Goal: Task Accomplishment & Management: Use online tool/utility

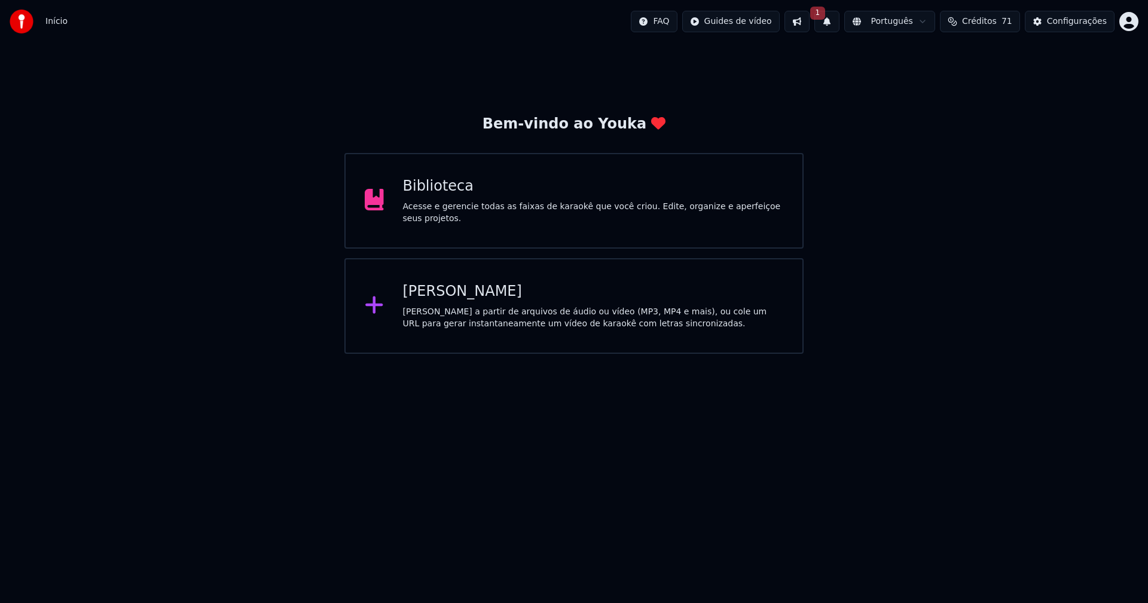
click at [839, 26] on button "1" at bounding box center [826, 22] width 25 height 22
click at [933, 67] on button "Atualizar" at bounding box center [923, 59] width 57 height 22
click at [1077, 25] on div "Configurações" at bounding box center [1077, 22] width 60 height 12
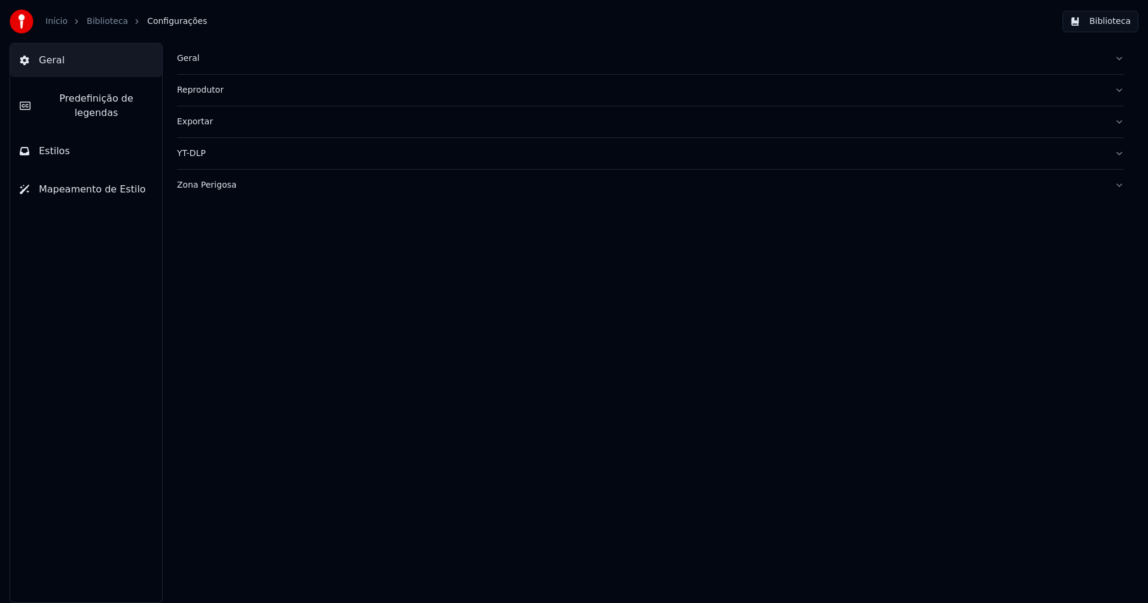
click at [1077, 25] on button "Biblioteca" at bounding box center [1100, 22] width 76 height 22
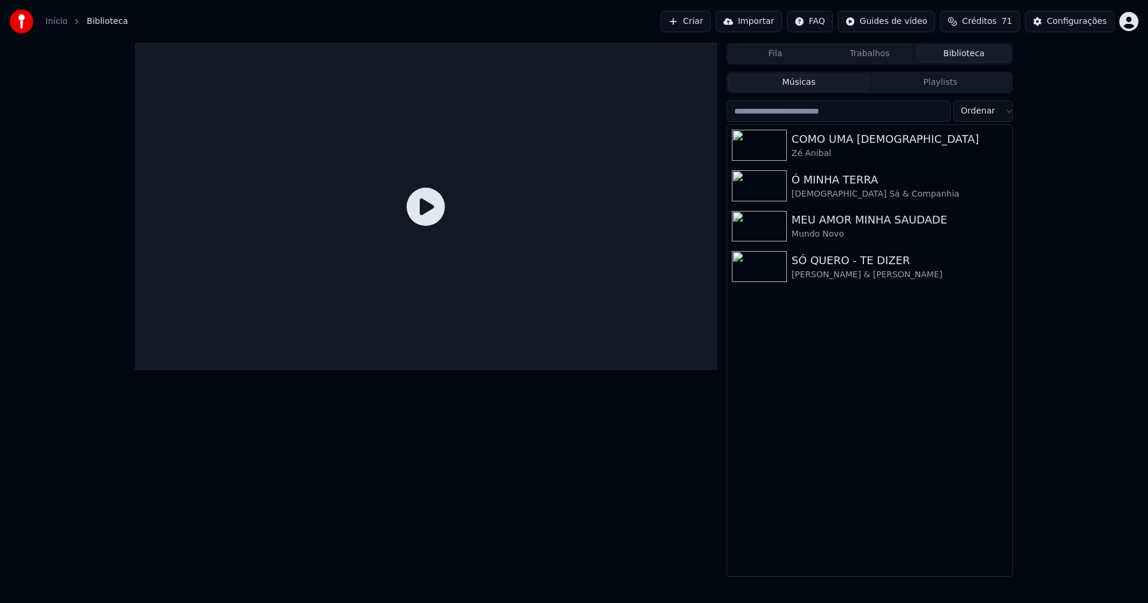
click at [57, 22] on link "Início" at bounding box center [56, 22] width 22 height 12
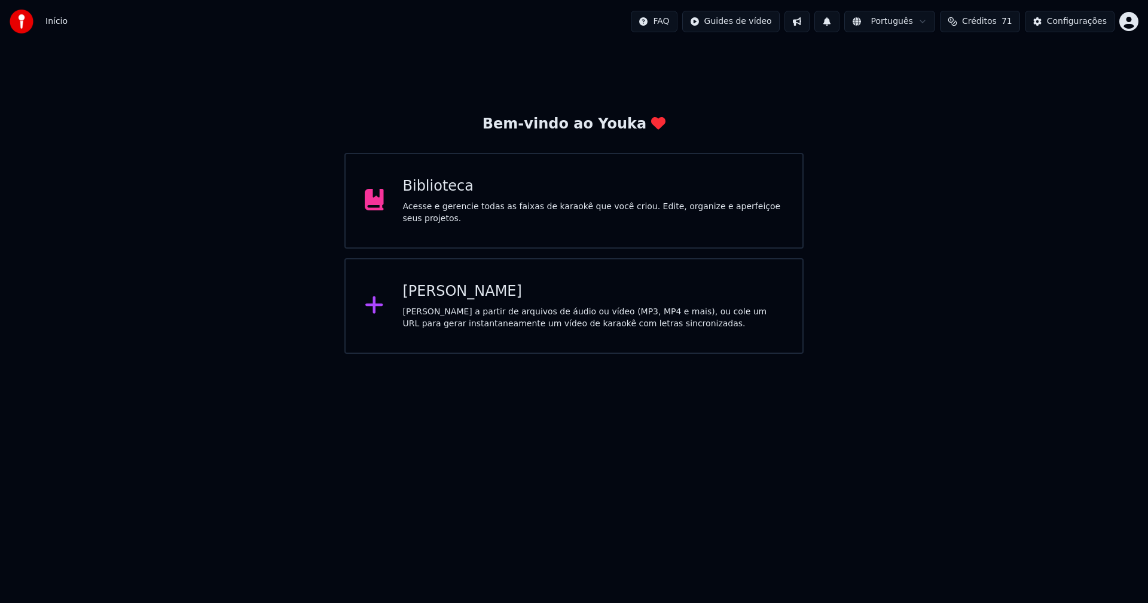
click at [444, 299] on div "[PERSON_NAME]" at bounding box center [593, 291] width 381 height 19
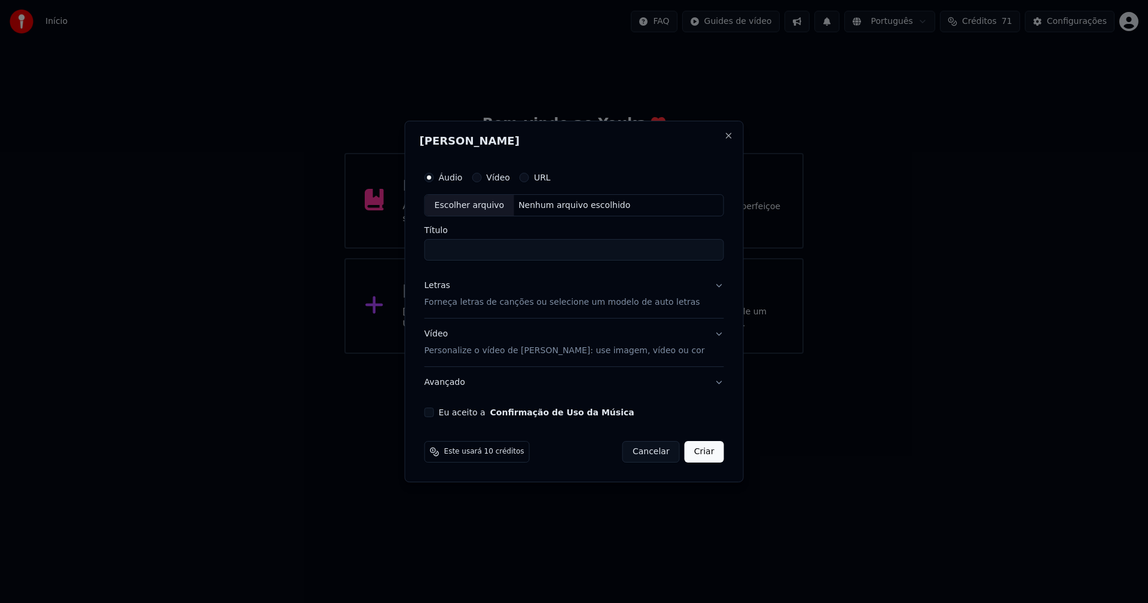
click at [493, 209] on div "Escolher arquivo" at bounding box center [469, 206] width 89 height 22
type input "**********"
click at [443, 287] on div "Letras" at bounding box center [437, 286] width 26 height 12
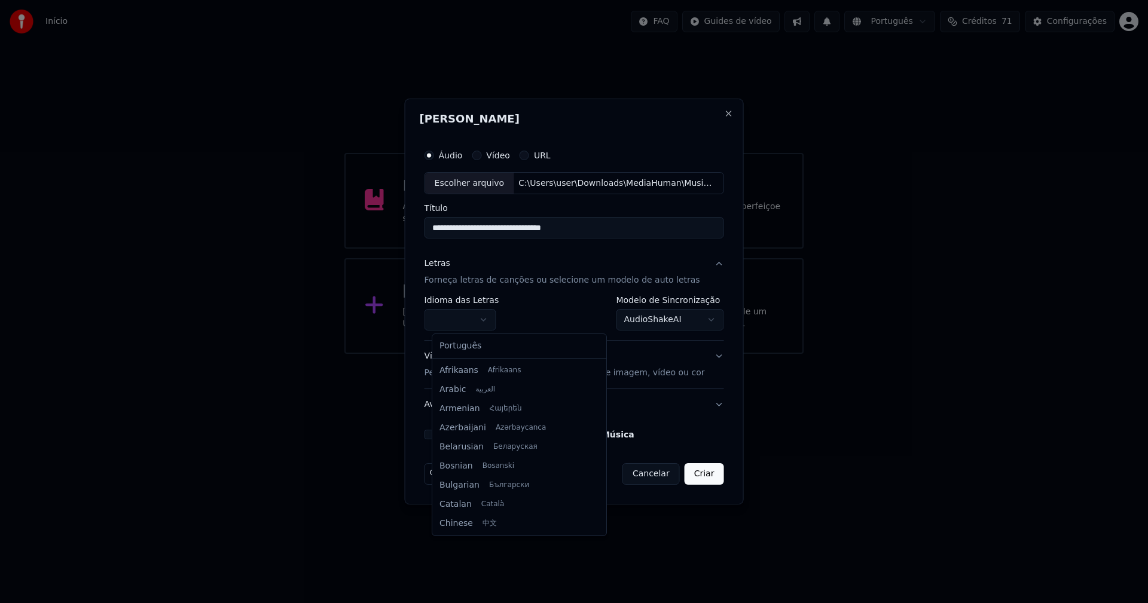
click at [465, 320] on body "**********" at bounding box center [574, 177] width 1148 height 354
select select "**"
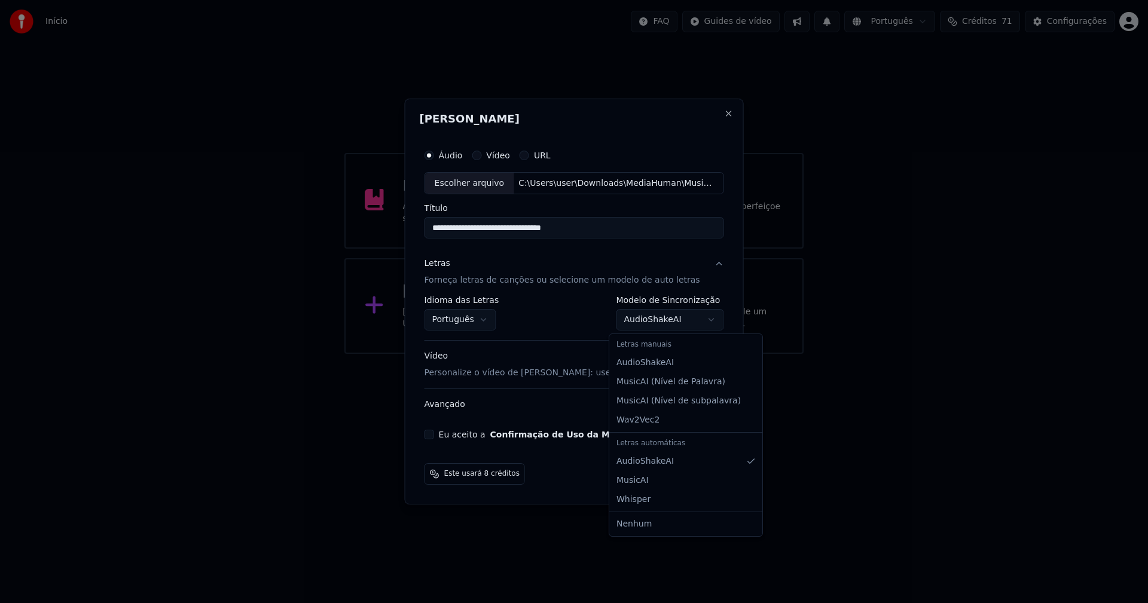
click at [669, 324] on body "**********" at bounding box center [574, 177] width 1148 height 354
select select "**********"
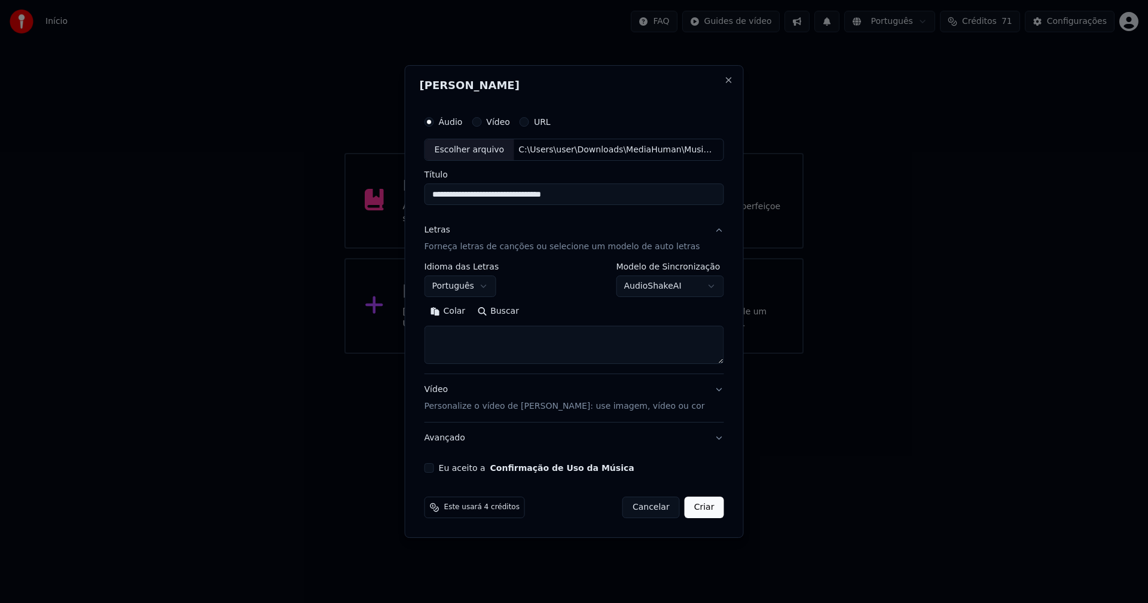
click at [455, 310] on button "Colar" at bounding box center [447, 312] width 47 height 19
click at [434, 469] on button "Eu aceito a Confirmação de Uso da Música" at bounding box center [429, 468] width 10 height 10
click at [688, 508] on button "Criar" at bounding box center [704, 508] width 39 height 22
type textarea "**********"
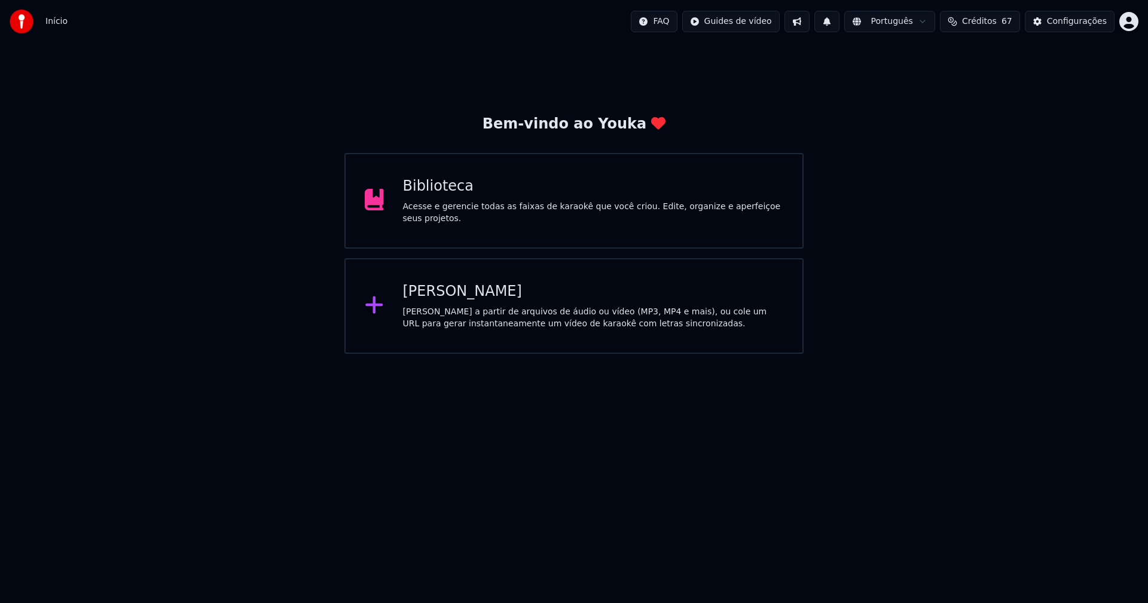
click at [424, 191] on div "Biblioteca" at bounding box center [593, 186] width 381 height 19
click at [444, 300] on div "[PERSON_NAME]" at bounding box center [593, 291] width 381 height 19
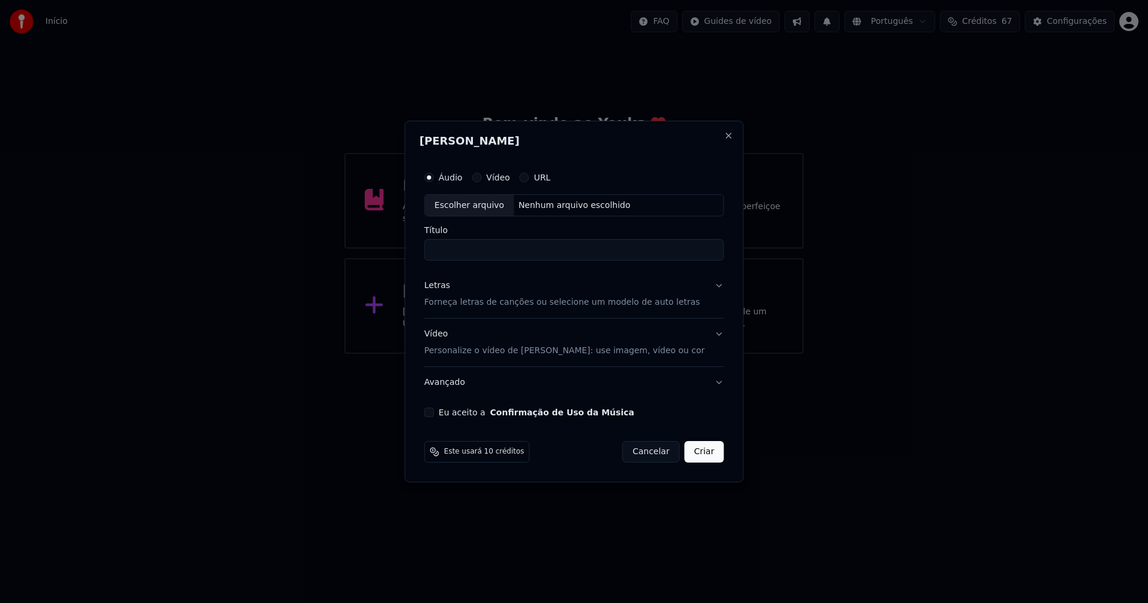
click at [484, 203] on div "Escolher arquivo" at bounding box center [469, 206] width 89 height 22
type input "**********"
click at [448, 287] on div "Letras" at bounding box center [437, 286] width 26 height 12
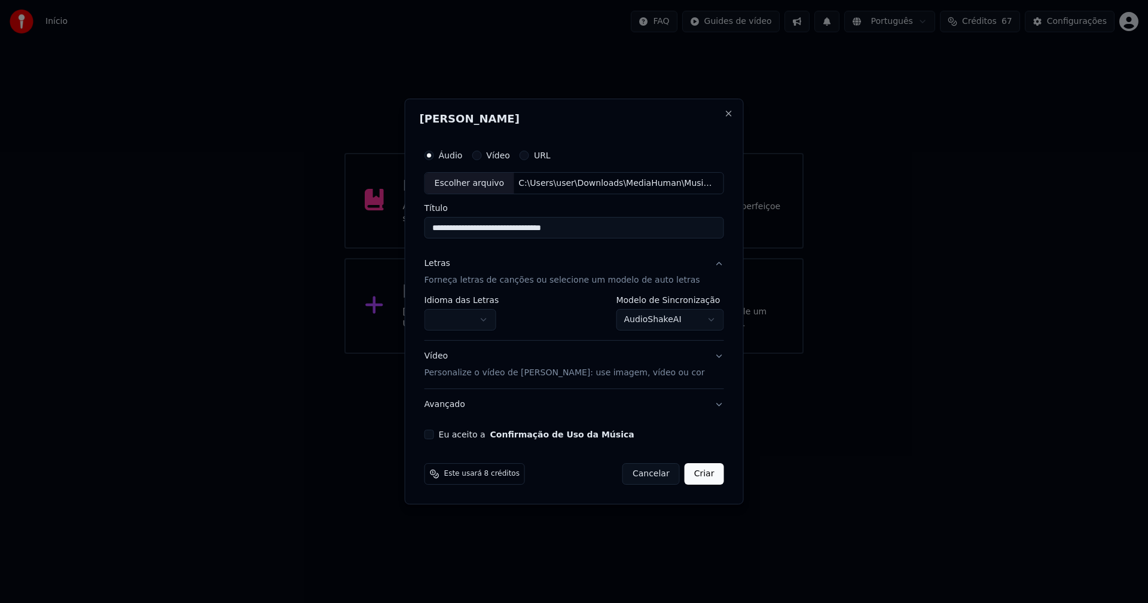
click at [469, 323] on body "**********" at bounding box center [574, 177] width 1148 height 354
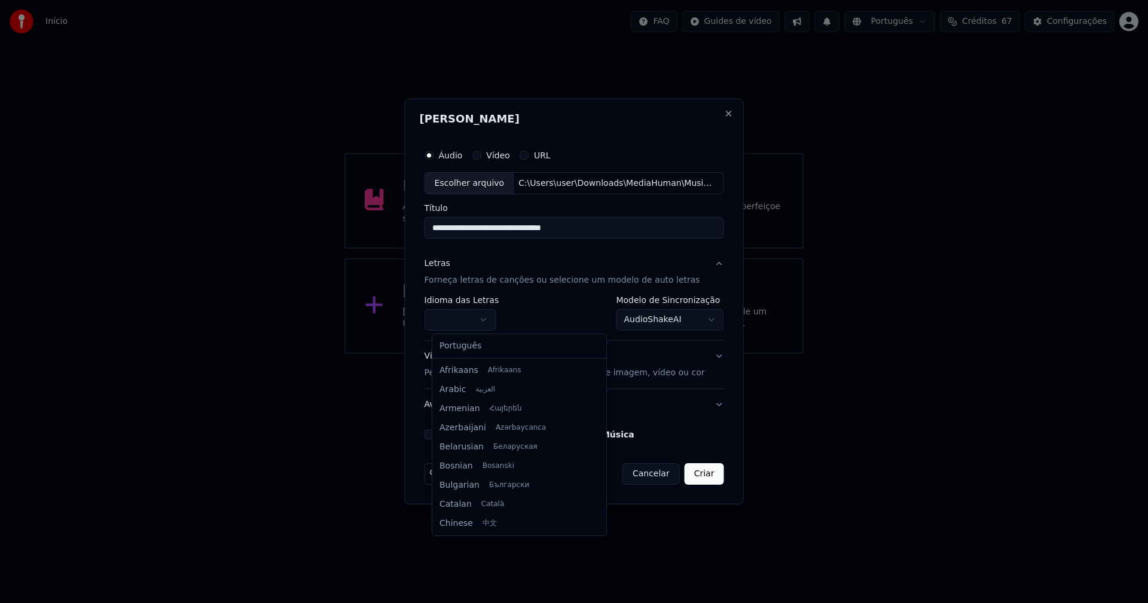
select select "**"
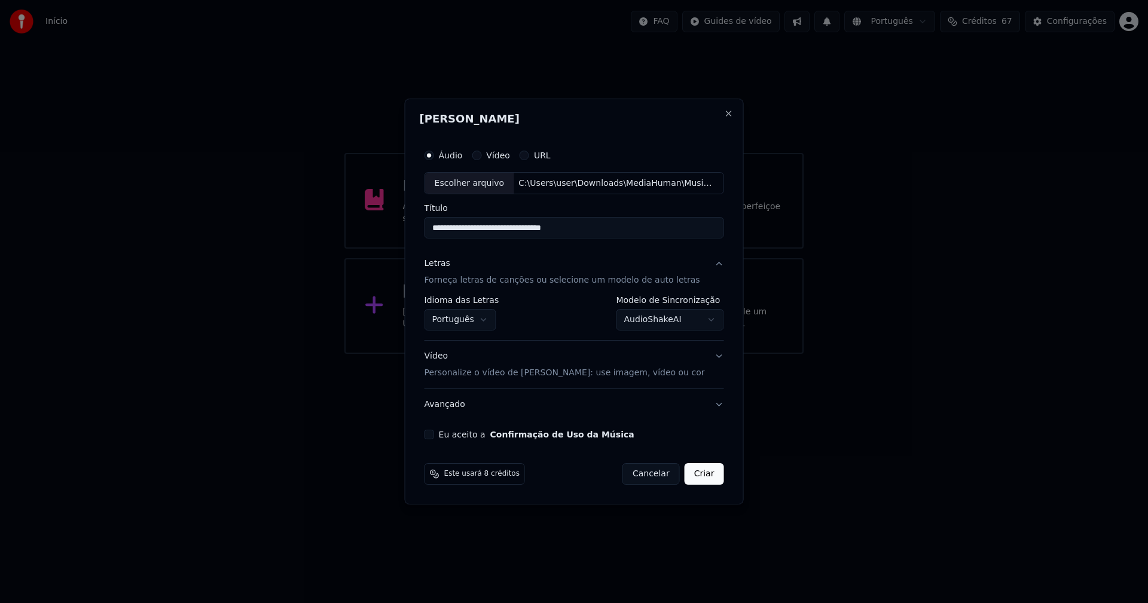
click at [647, 321] on body "**********" at bounding box center [574, 177] width 1148 height 354
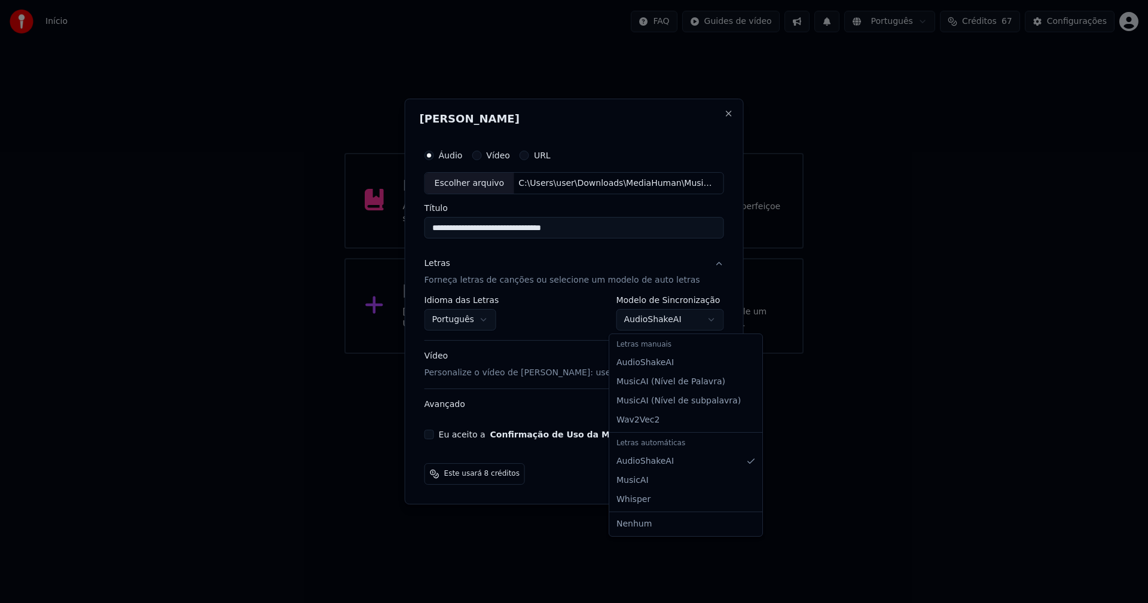
select select "**********"
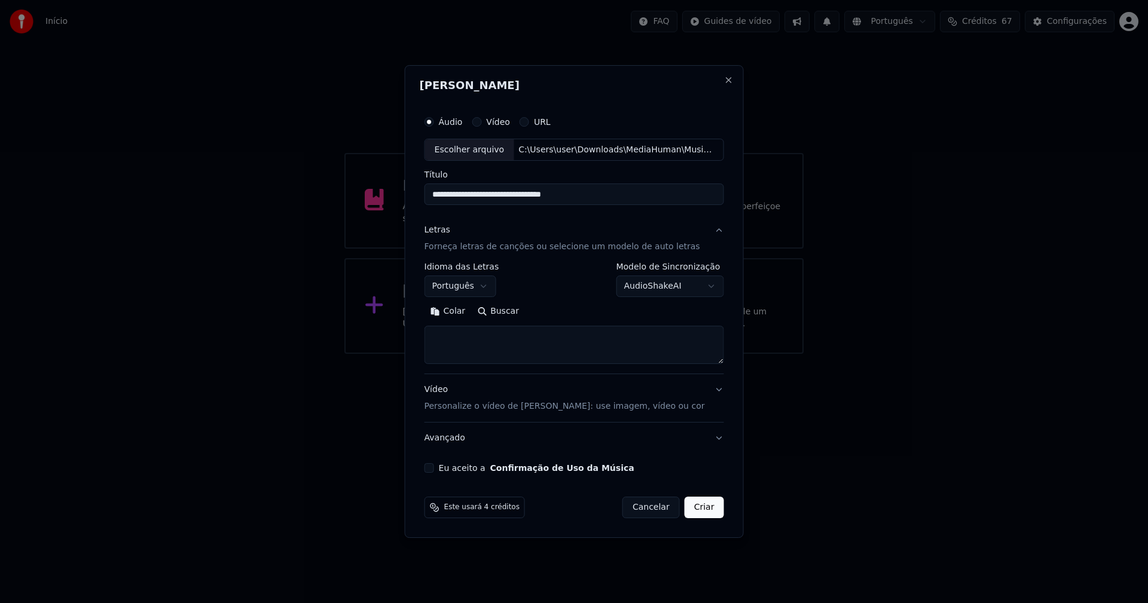
click at [460, 312] on button "Colar" at bounding box center [447, 312] width 47 height 19
drag, startPoint x: 438, startPoint y: 469, endPoint x: 445, endPoint y: 468, distance: 6.6
click at [434, 468] on button "Eu aceito a Confirmação de Uso da Música" at bounding box center [429, 468] width 10 height 10
click at [704, 514] on button "Criar" at bounding box center [704, 508] width 39 height 22
type textarea "**********"
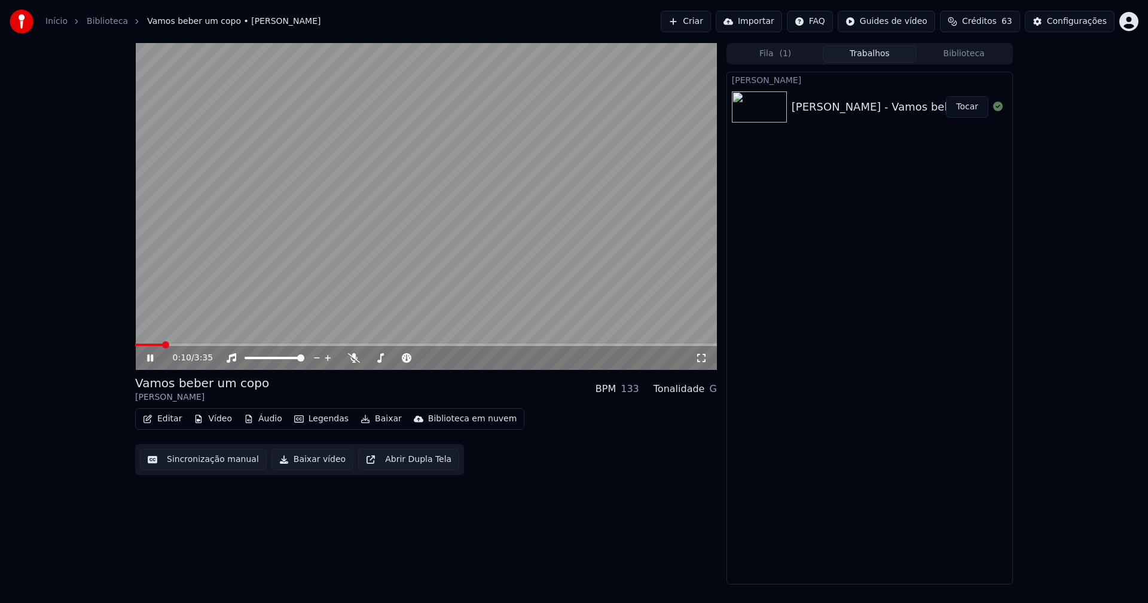
click at [148, 359] on icon at bounding box center [150, 358] width 6 height 7
click at [219, 424] on button "Vídeo" at bounding box center [213, 419] width 48 height 17
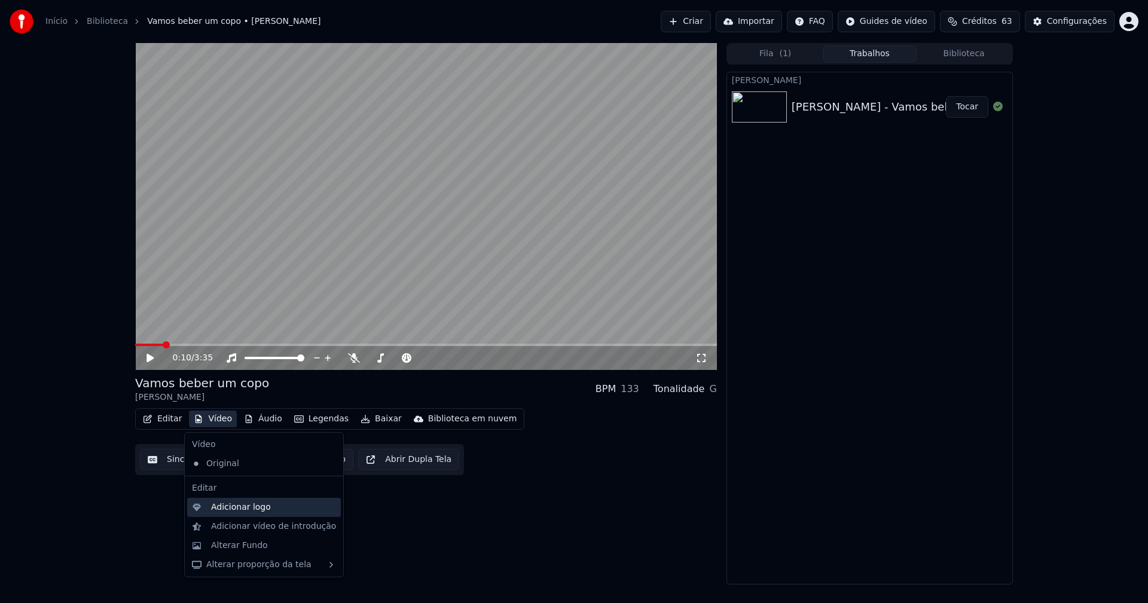
click at [237, 506] on div "Adicionar logo" at bounding box center [241, 508] width 60 height 12
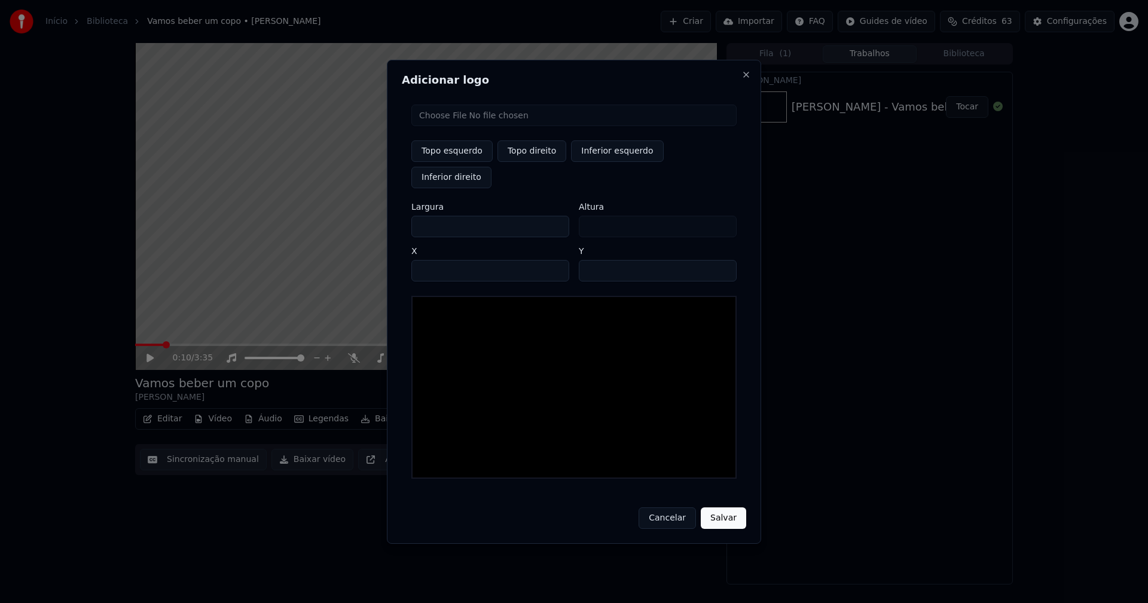
click at [456, 126] on input "file" at bounding box center [573, 116] width 325 height 22
type input "**********"
click at [536, 162] on button "Topo direito" at bounding box center [531, 151] width 69 height 22
type input "****"
drag, startPoint x: 432, startPoint y: 213, endPoint x: 388, endPoint y: 221, distance: 44.2
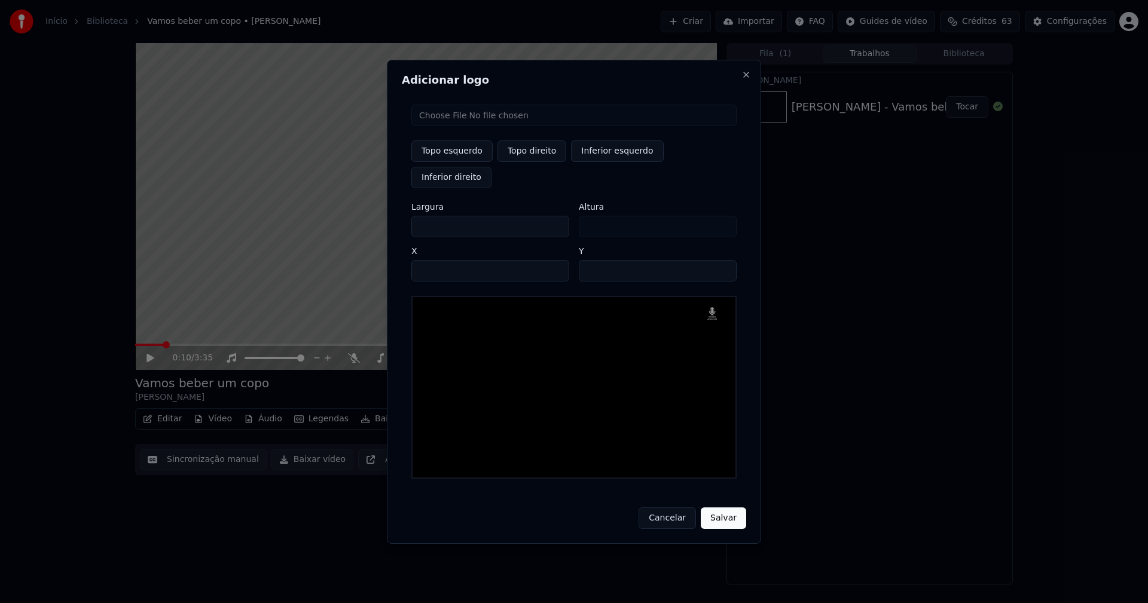
click at [393, 219] on div "Adicionar logo Topo esquerdo Topo direito Inferior esquerdo Inferior direito La…" at bounding box center [574, 302] width 374 height 484
type input "**"
type input "***"
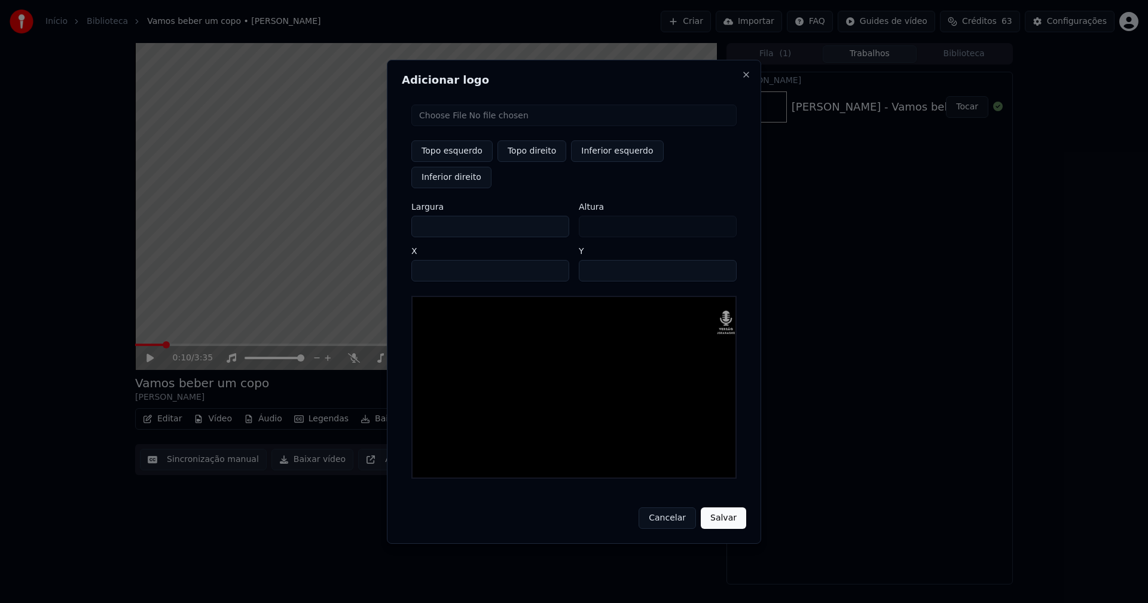
type input "***"
click at [435, 260] on input "****" at bounding box center [490, 271] width 158 height 22
type input "****"
click at [591, 260] on input "**" at bounding box center [658, 271] width 158 height 22
type input "**"
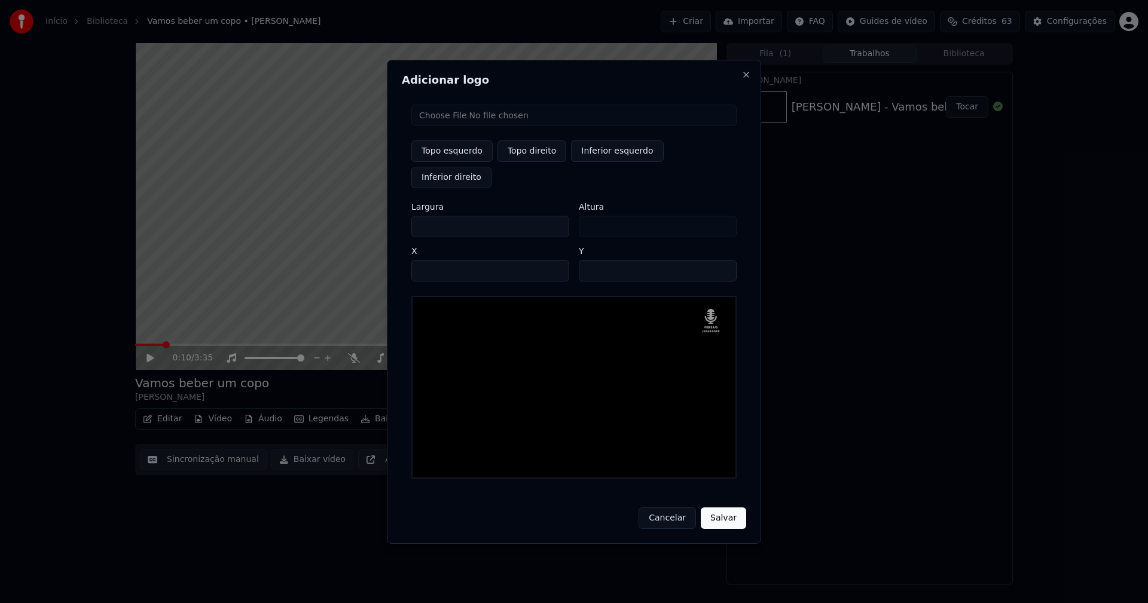
click at [722, 508] on button "Salvar" at bounding box center [723, 519] width 45 height 22
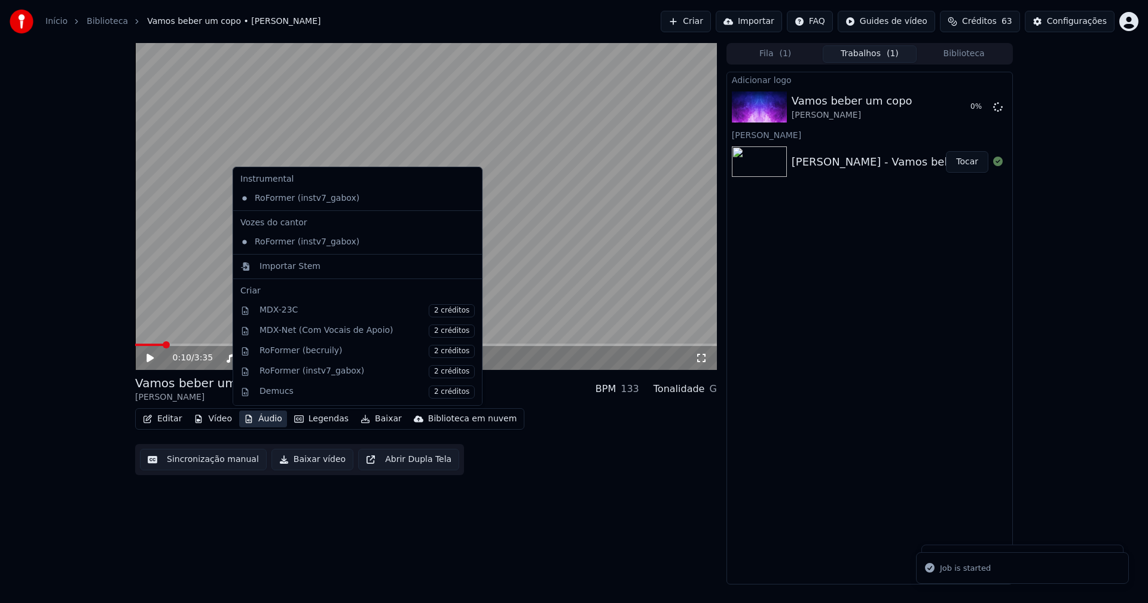
click at [266, 418] on button "Áudio" at bounding box center [263, 419] width 48 height 17
click at [277, 264] on div "Importar Stem" at bounding box center [289, 267] width 61 height 12
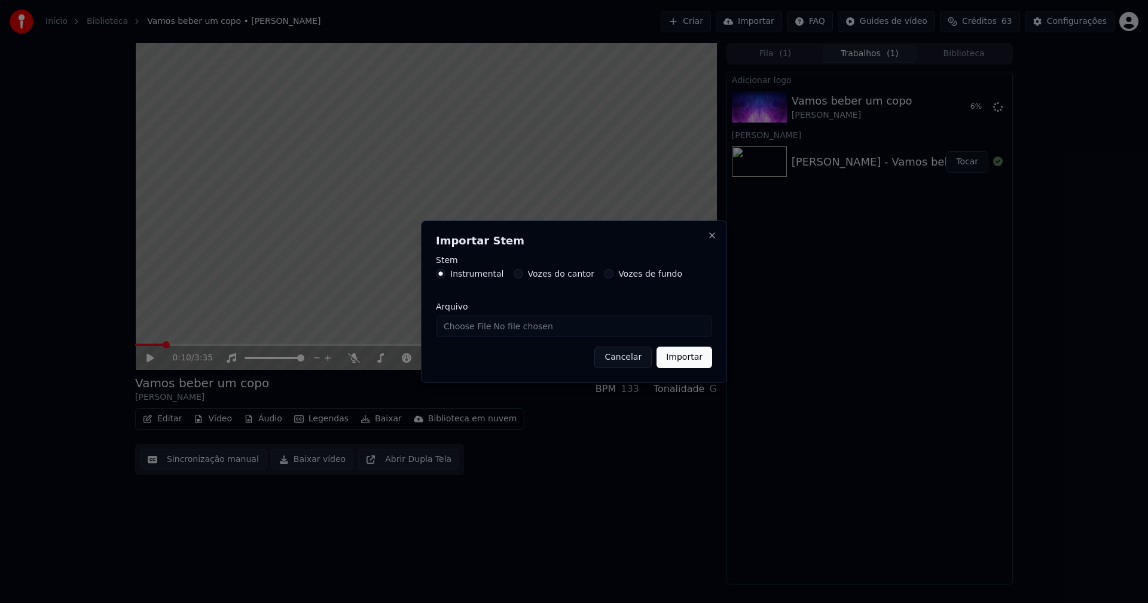
click at [476, 325] on input "Arquivo" at bounding box center [574, 327] width 276 height 22
type input "**********"
click at [688, 356] on button "Importar" at bounding box center [684, 358] width 56 height 22
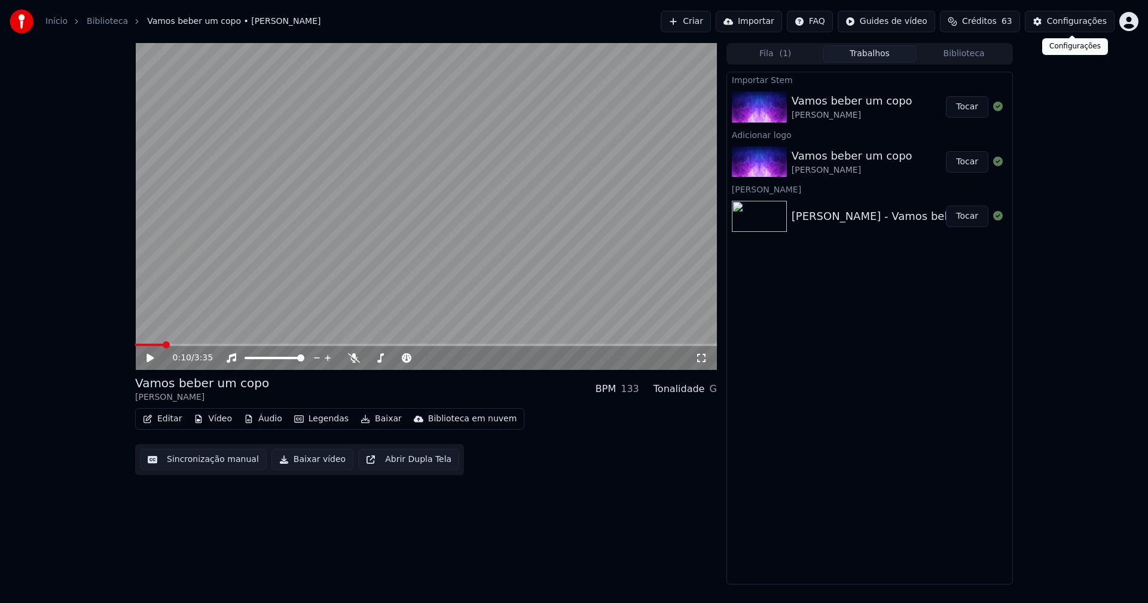
click at [1069, 29] on button "Configurações" at bounding box center [1070, 22] width 90 height 22
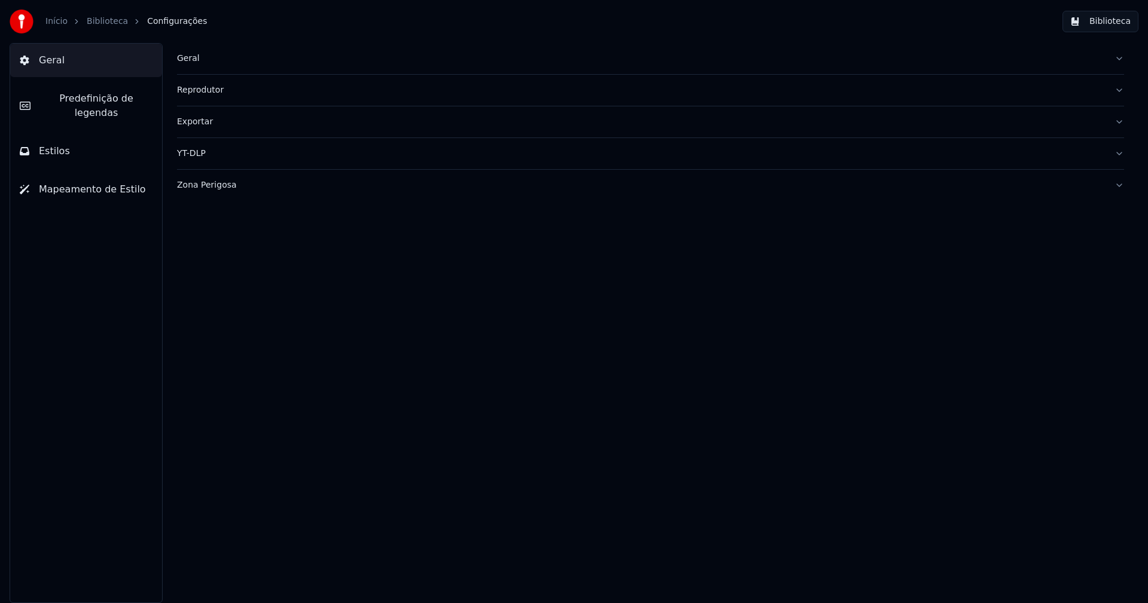
click at [81, 139] on button "Estilos" at bounding box center [86, 151] width 152 height 33
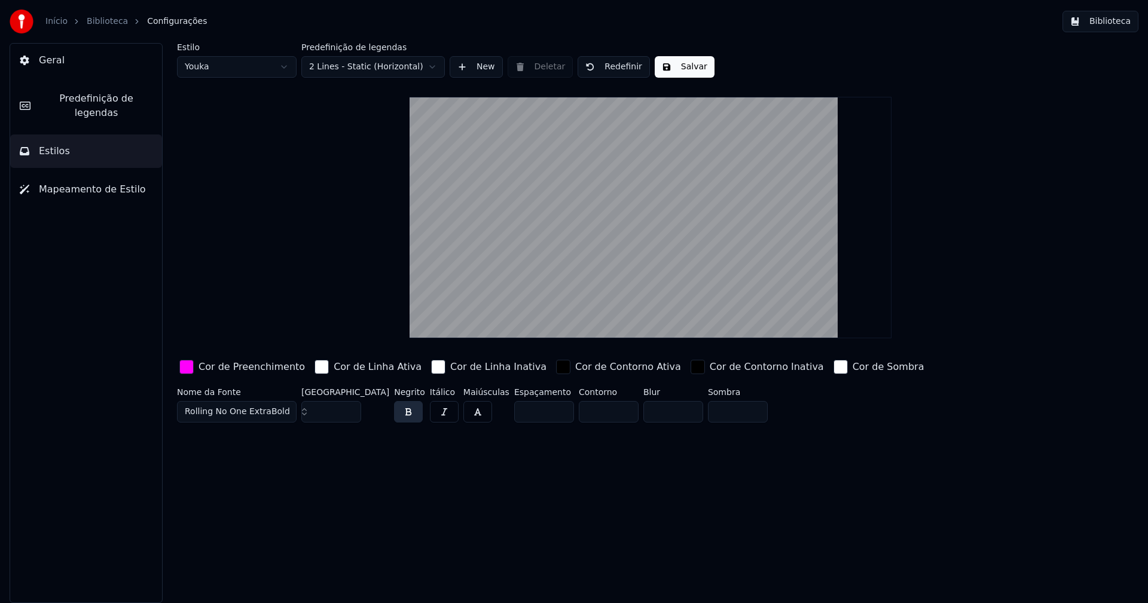
click at [76, 94] on span "Predefinição de legendas" at bounding box center [96, 105] width 112 height 29
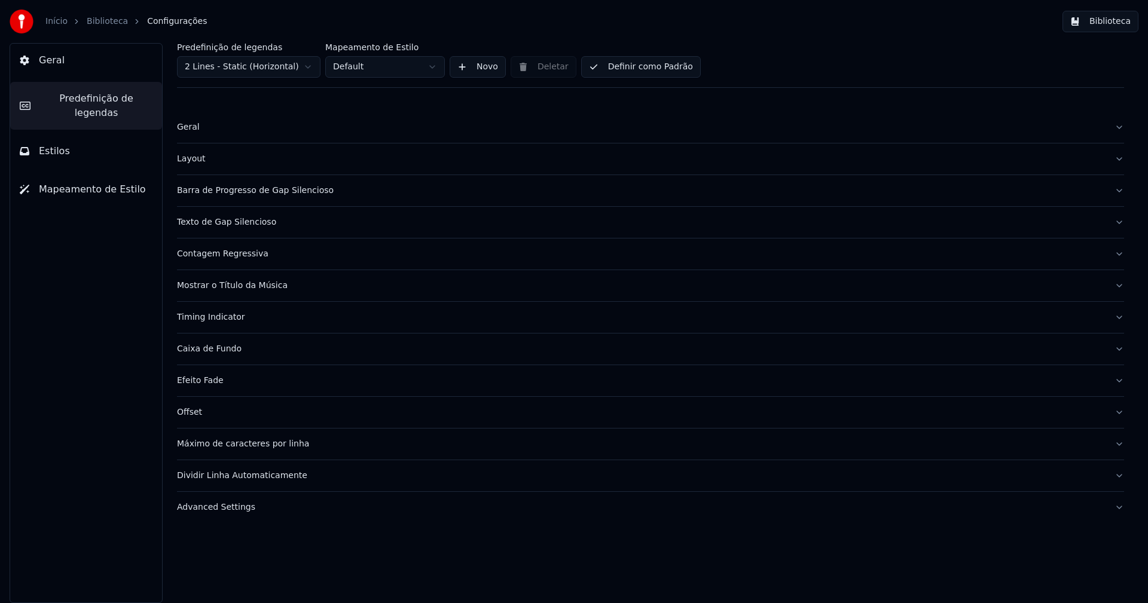
click at [258, 291] on div "Mostrar o Título da Música" at bounding box center [641, 286] width 928 height 12
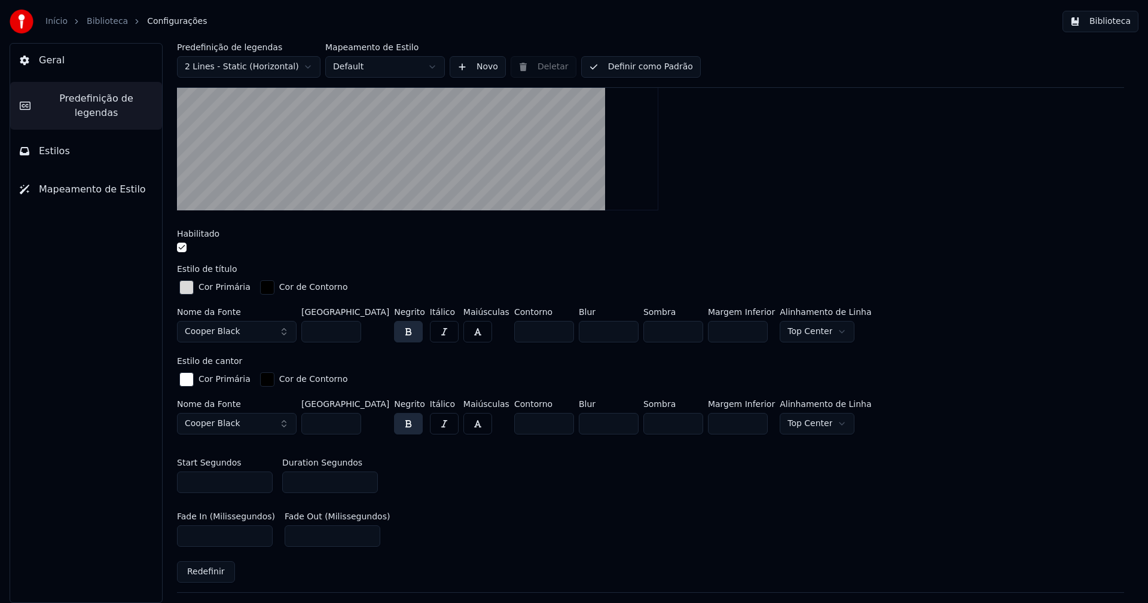
scroll to position [359, 0]
click at [604, 332] on input "*" at bounding box center [609, 331] width 60 height 22
type input "*"
click at [604, 332] on input "*" at bounding box center [609, 331] width 60 height 22
click at [603, 363] on div "Estilo de cantor" at bounding box center [650, 360] width 947 height 8
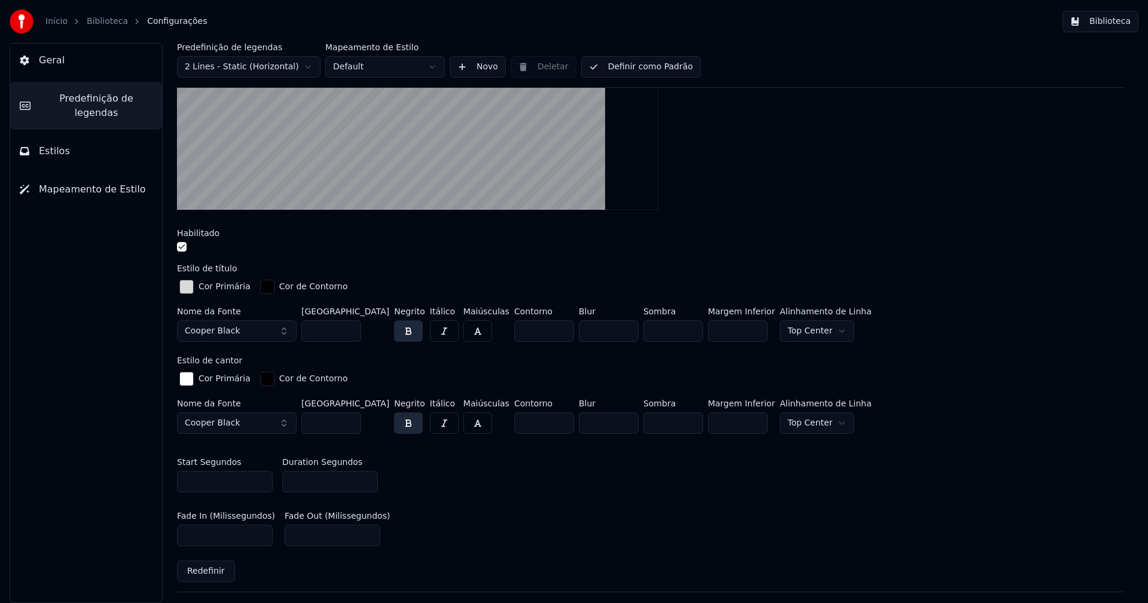
click at [1110, 24] on button "Biblioteca" at bounding box center [1100, 22] width 76 height 22
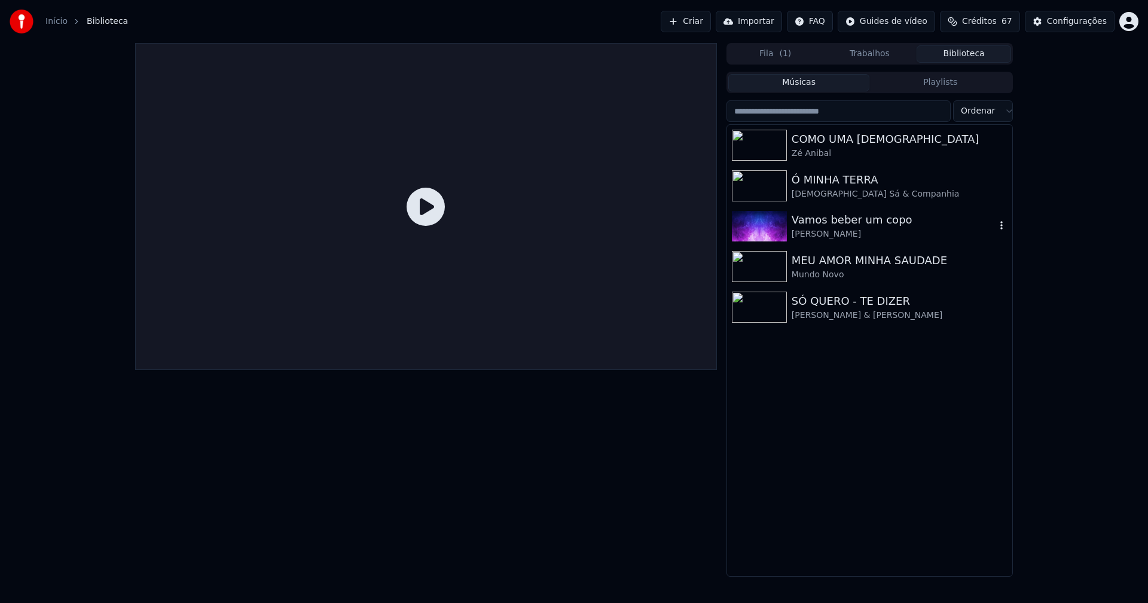
click at [842, 224] on div "Vamos beber um copo" at bounding box center [894, 220] width 204 height 17
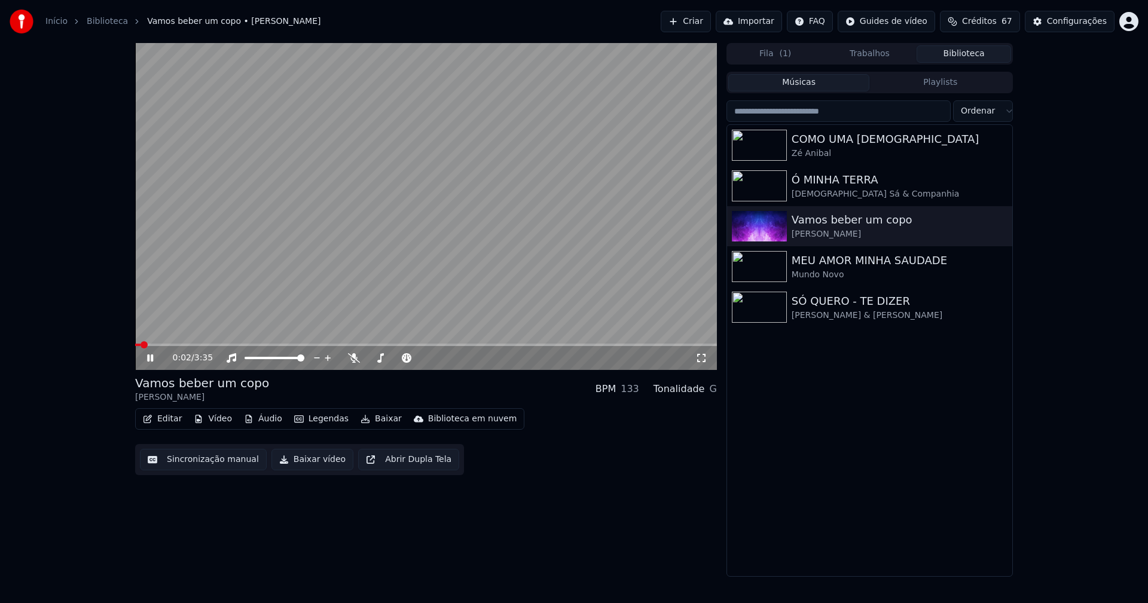
click at [702, 357] on icon at bounding box center [701, 358] width 12 height 10
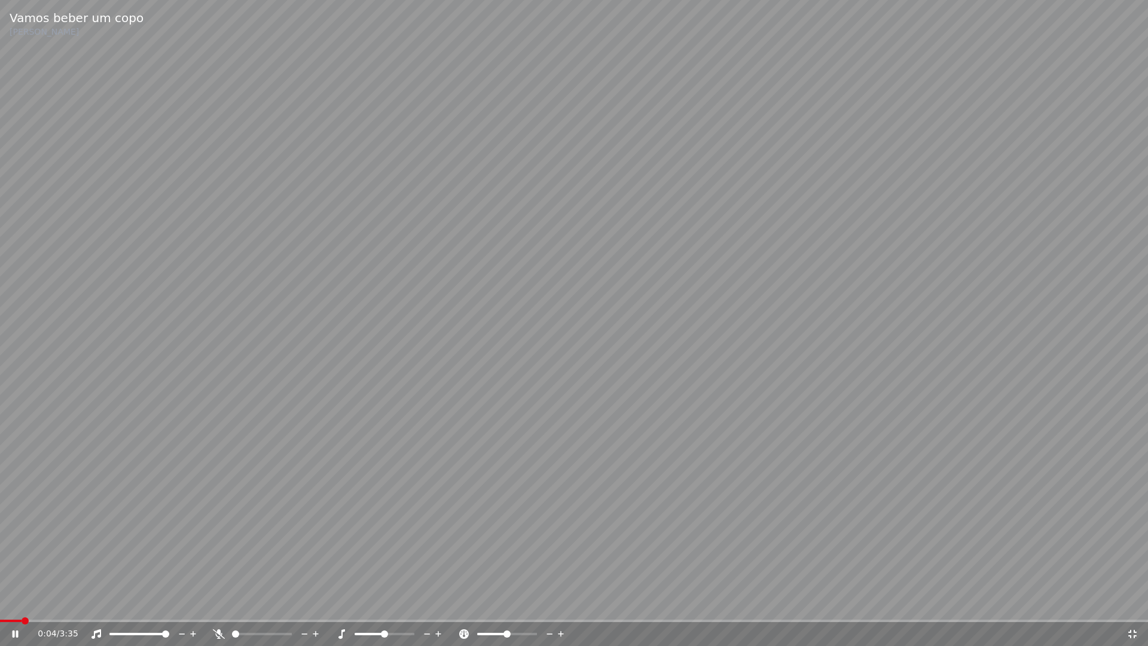
click at [1, 603] on span at bounding box center [11, 620] width 22 height 2
click at [17, 603] on icon at bounding box center [16, 633] width 6 height 7
click at [1132, 603] on icon at bounding box center [1132, 634] width 12 height 10
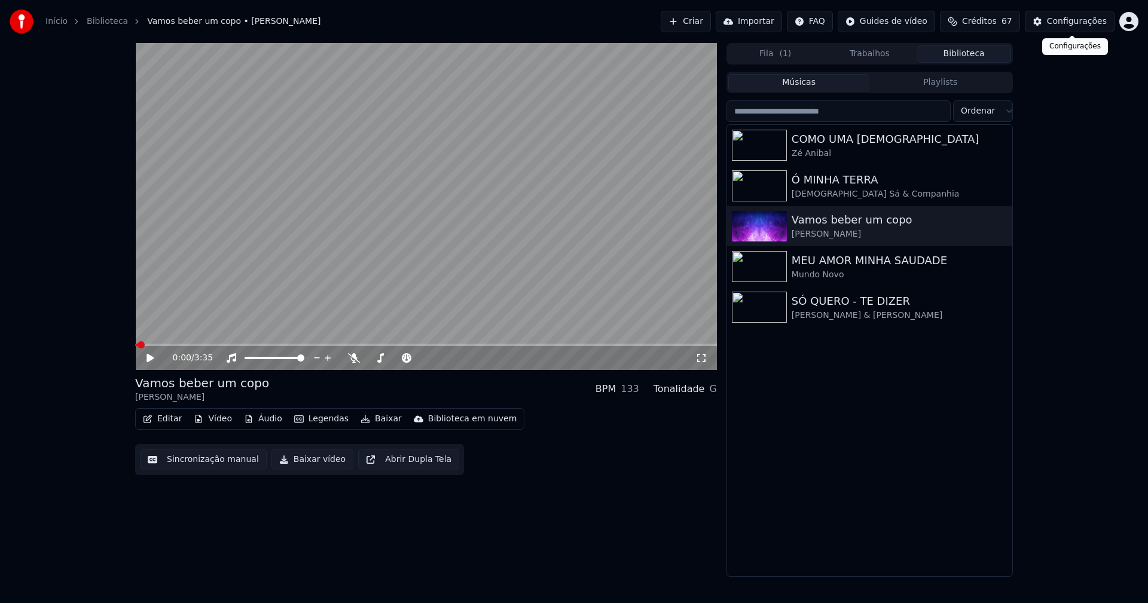
click at [1096, 18] on div "Configurações" at bounding box center [1077, 22] width 60 height 12
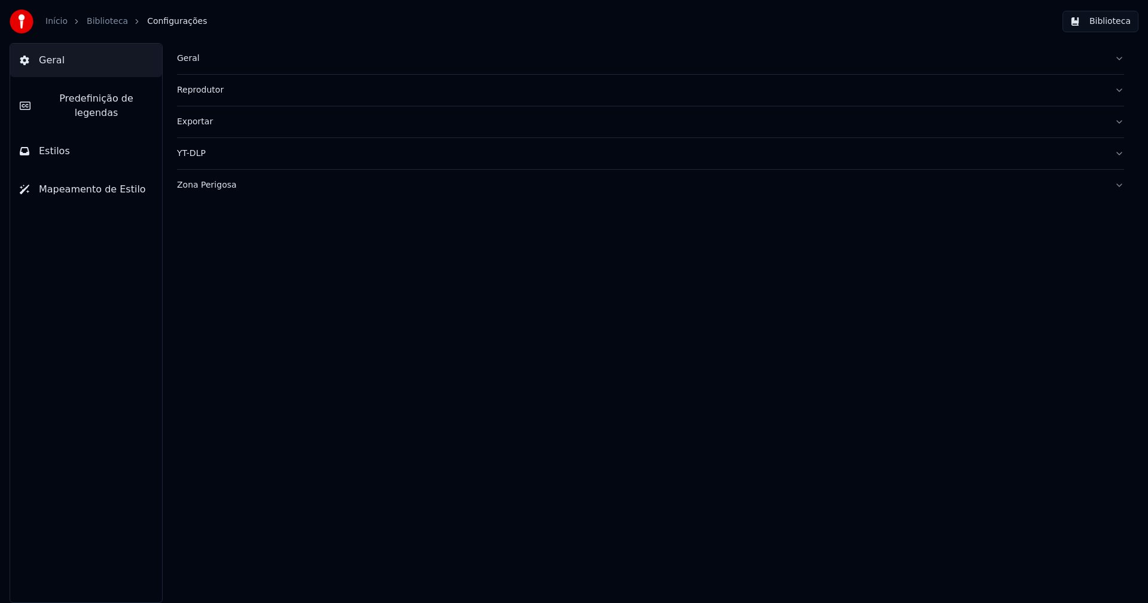
click at [109, 102] on span "Predefinição de legendas" at bounding box center [96, 105] width 112 height 29
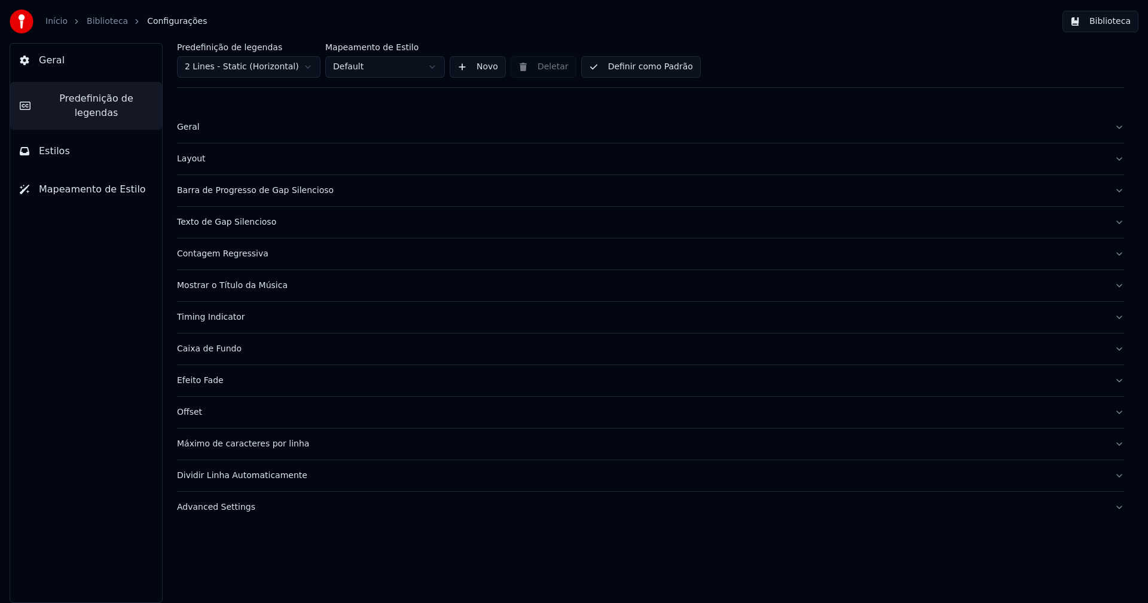
click at [253, 289] on div "Mostrar o Título da Música" at bounding box center [641, 286] width 928 height 12
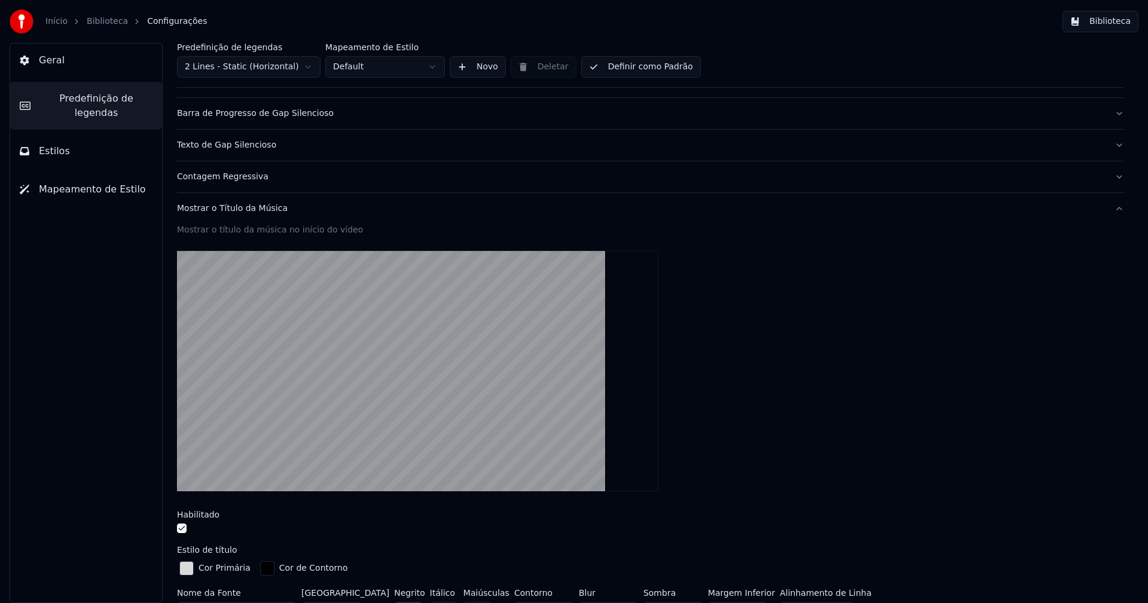
scroll to position [239, 0]
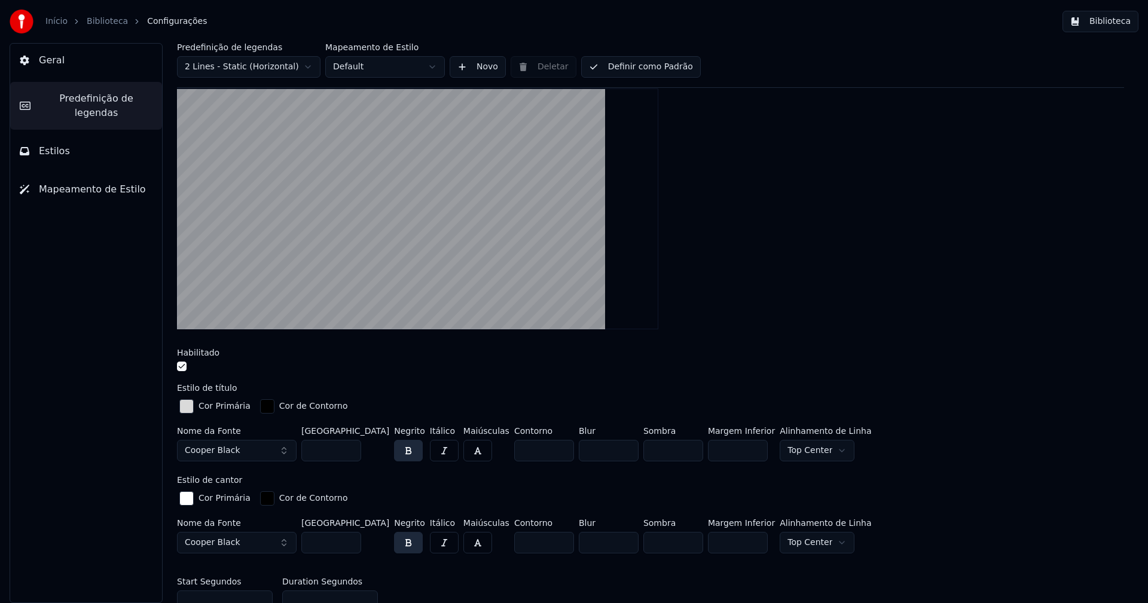
type input "*"
click at [537, 445] on input "*" at bounding box center [544, 451] width 60 height 22
click at [587, 494] on div "Cor Primária Cor de Contorno" at bounding box center [650, 499] width 947 height 20
click at [1110, 25] on button "Biblioteca" at bounding box center [1100, 22] width 76 height 22
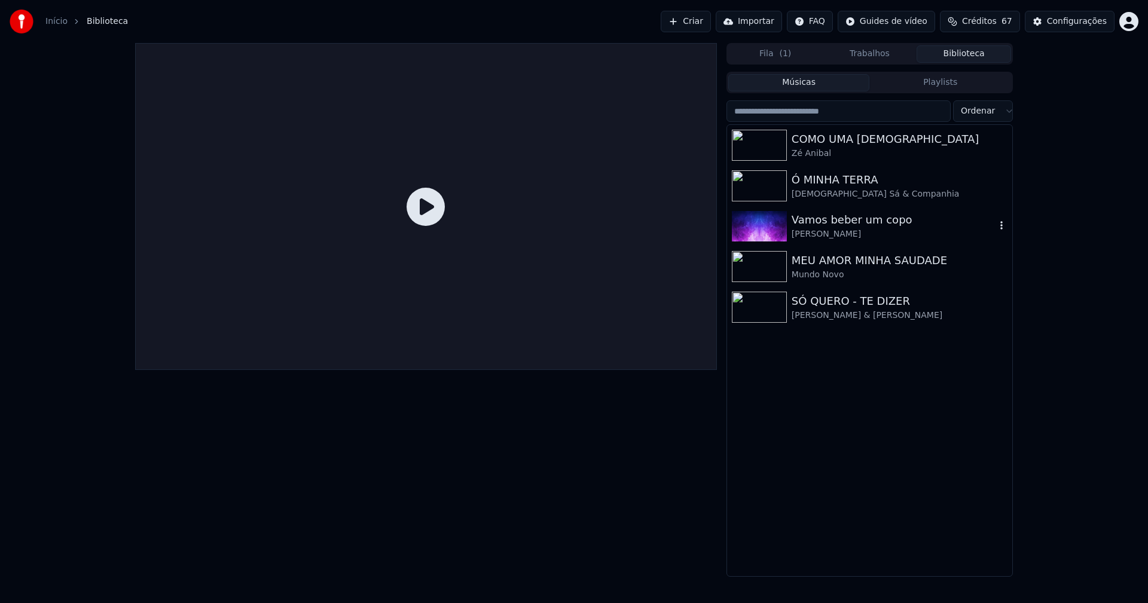
click at [833, 225] on div "Vamos beber um copo" at bounding box center [894, 220] width 204 height 17
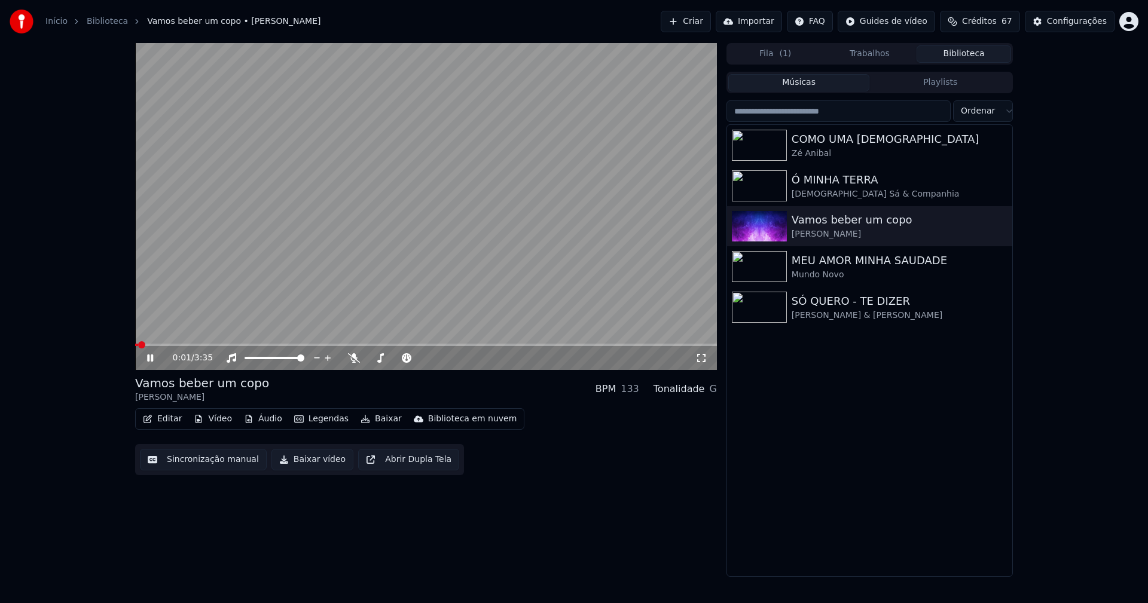
click at [148, 357] on icon at bounding box center [150, 358] width 6 height 7
click at [168, 419] on button "Editar" at bounding box center [162, 419] width 48 height 17
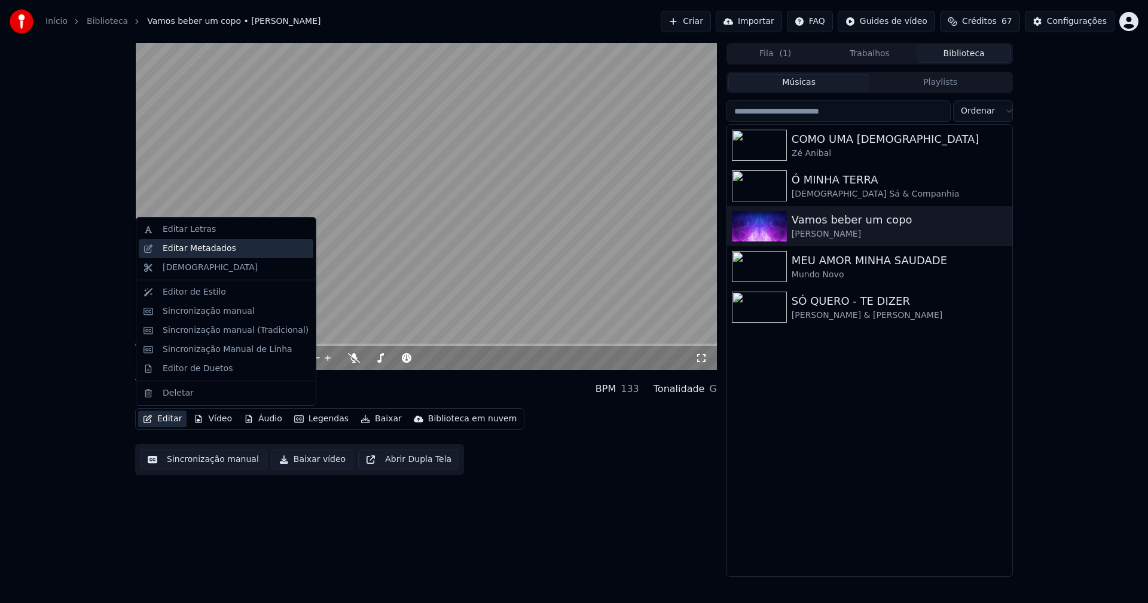
click at [209, 254] on div "Editar Metadados" at bounding box center [200, 249] width 74 height 12
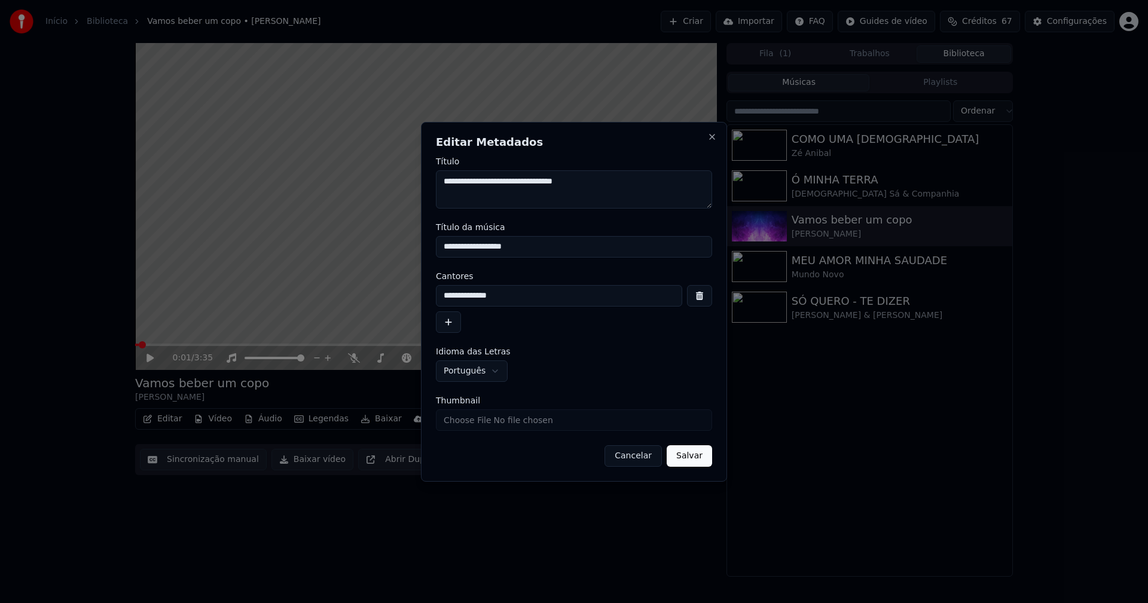
drag, startPoint x: 508, startPoint y: 248, endPoint x: 378, endPoint y: 239, distance: 130.6
click at [378, 239] on body "**********" at bounding box center [574, 301] width 1148 height 603
type input "**********"
click at [471, 422] on input "Thumbnail" at bounding box center [574, 421] width 276 height 22
type input "**********"
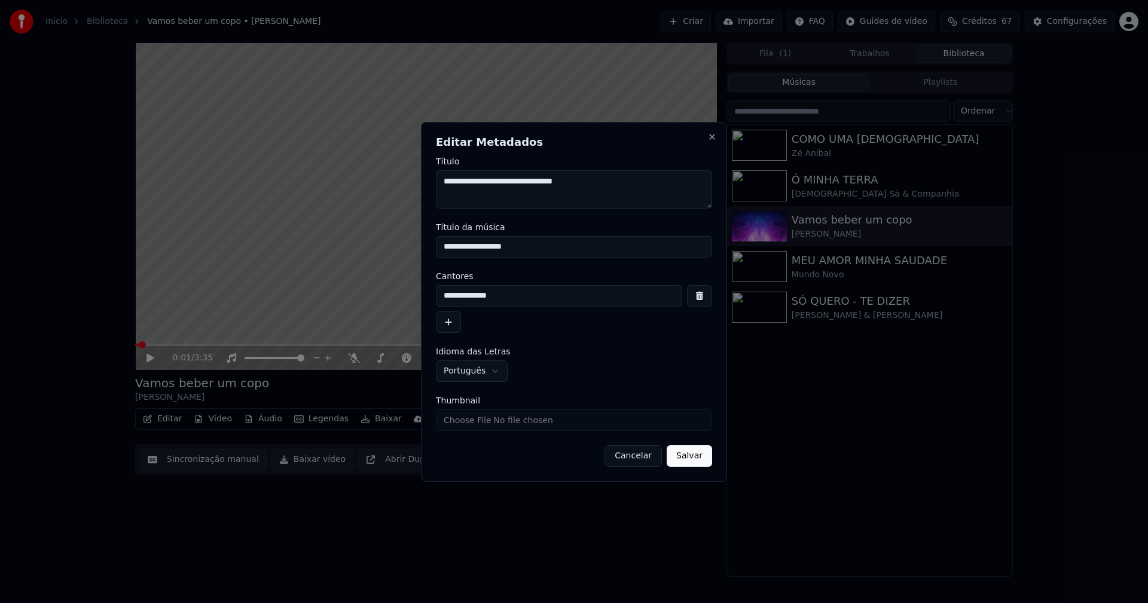
click at [703, 456] on button "Salvar" at bounding box center [689, 456] width 45 height 22
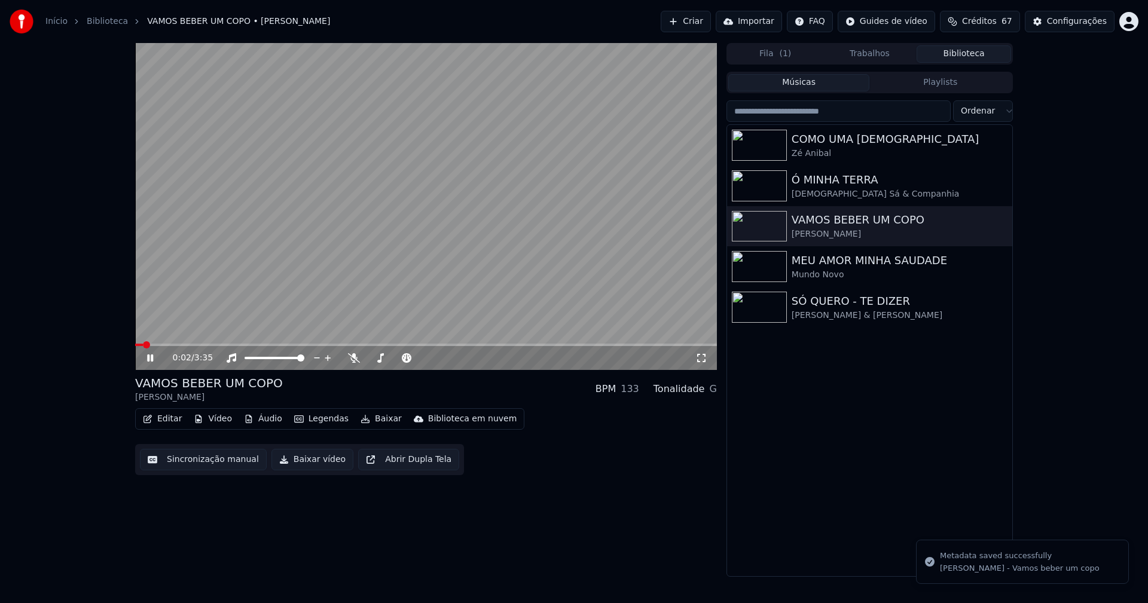
click at [704, 359] on icon at bounding box center [701, 358] width 12 height 10
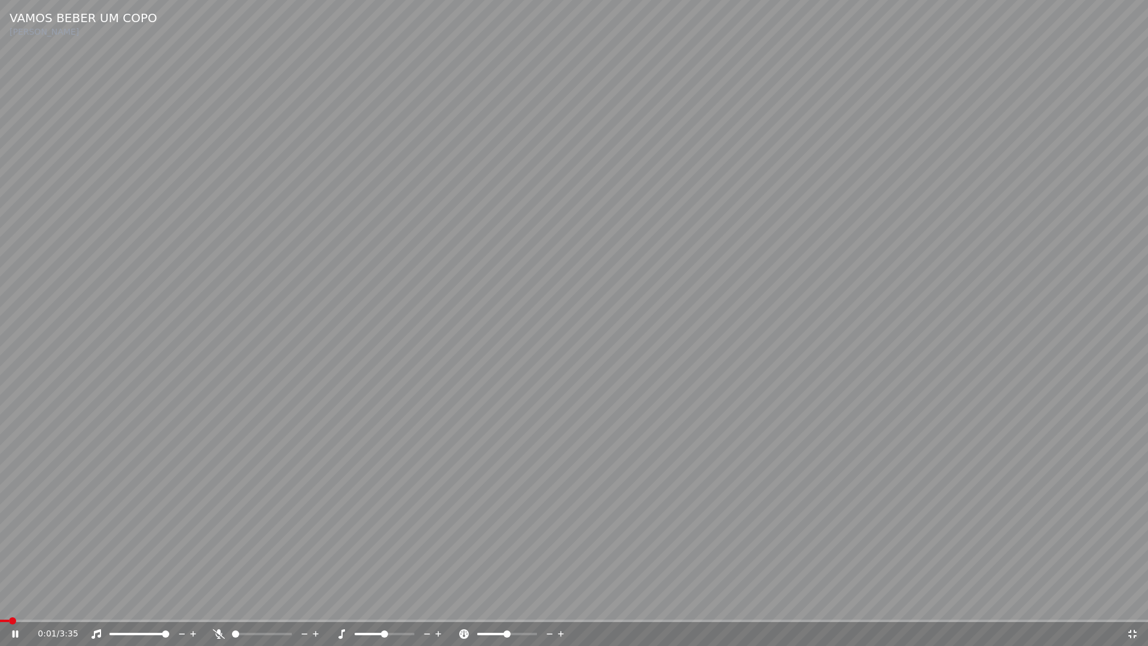
click at [18, 603] on div "0:01 / 3:35" at bounding box center [574, 634] width 1138 height 12
click at [0, 603] on span at bounding box center [11, 620] width 23 height 2
click at [13, 603] on icon at bounding box center [16, 633] width 6 height 7
click at [1131, 603] on icon at bounding box center [1132, 634] width 12 height 10
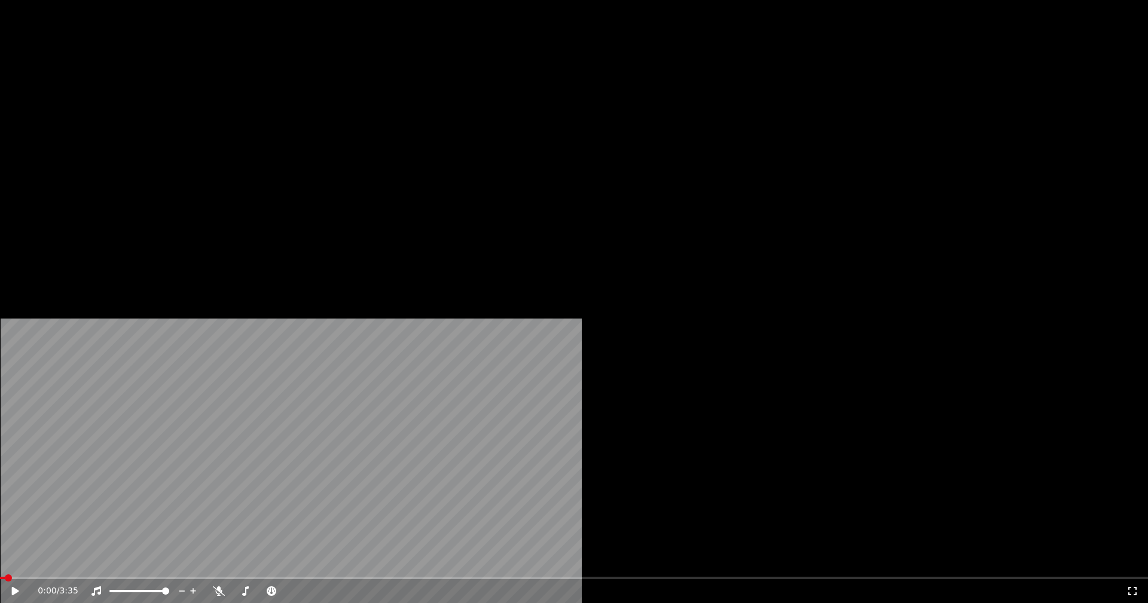
click at [261, 100] on button "Áudio" at bounding box center [263, 92] width 48 height 17
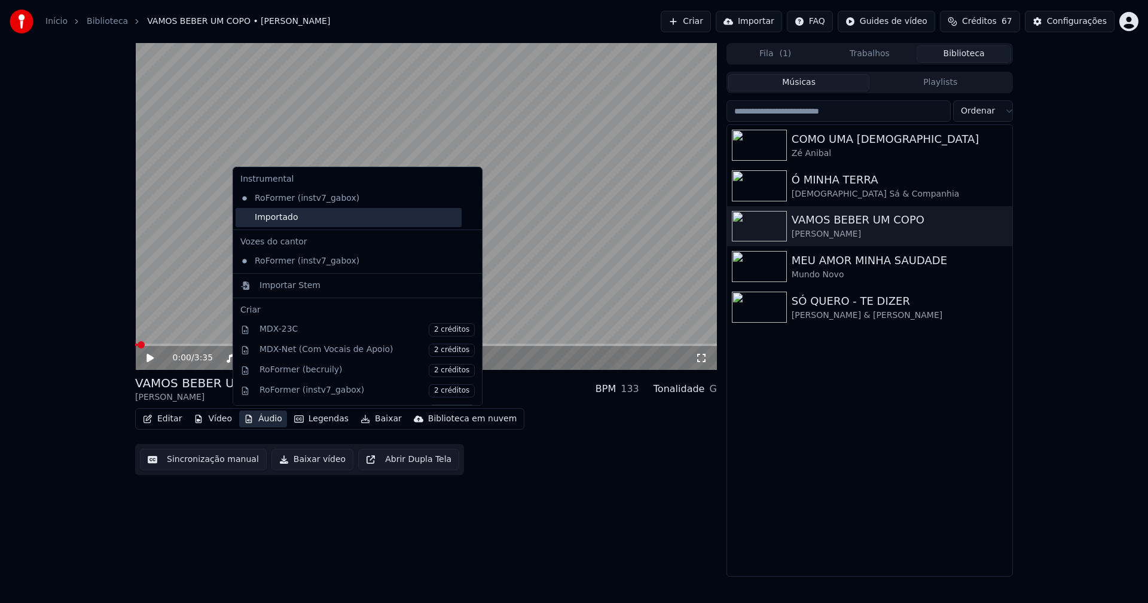
click at [248, 222] on div "Importado" at bounding box center [349, 217] width 226 height 19
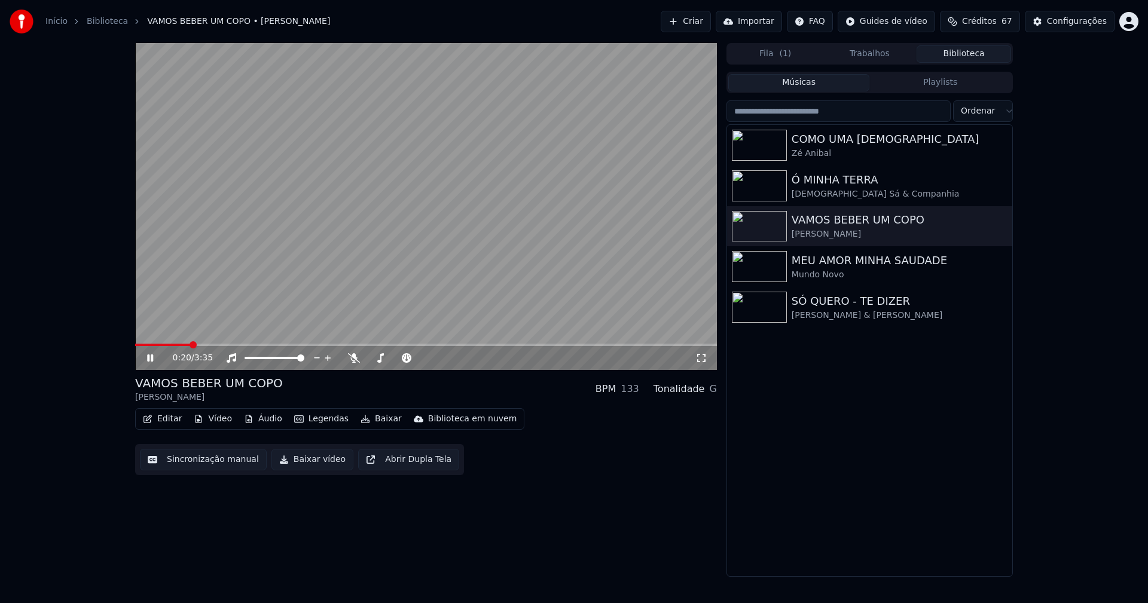
click at [151, 357] on icon at bounding box center [159, 358] width 28 height 10
click at [1077, 25] on div "Configurações" at bounding box center [1077, 22] width 60 height 12
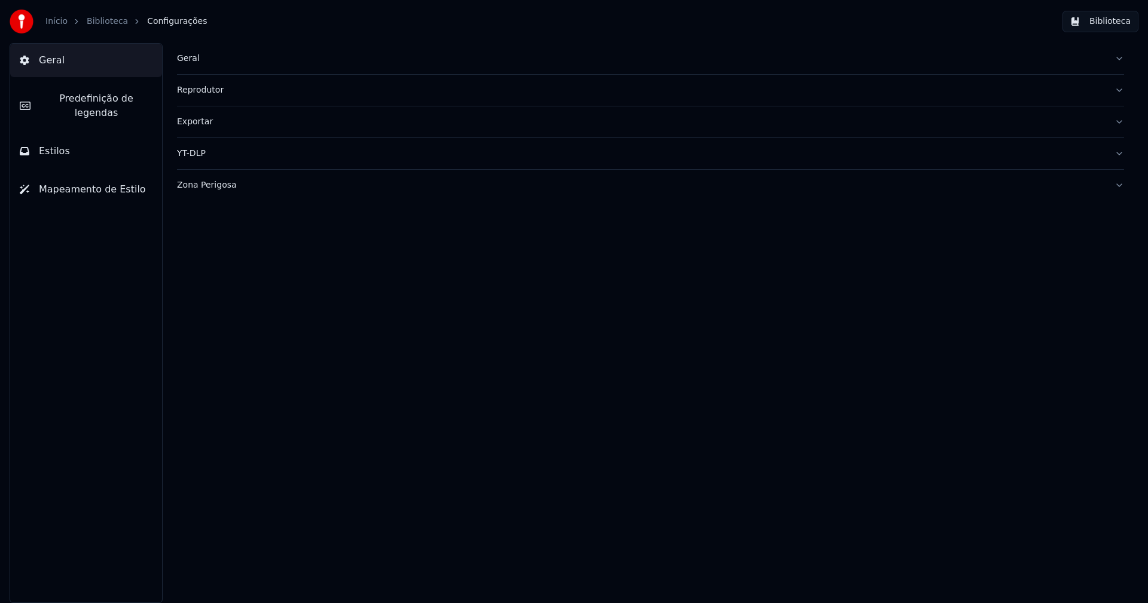
click at [100, 103] on span "Predefinição de legendas" at bounding box center [96, 105] width 112 height 29
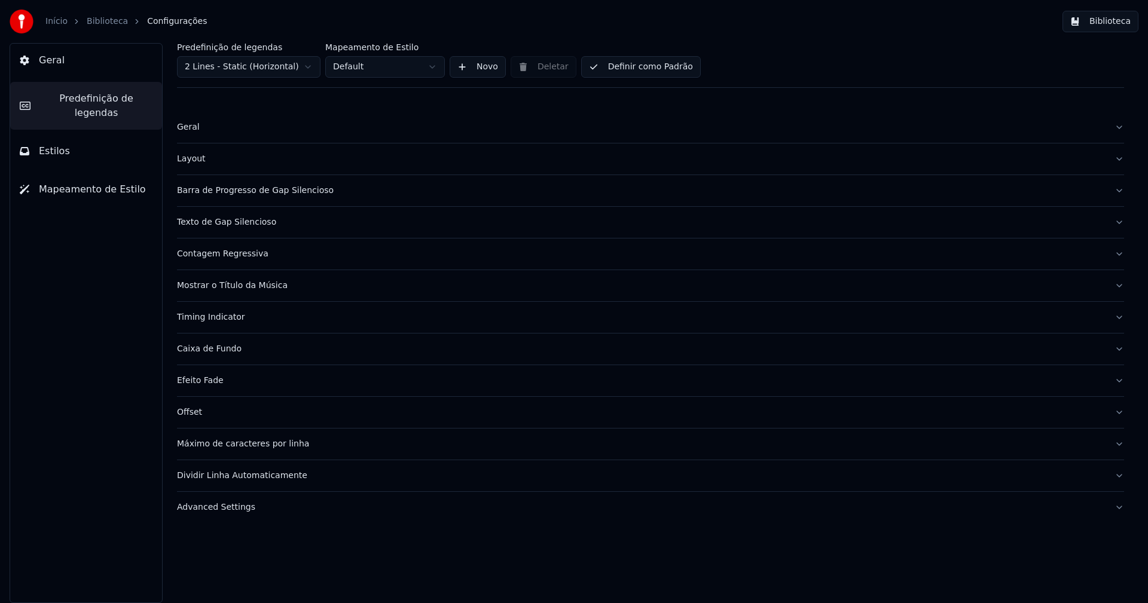
click at [233, 504] on div "Advanced Settings" at bounding box center [641, 508] width 928 height 12
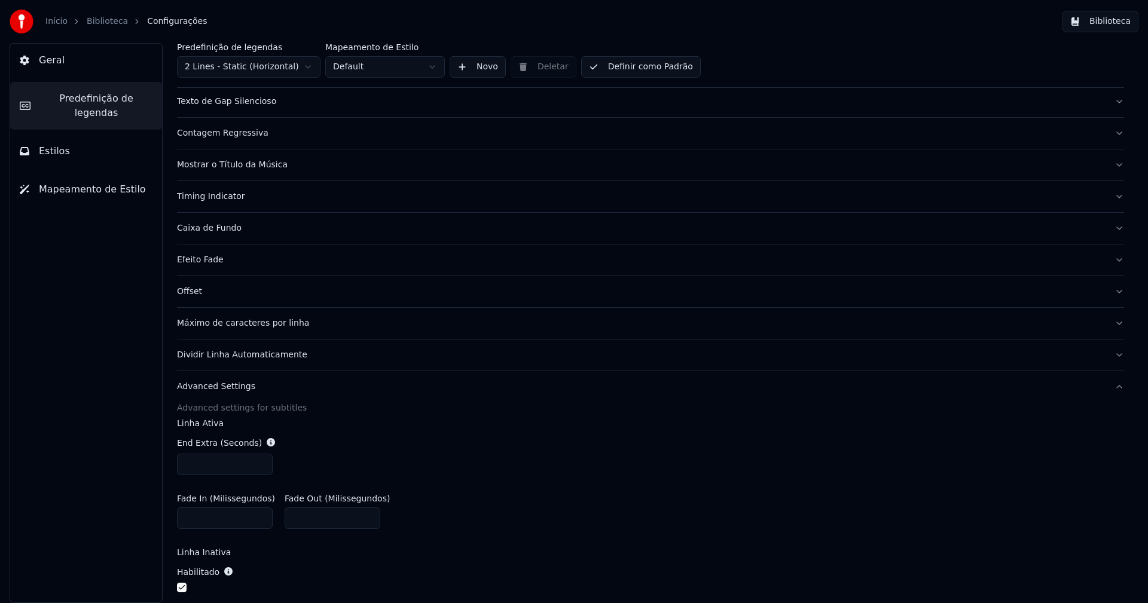
scroll to position [239, 0]
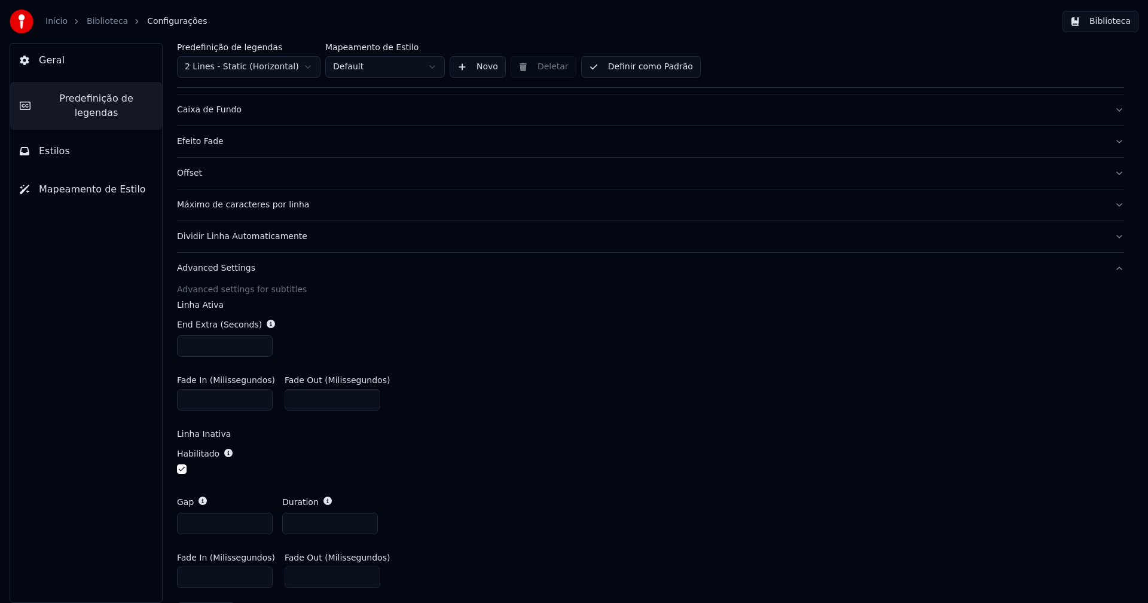
drag, startPoint x: 65, startPoint y: 142, endPoint x: 90, endPoint y: 129, distance: 27.8
click at [65, 144] on span "Estilos" at bounding box center [54, 151] width 31 height 14
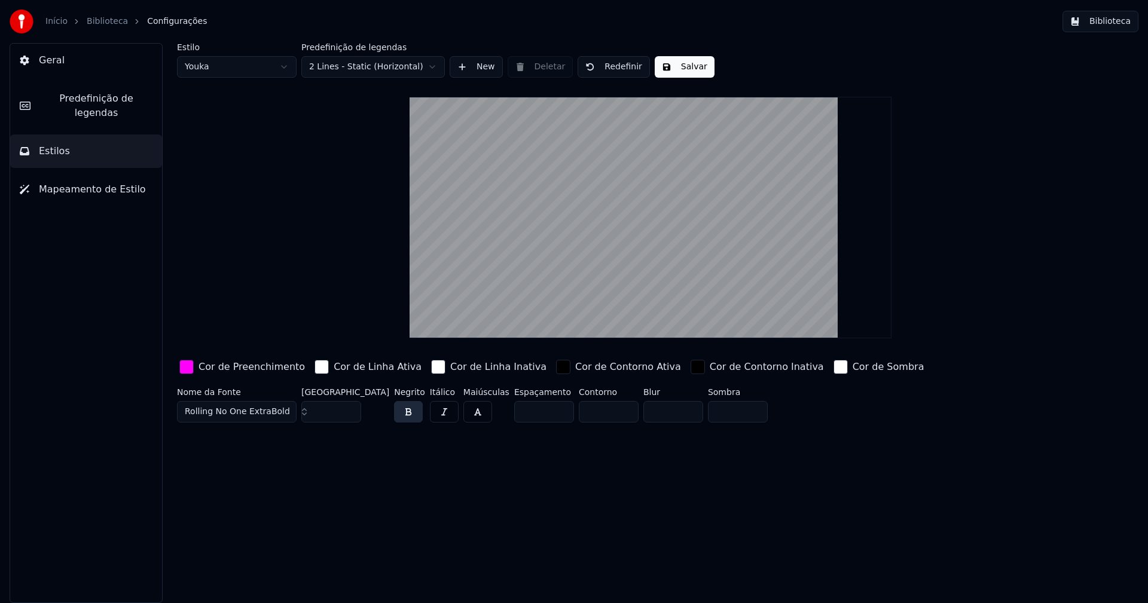
click at [187, 369] on div "button" at bounding box center [186, 367] width 14 height 14
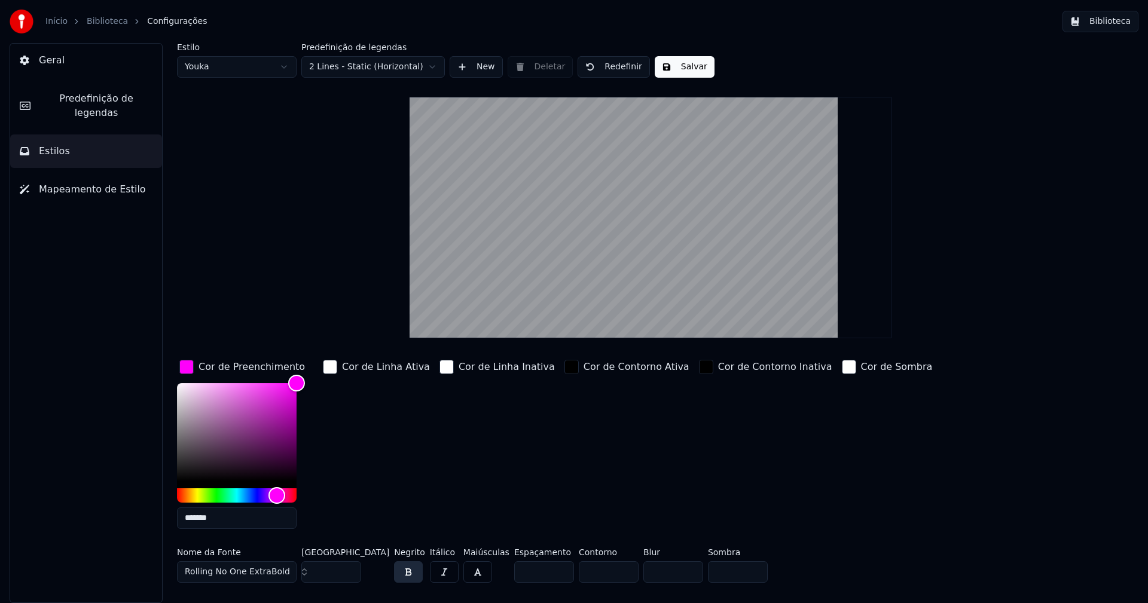
click at [222, 518] on input "*******" at bounding box center [237, 519] width 120 height 22
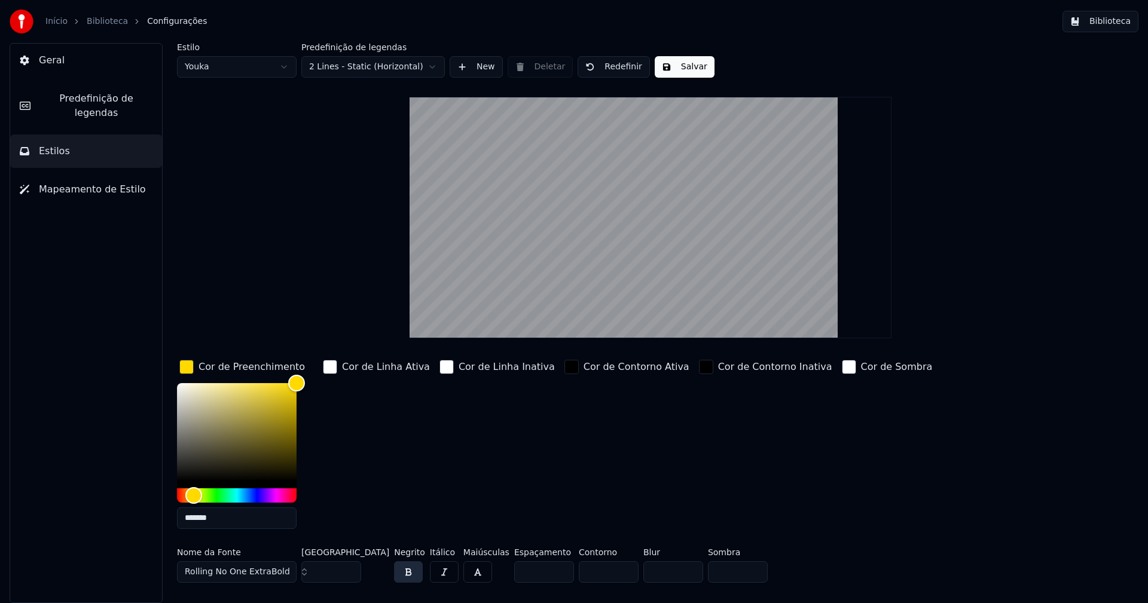
type input "*******"
click at [188, 367] on div "button" at bounding box center [186, 367] width 14 height 14
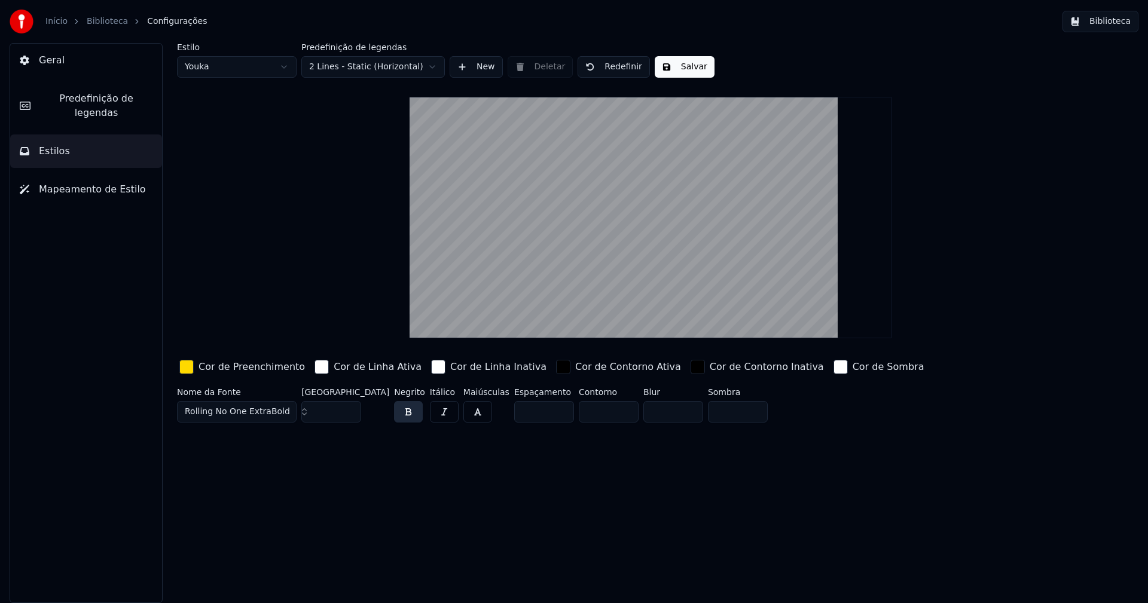
click at [688, 64] on button "Salvar" at bounding box center [685, 67] width 60 height 22
click at [245, 65] on html "Início Biblioteca Configurações Biblioteca Geral Predefinição de legendas Estil…" at bounding box center [574, 301] width 1148 height 603
type input "**"
type input "*****"
click at [1124, 25] on button "Biblioteca" at bounding box center [1100, 22] width 76 height 22
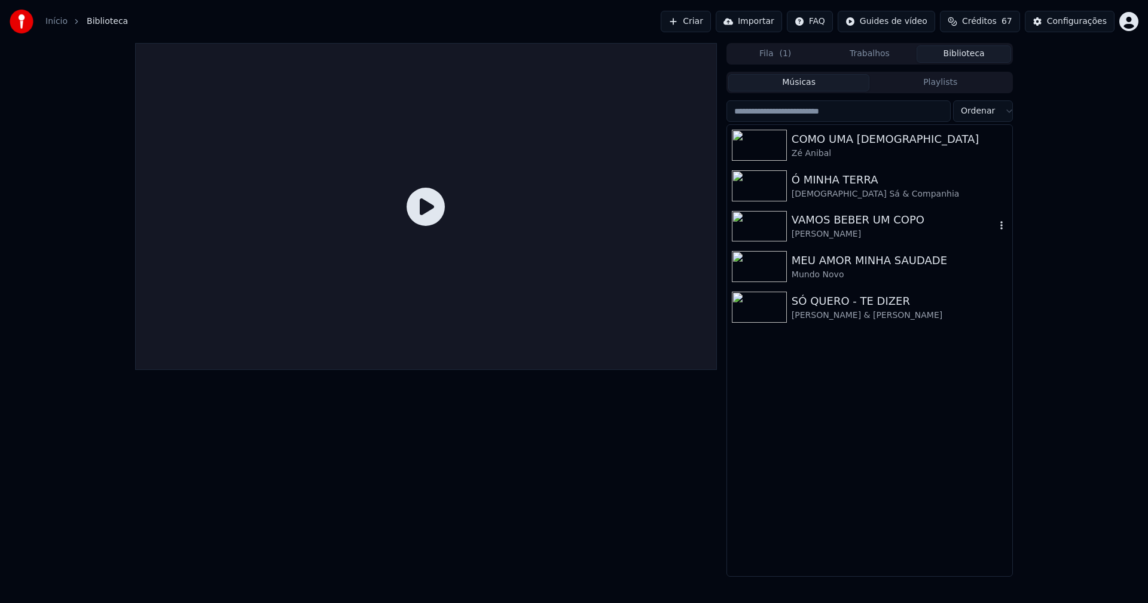
click at [835, 226] on div "VAMOS BEBER UM COPO" at bounding box center [894, 220] width 204 height 17
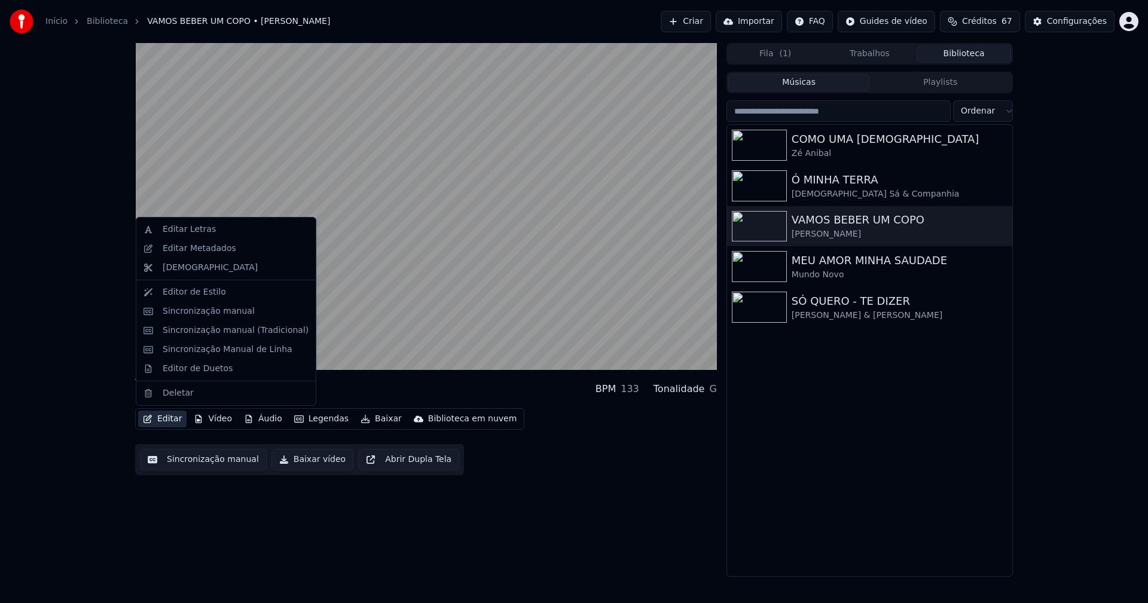
click at [169, 420] on button "Editar" at bounding box center [162, 419] width 48 height 17
click at [218, 335] on div "Sincronização manual (Tradicional)" at bounding box center [236, 331] width 146 height 12
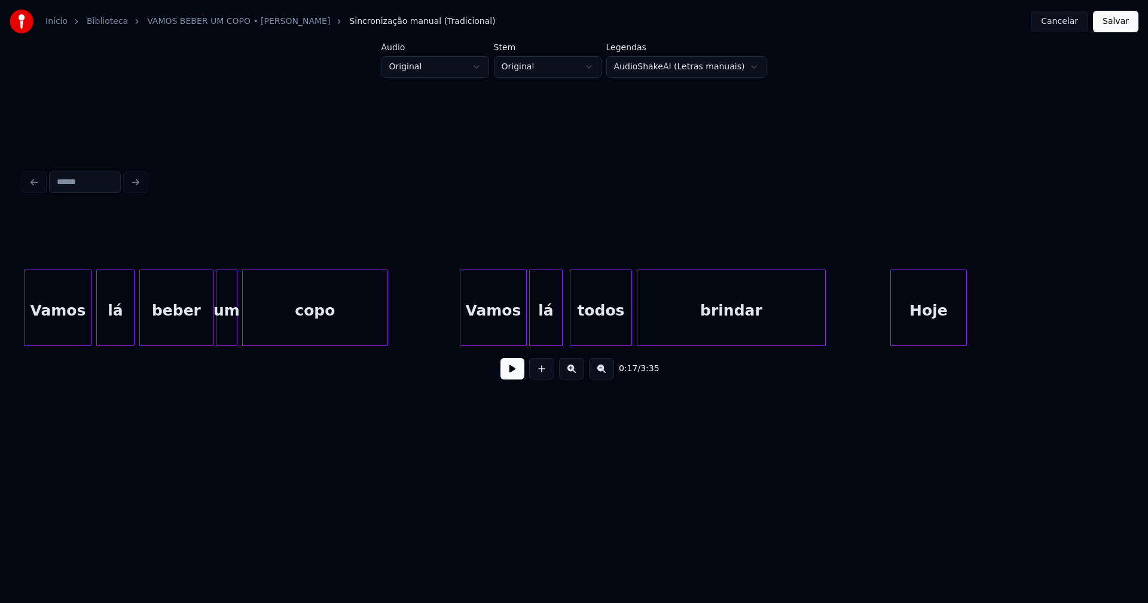
scroll to position [0, 1744]
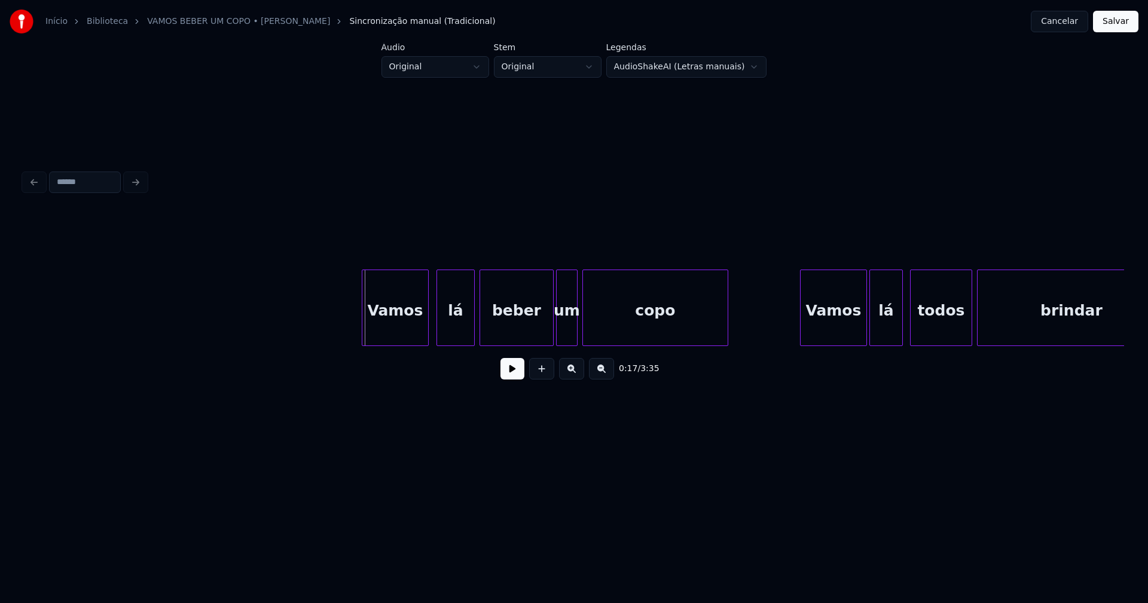
click at [400, 331] on div "Vamos" at bounding box center [395, 310] width 66 height 81
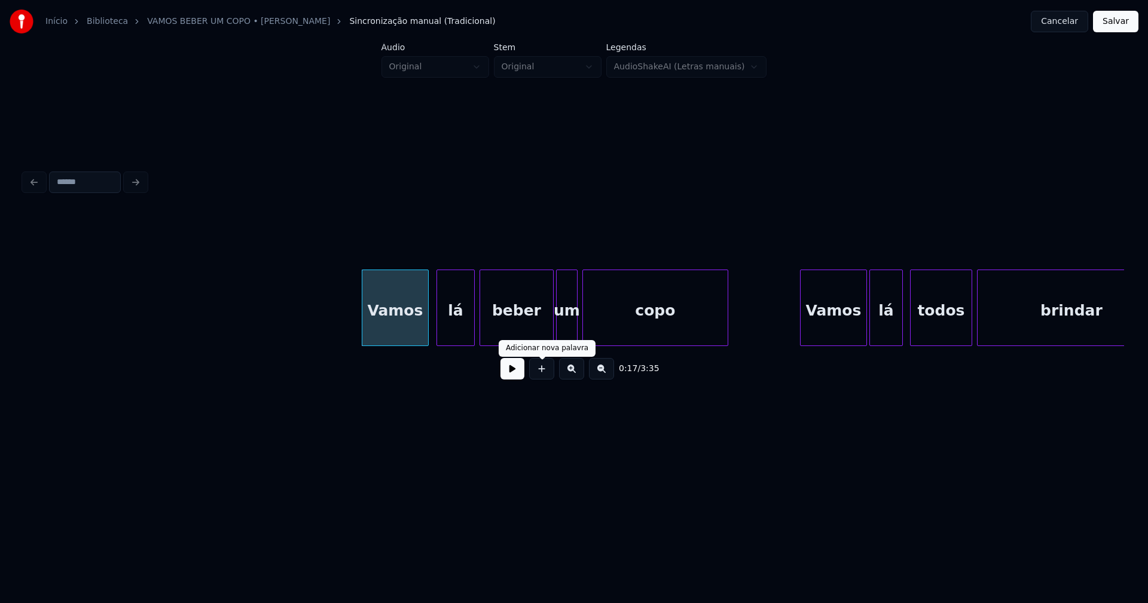
click at [520, 375] on button at bounding box center [512, 369] width 24 height 22
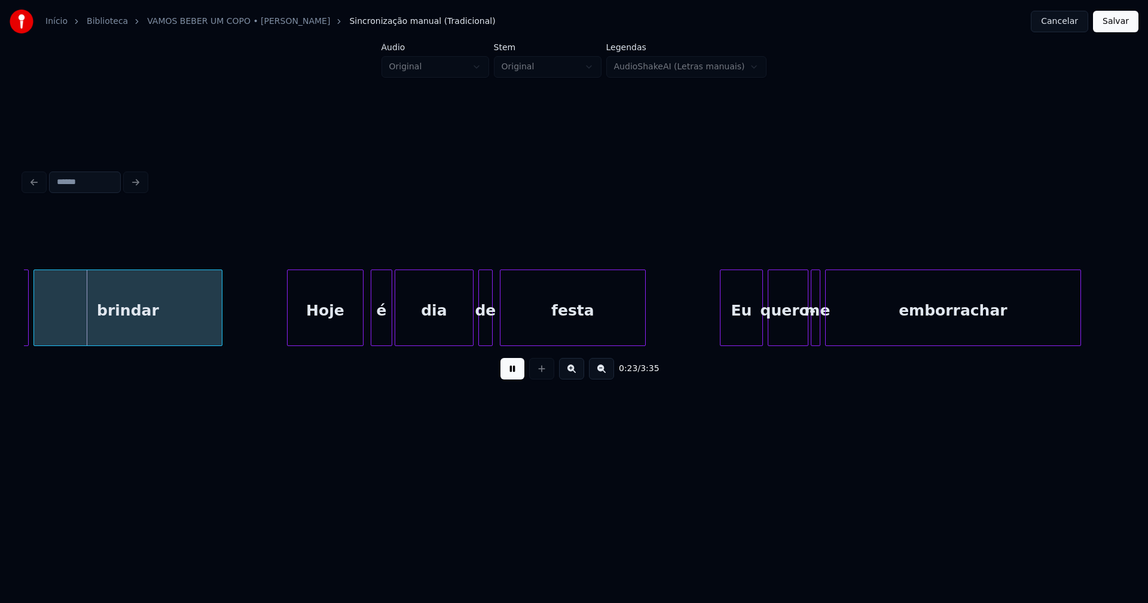
scroll to position [0, 2731]
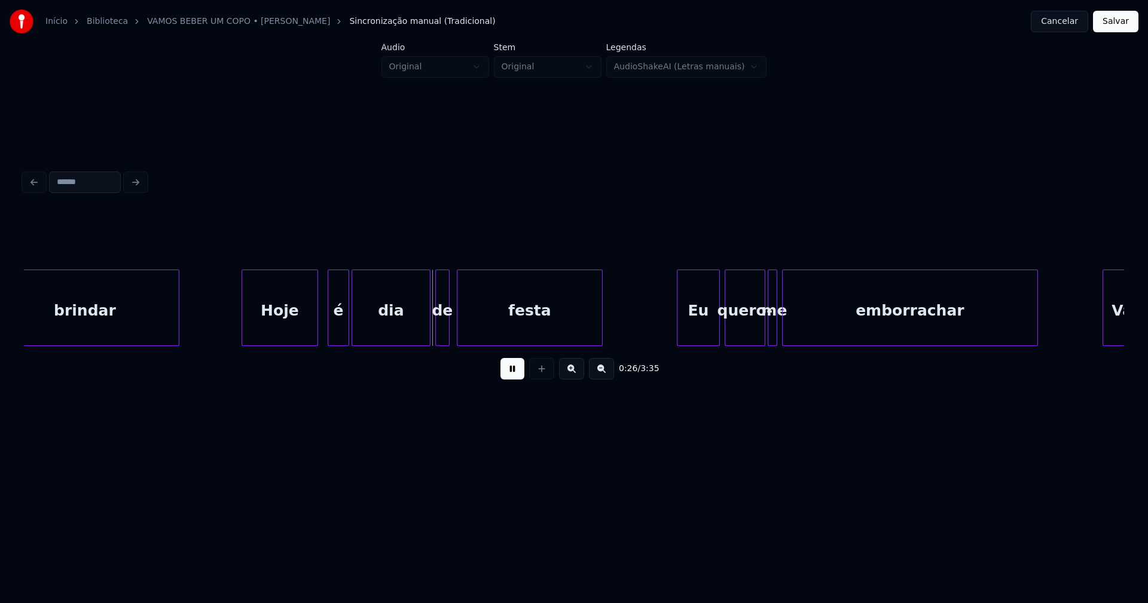
click at [293, 326] on div "Hoje" at bounding box center [279, 310] width 75 height 81
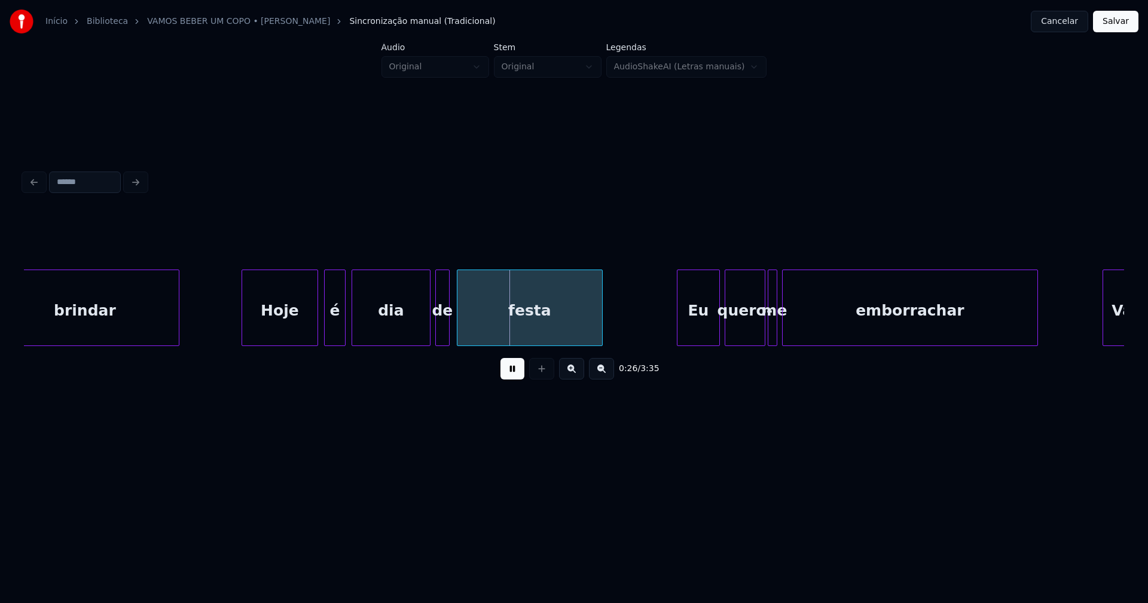
click at [332, 337] on div "é" at bounding box center [335, 310] width 20 height 81
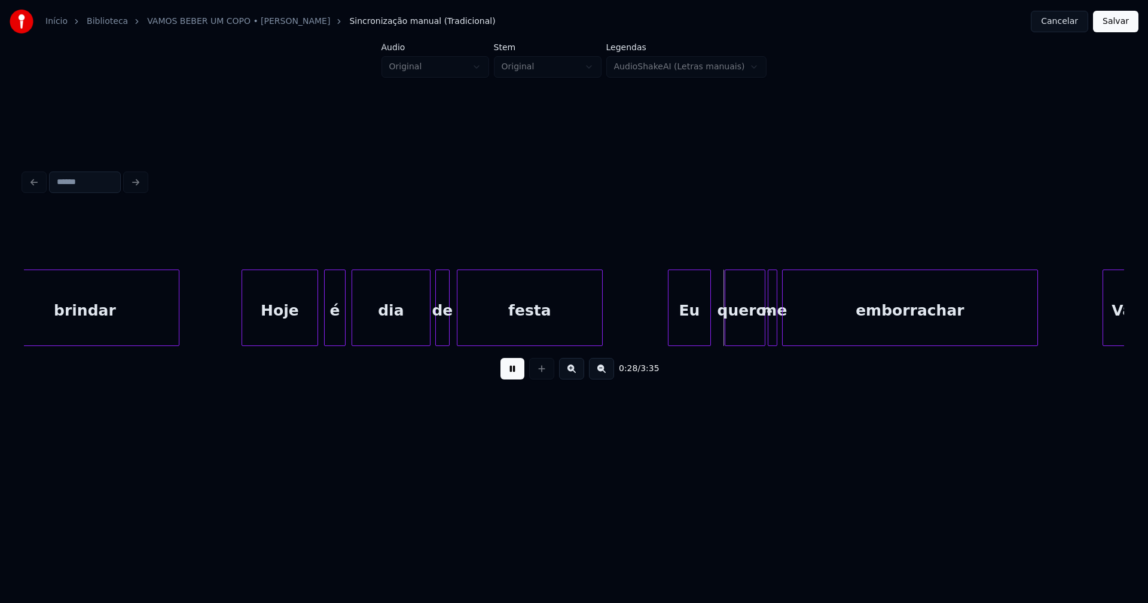
click at [686, 337] on div "Eu" at bounding box center [689, 310] width 42 height 81
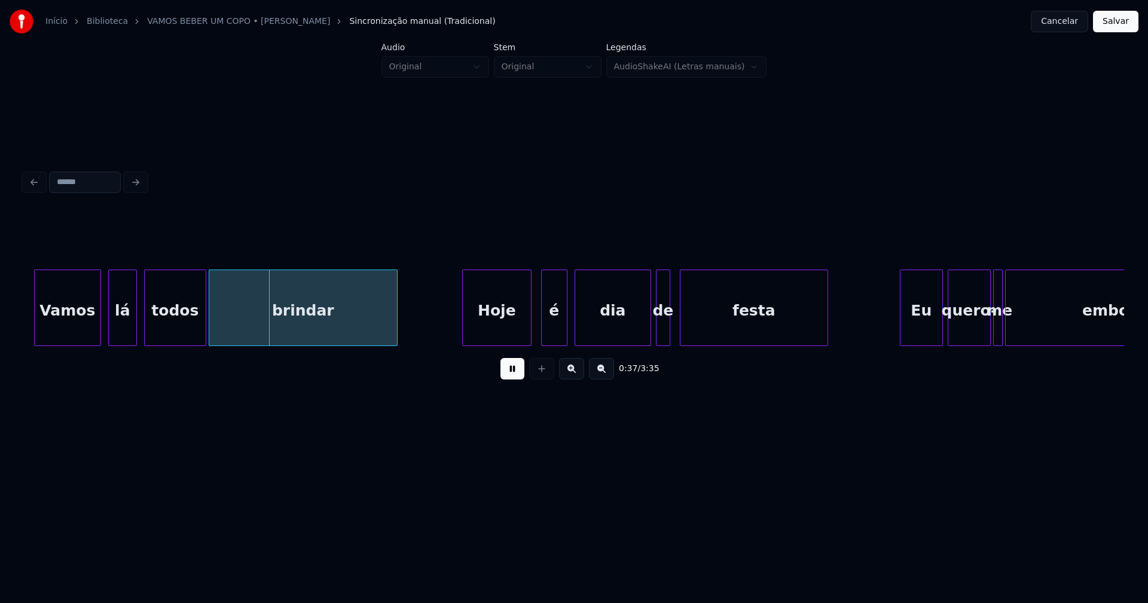
scroll to position [0, 4246]
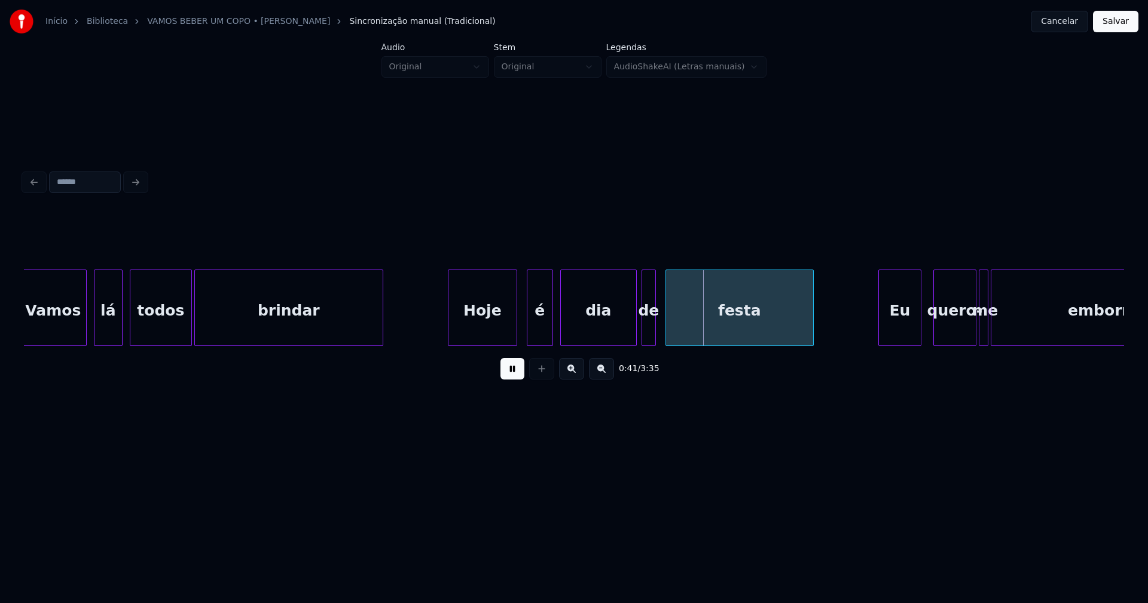
click at [899, 338] on div "Eu" at bounding box center [900, 310] width 42 height 81
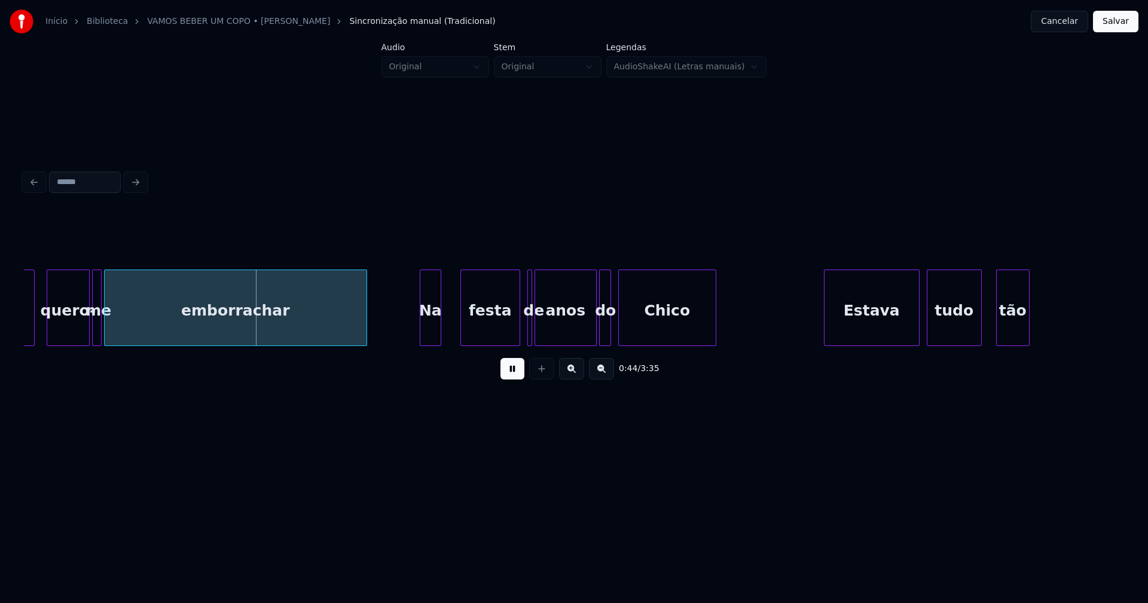
scroll to position [0, 5147]
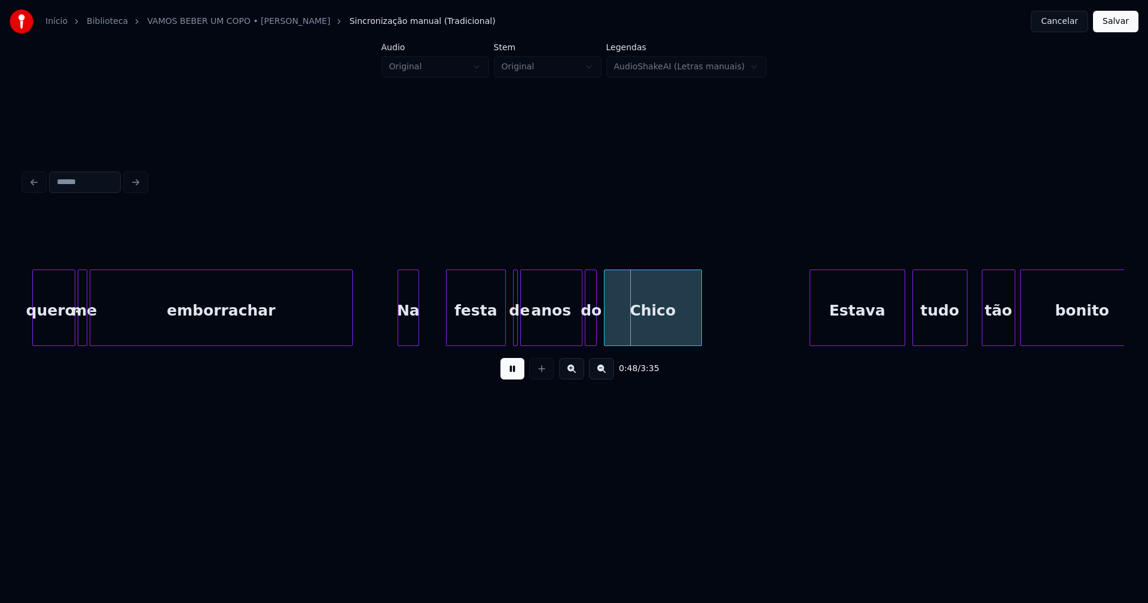
click at [408, 329] on div "Na" at bounding box center [408, 310] width 20 height 81
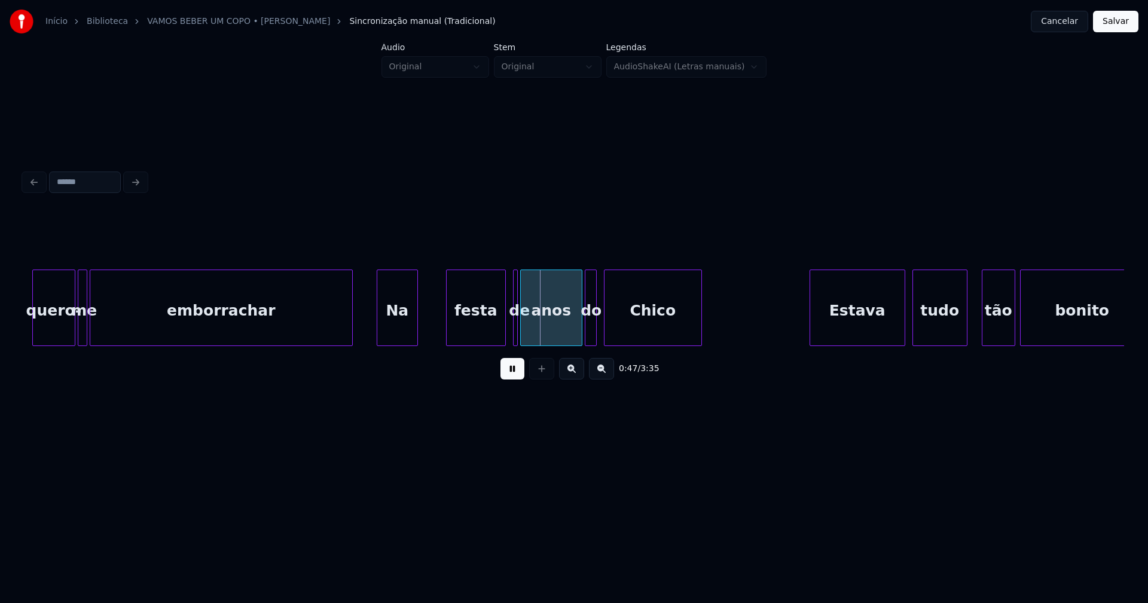
click at [378, 332] on div at bounding box center [379, 307] width 4 height 75
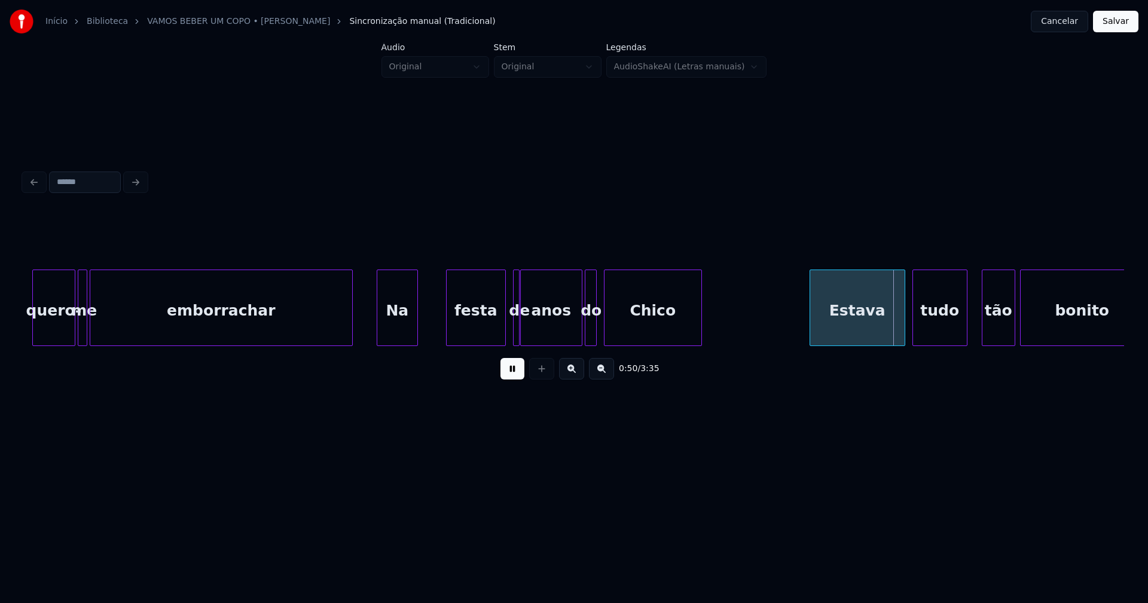
click at [513, 321] on div "de" at bounding box center [516, 308] width 7 height 77
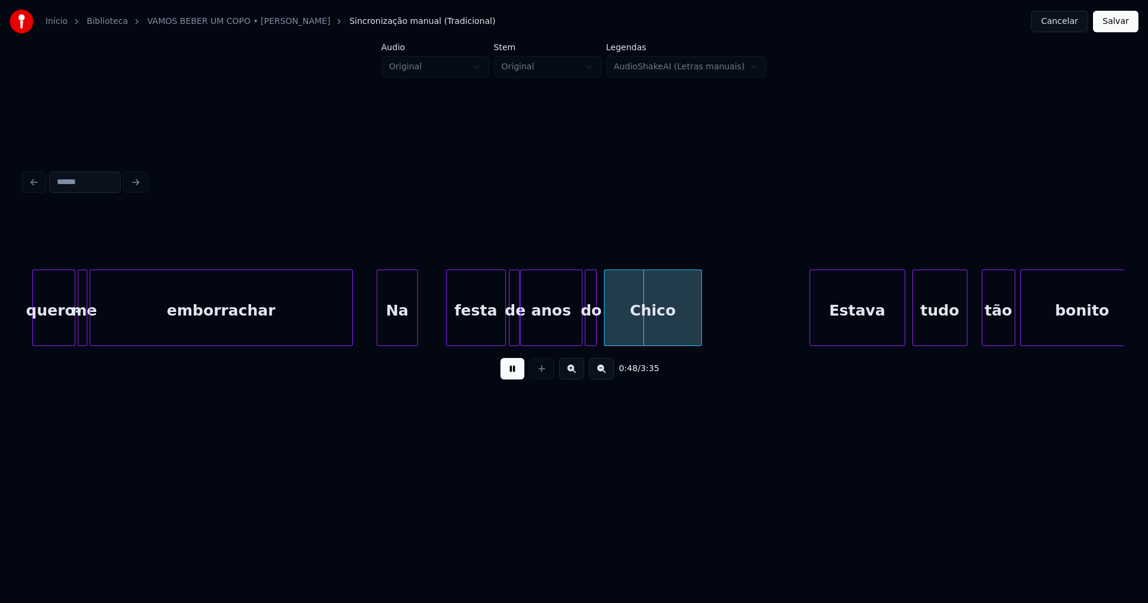
click at [509, 325] on div at bounding box center [511, 307] width 4 height 75
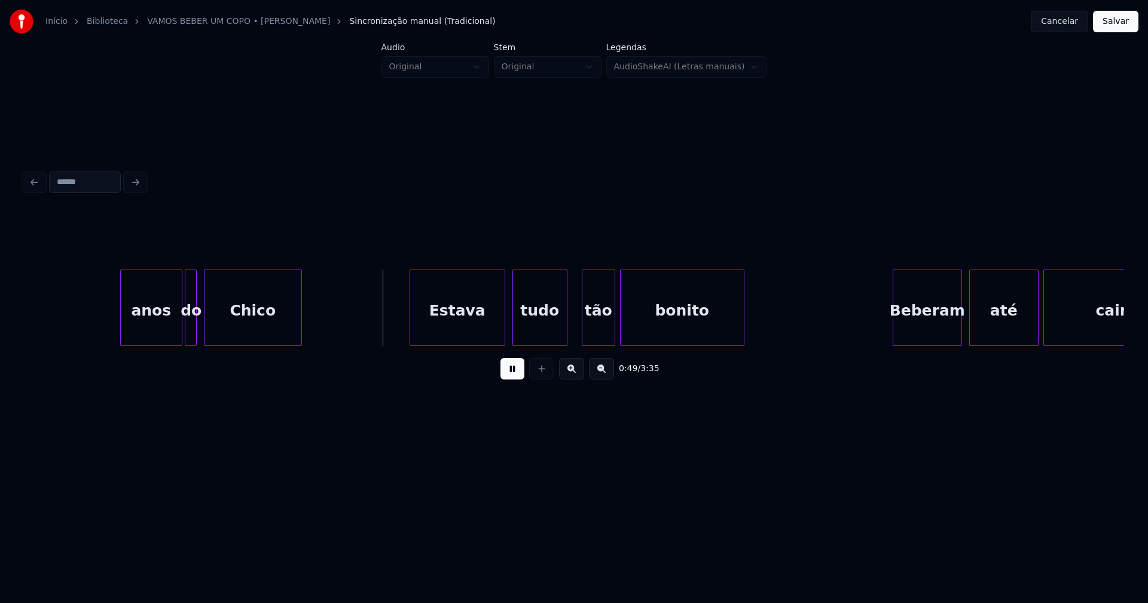
scroll to position [0, 5748]
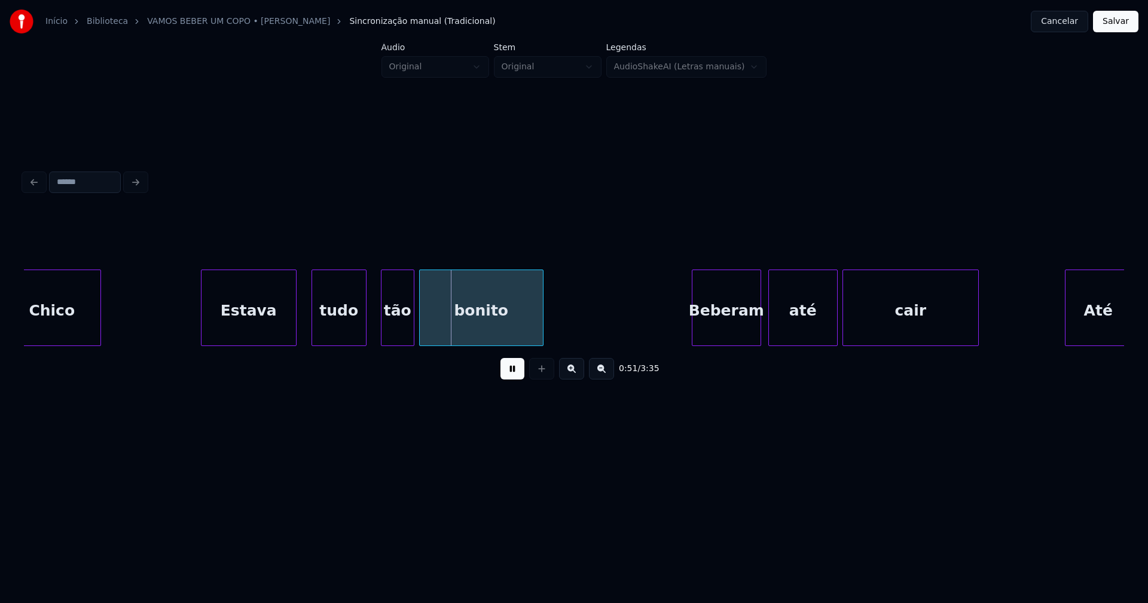
click at [234, 329] on div "Estava" at bounding box center [248, 310] width 94 height 81
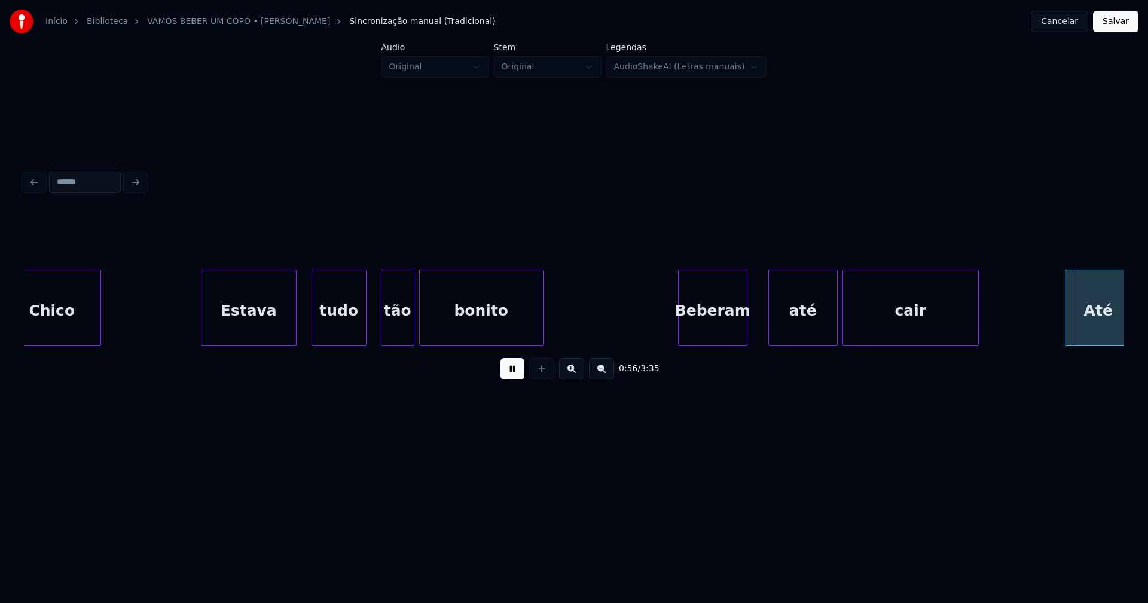
click at [716, 353] on div "0:56 / 3:35" at bounding box center [574, 301] width 1100 height 182
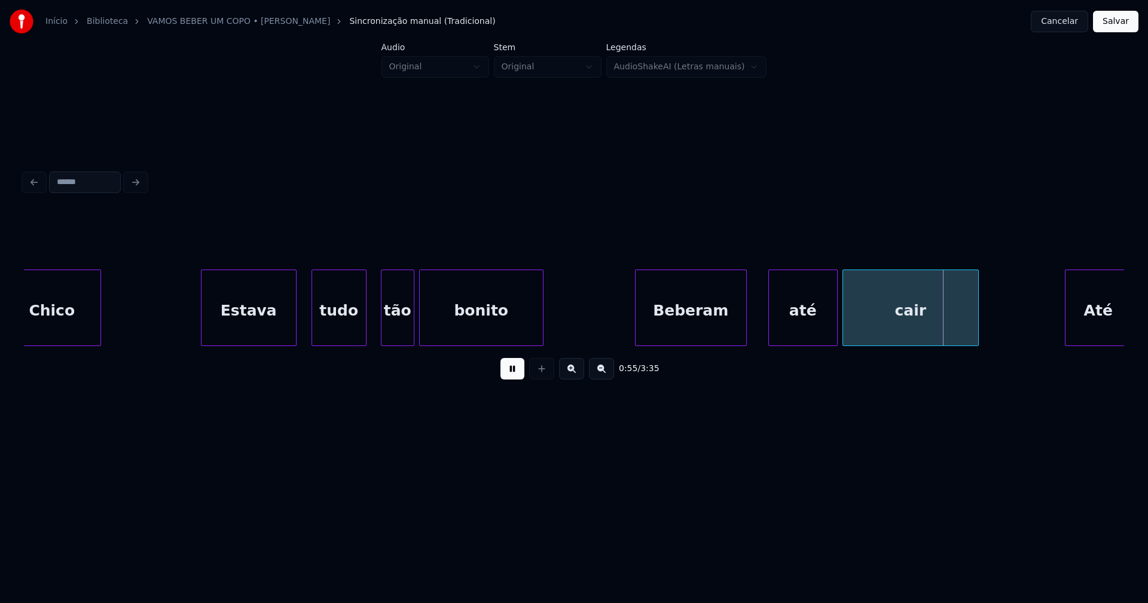
click at [637, 338] on div at bounding box center [637, 307] width 4 height 75
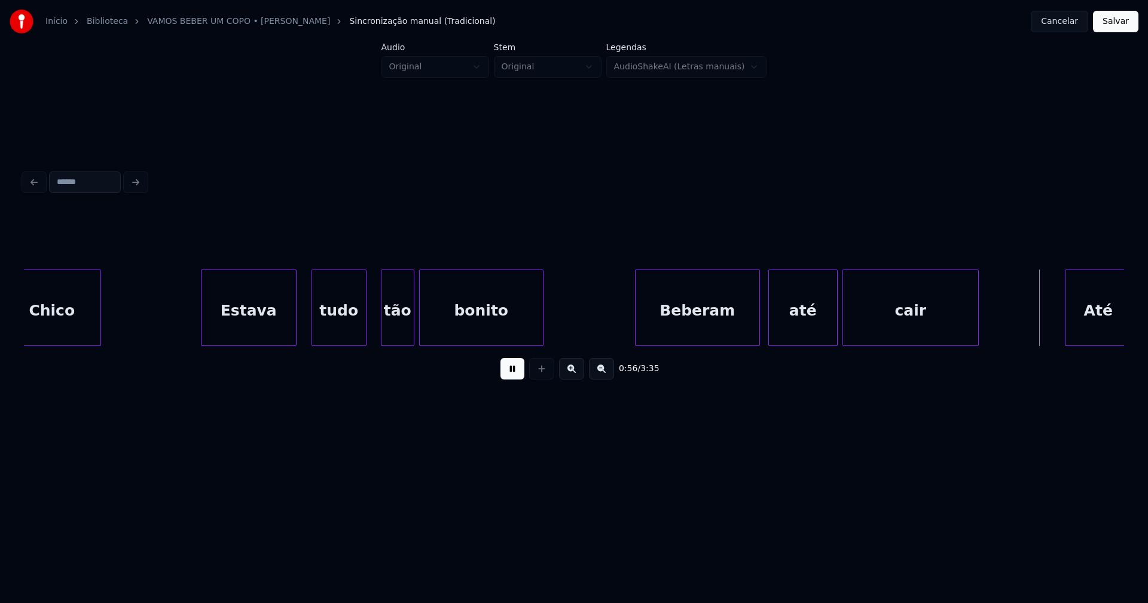
click at [758, 320] on div at bounding box center [758, 307] width 4 height 75
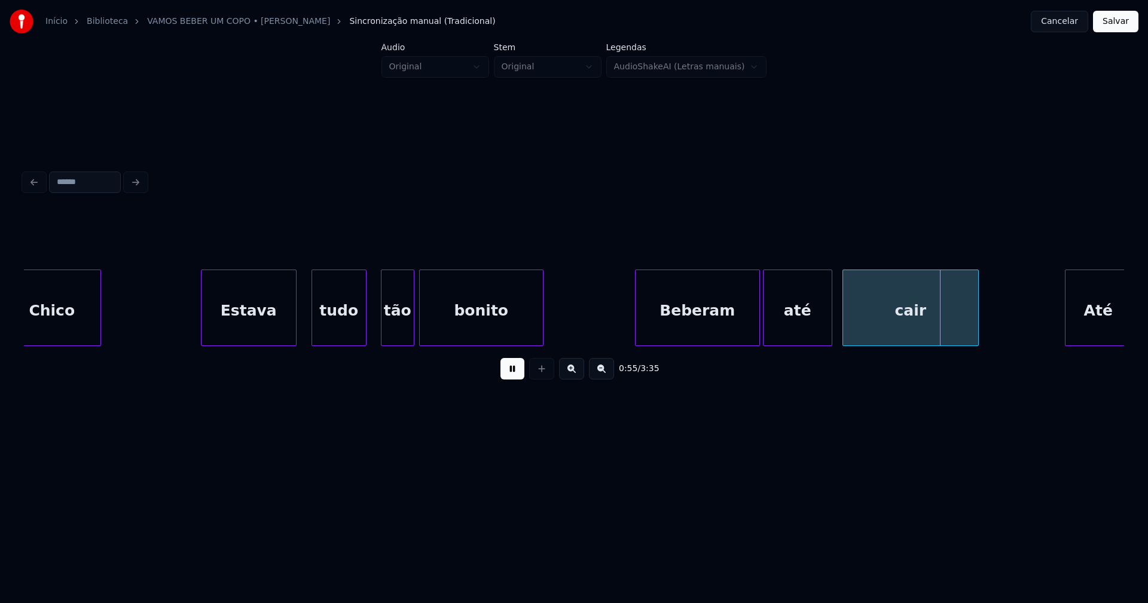
click at [779, 331] on div "até" at bounding box center [797, 310] width 68 height 81
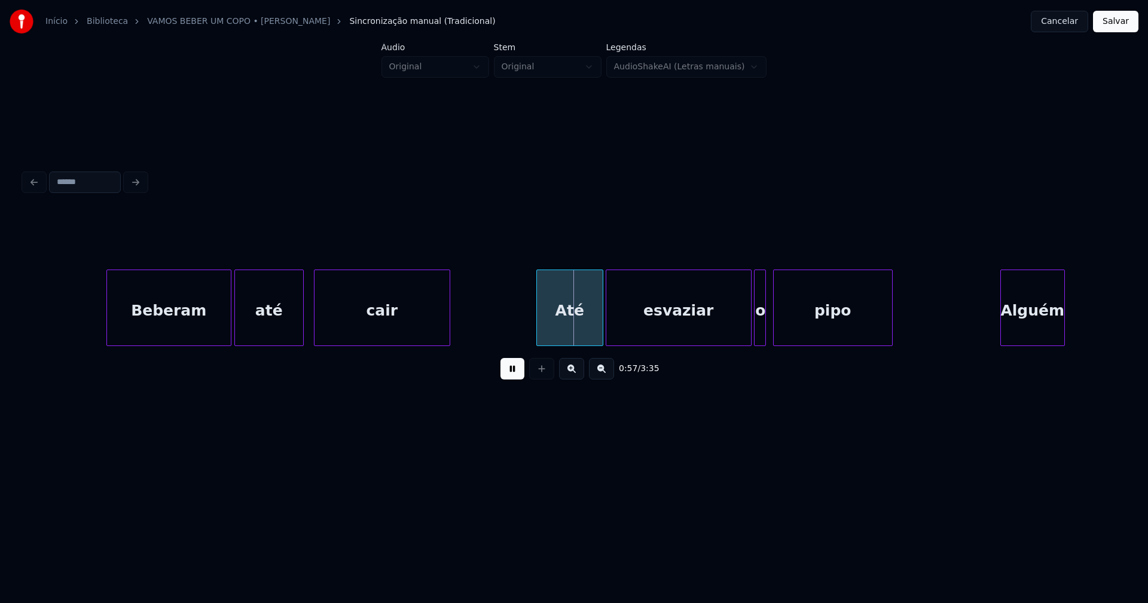
scroll to position [0, 6463]
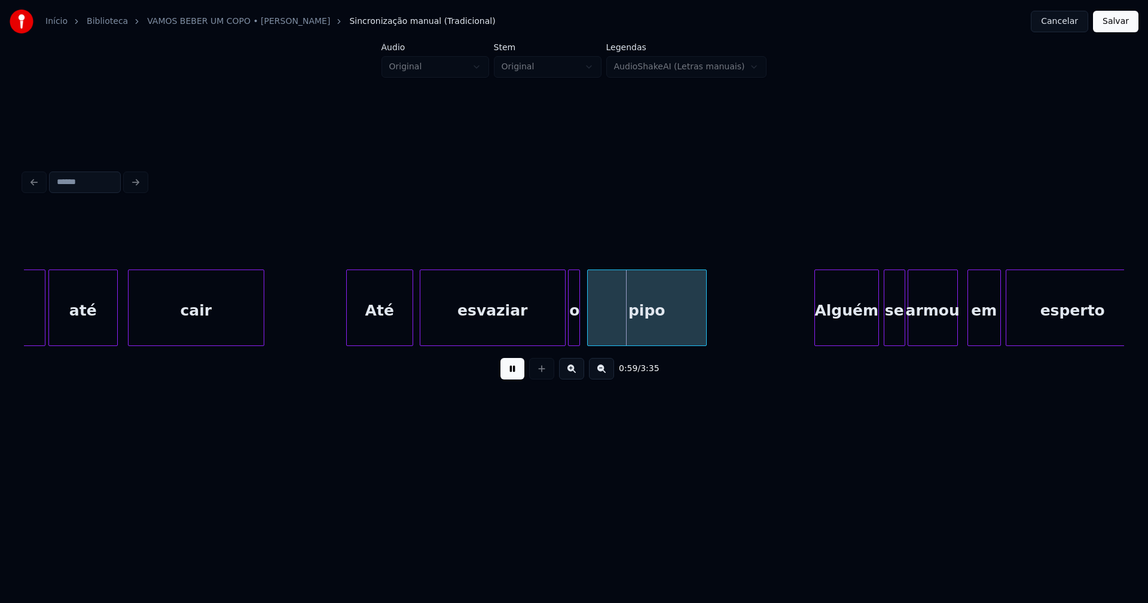
click at [380, 333] on div "Até" at bounding box center [380, 310] width 66 height 81
click at [451, 320] on div at bounding box center [452, 307] width 4 height 75
click at [436, 323] on div at bounding box center [435, 307] width 4 height 75
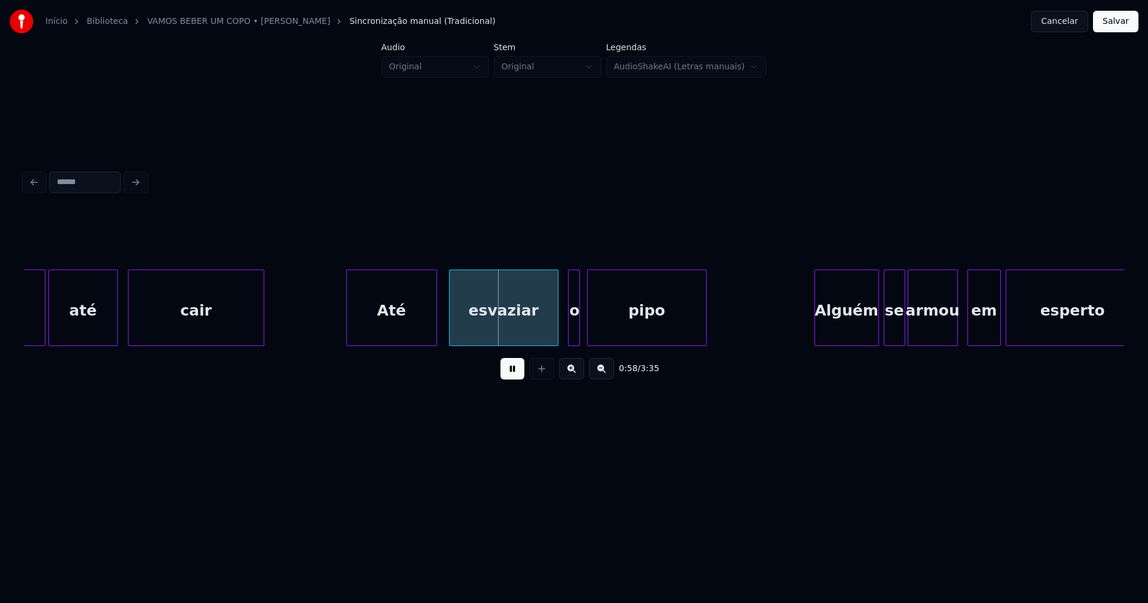
click at [556, 334] on div at bounding box center [556, 307] width 4 height 75
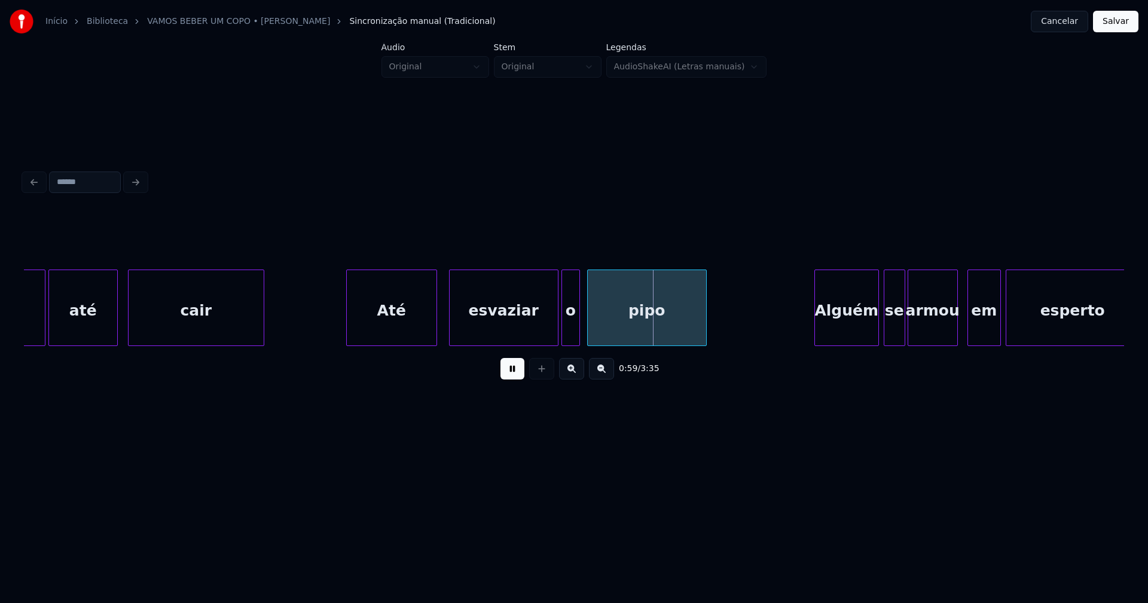
click at [565, 332] on div at bounding box center [564, 307] width 4 height 75
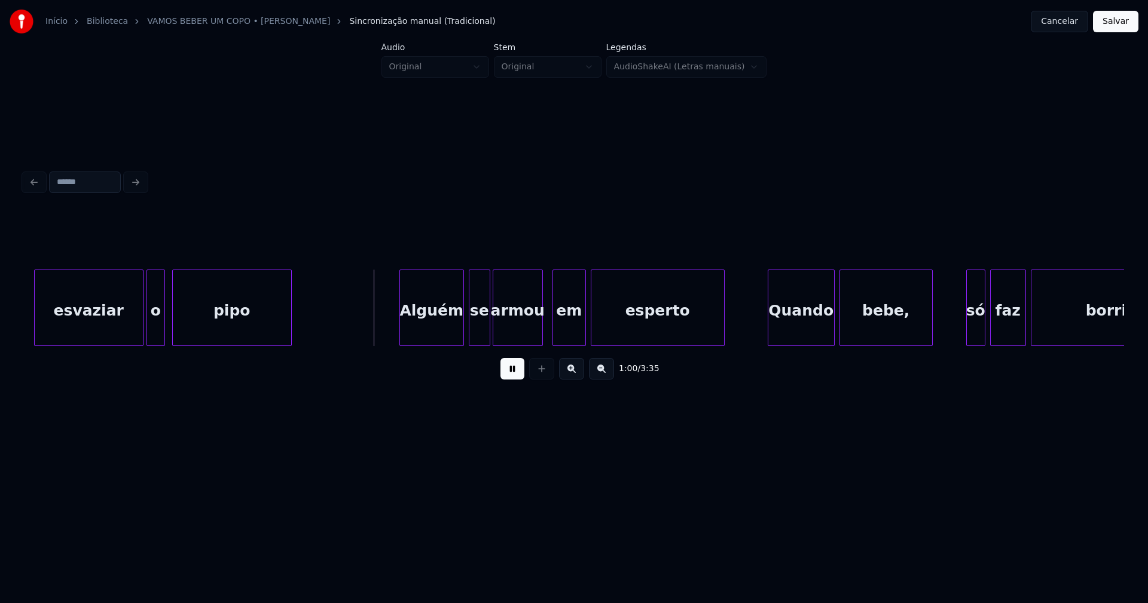
scroll to position [0, 6920]
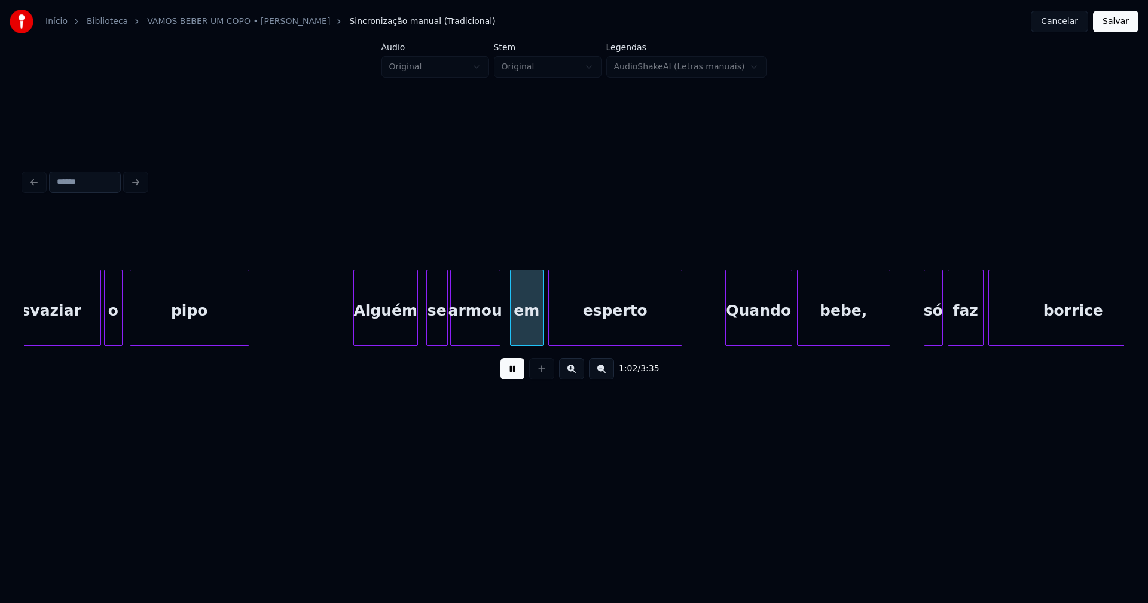
click at [396, 326] on div "Alguém" at bounding box center [385, 310] width 63 height 81
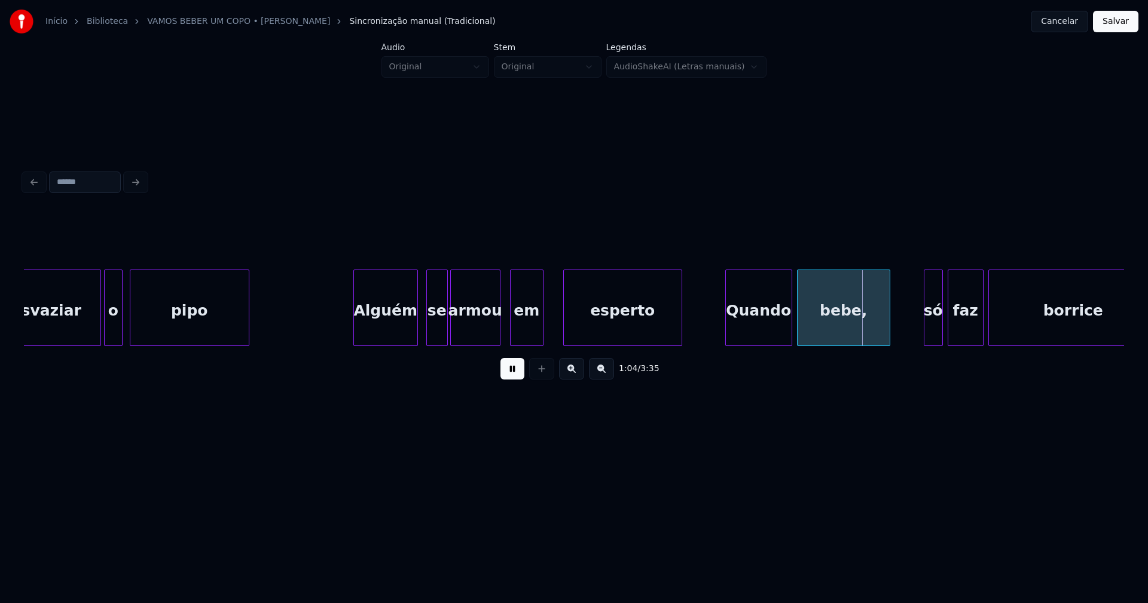
click at [565, 322] on div at bounding box center [566, 307] width 4 height 75
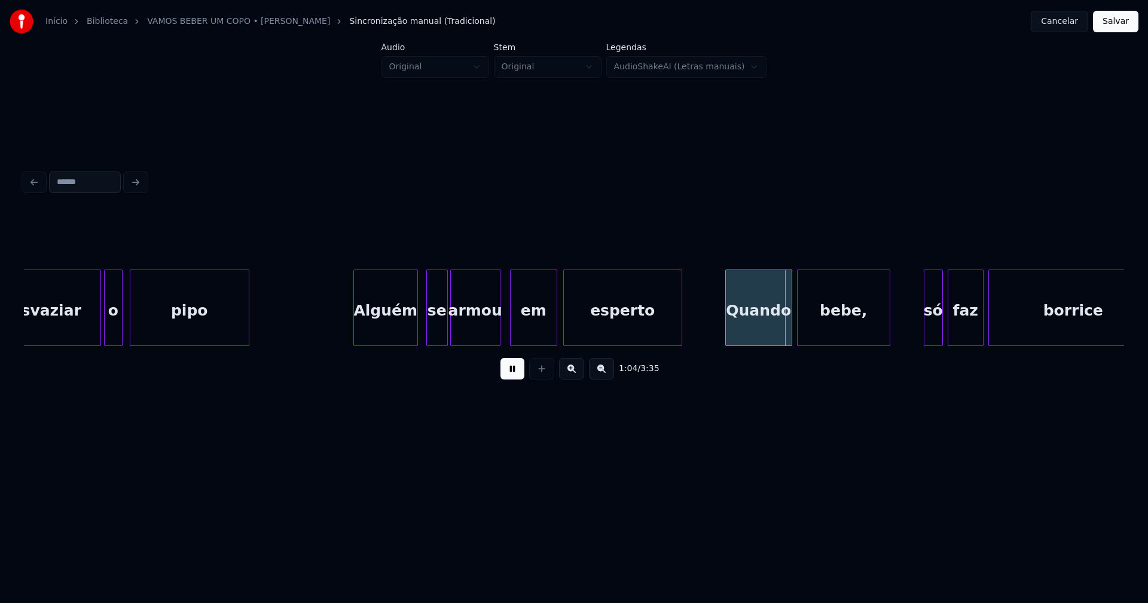
click at [555, 321] on div at bounding box center [555, 307] width 4 height 75
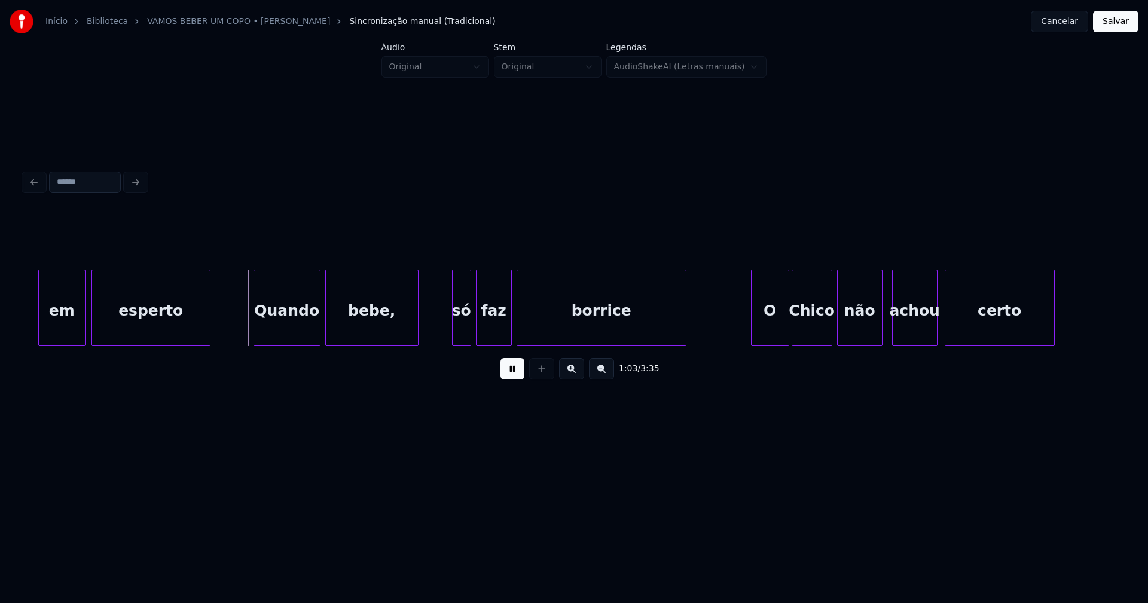
scroll to position [0, 7407]
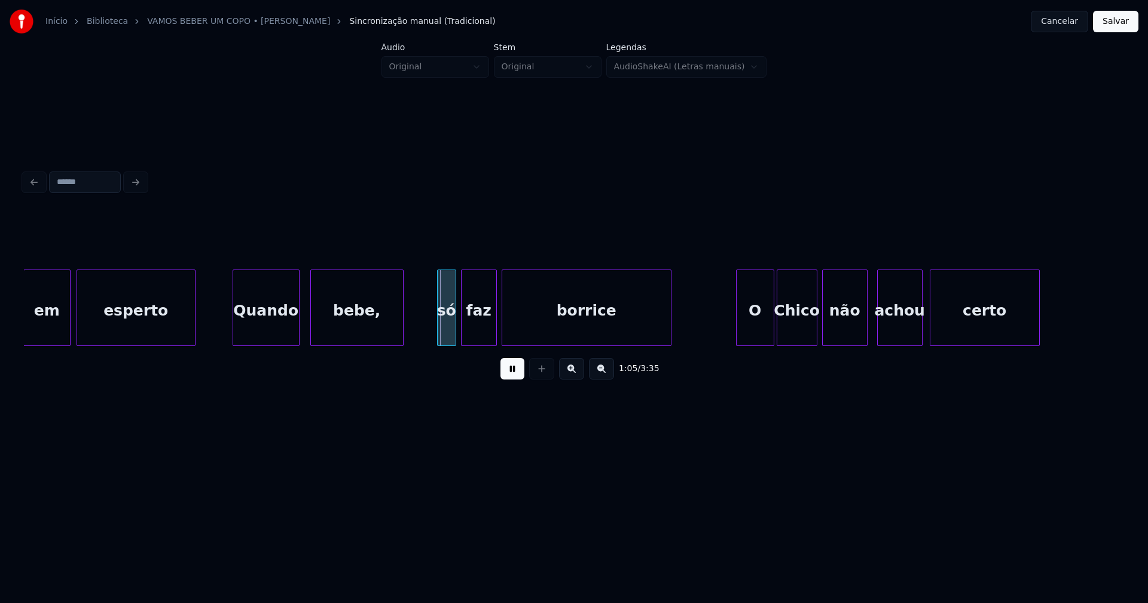
click at [258, 335] on div "Quando" at bounding box center [266, 310] width 66 height 81
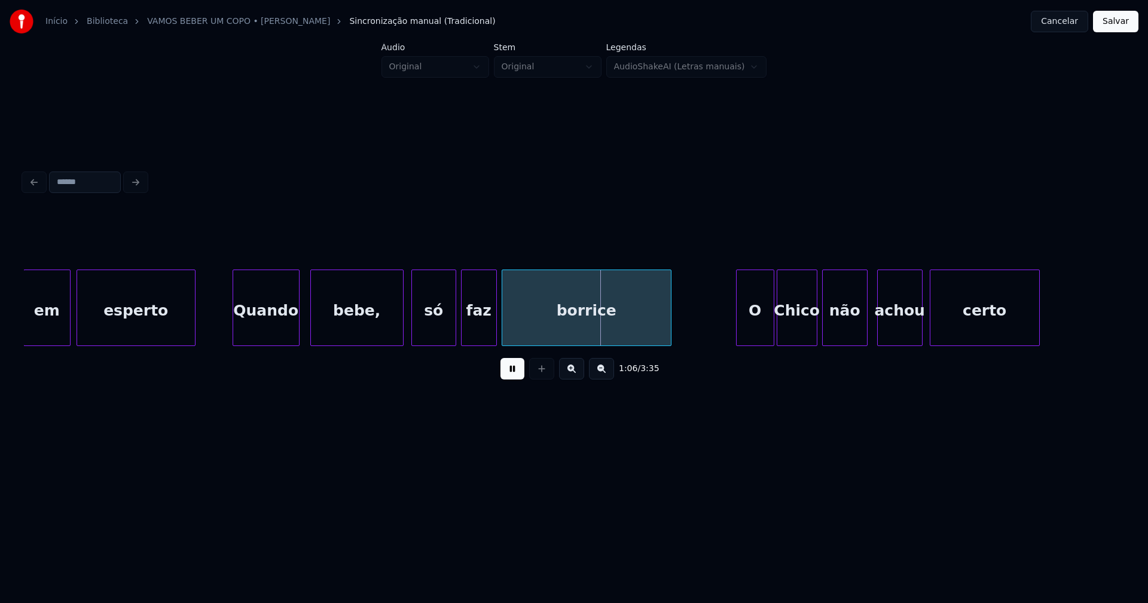
click at [413, 332] on div at bounding box center [414, 307] width 4 height 75
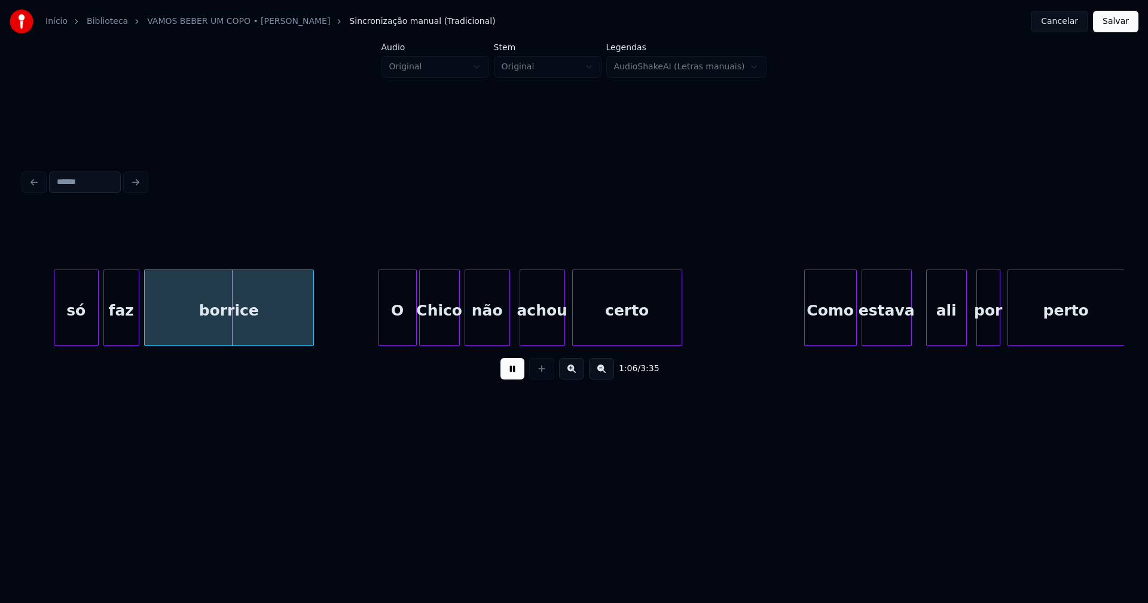
scroll to position [0, 7850]
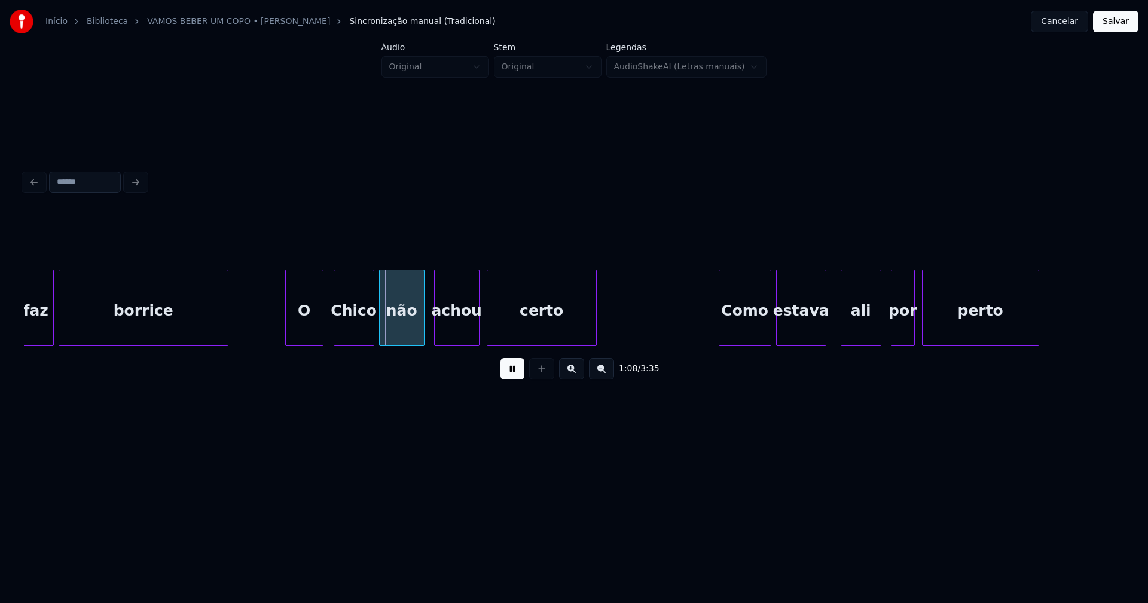
click at [304, 330] on div "O" at bounding box center [304, 310] width 37 height 81
click at [347, 329] on div "Chico" at bounding box center [351, 310] width 39 height 81
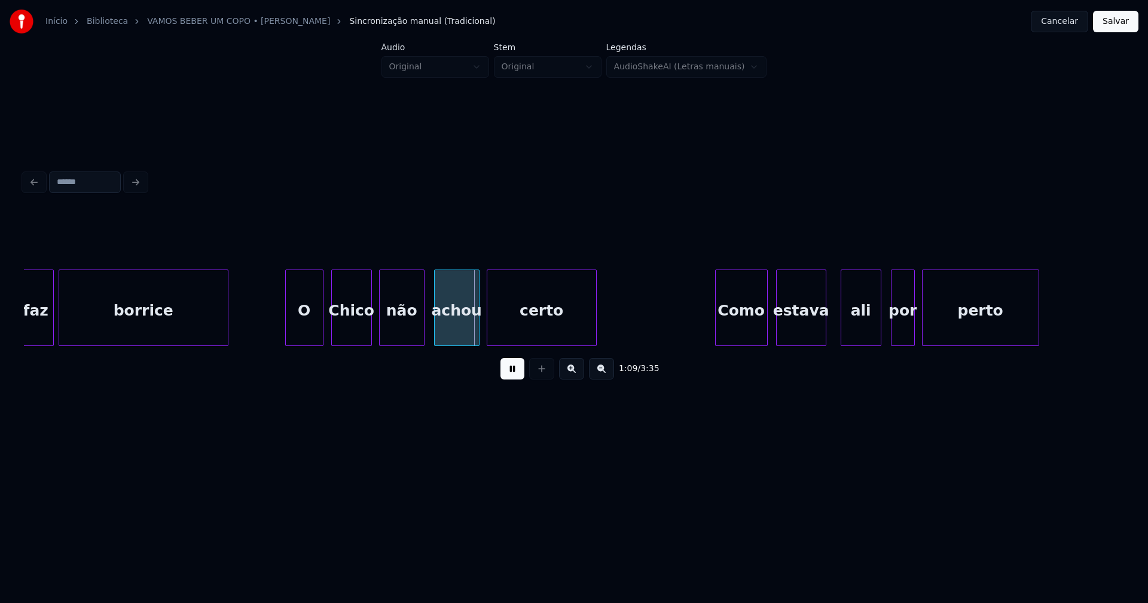
click at [745, 335] on div "Como" at bounding box center [741, 310] width 51 height 81
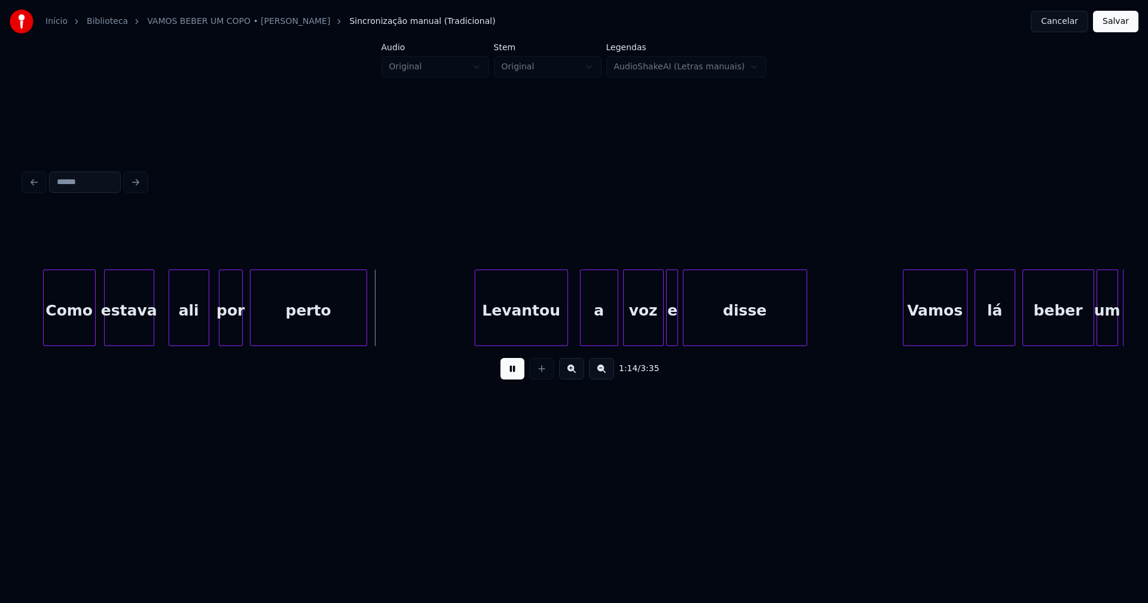
scroll to position [0, 8550]
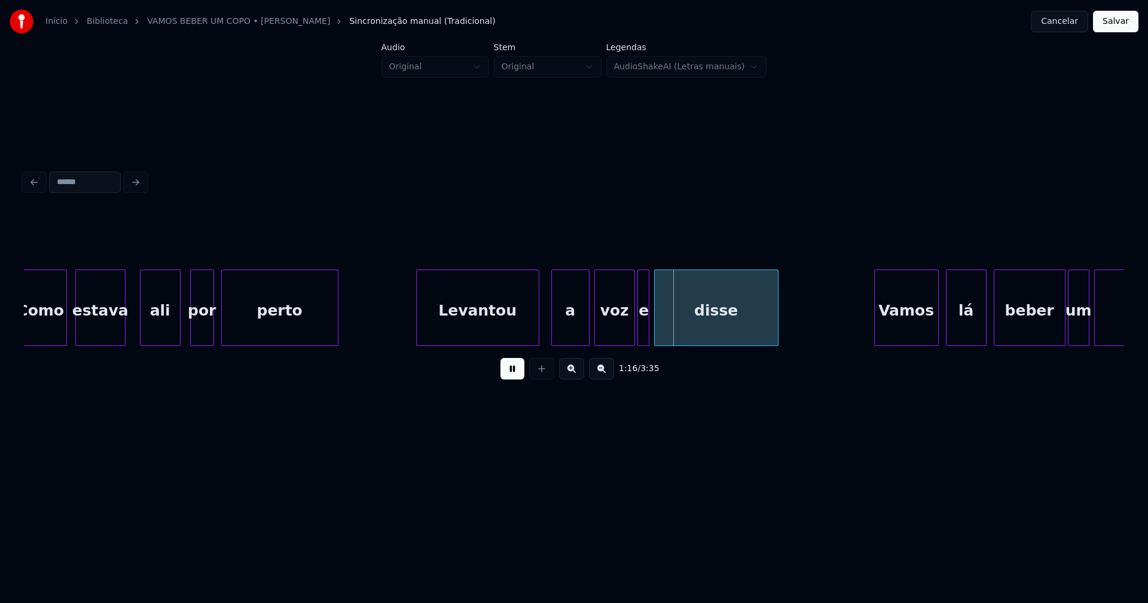
click at [419, 337] on div at bounding box center [419, 307] width 4 height 75
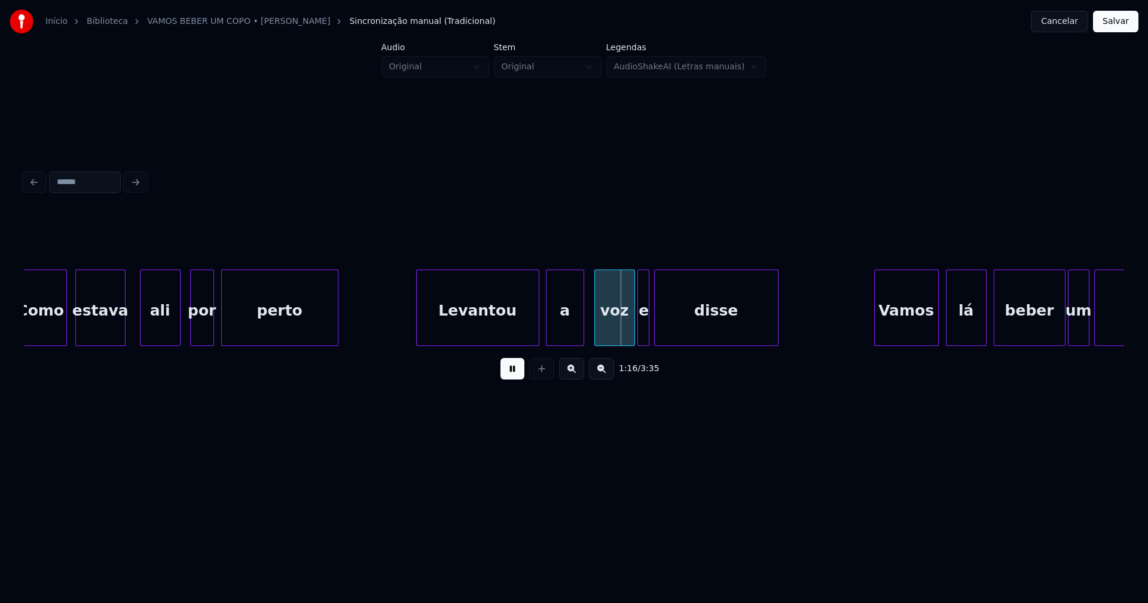
click at [566, 335] on div "a" at bounding box center [564, 310] width 37 height 81
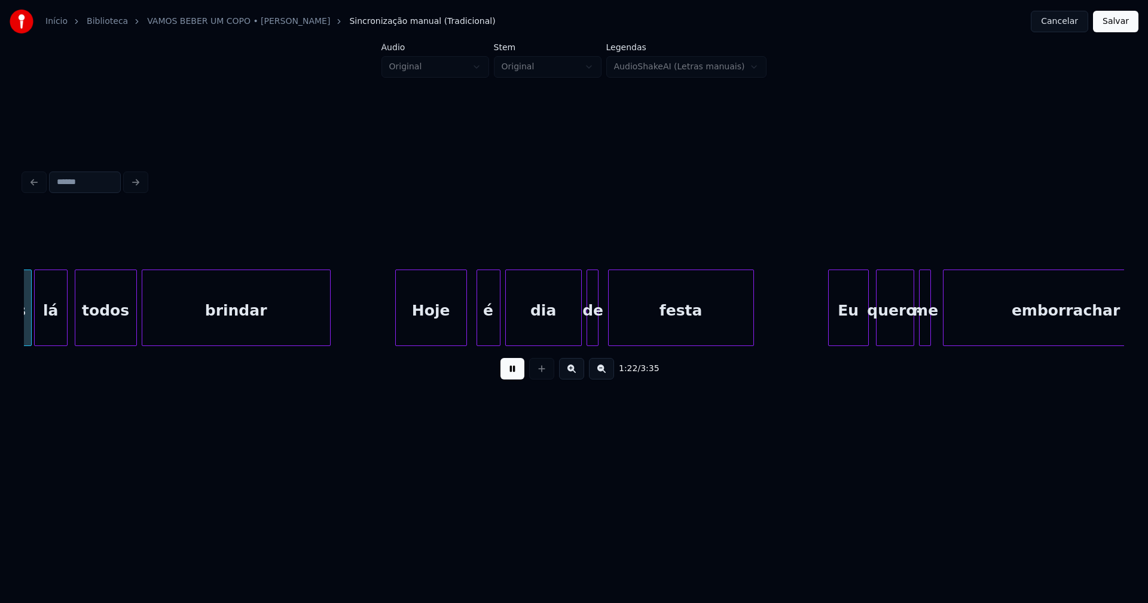
scroll to position [0, 9909]
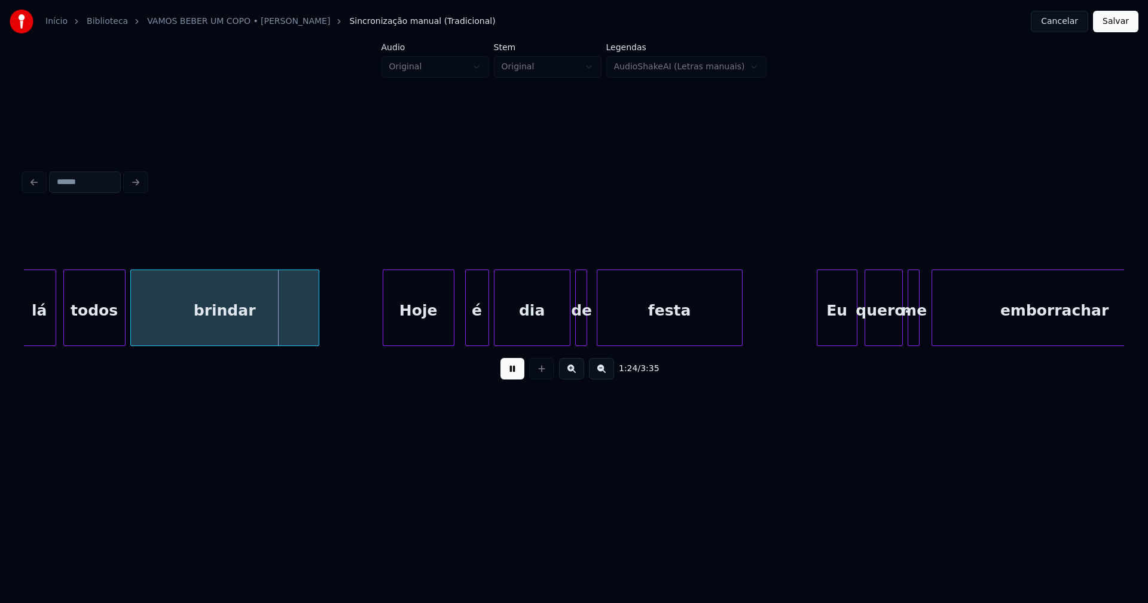
click at [409, 327] on div "Hoje" at bounding box center [418, 310] width 71 height 81
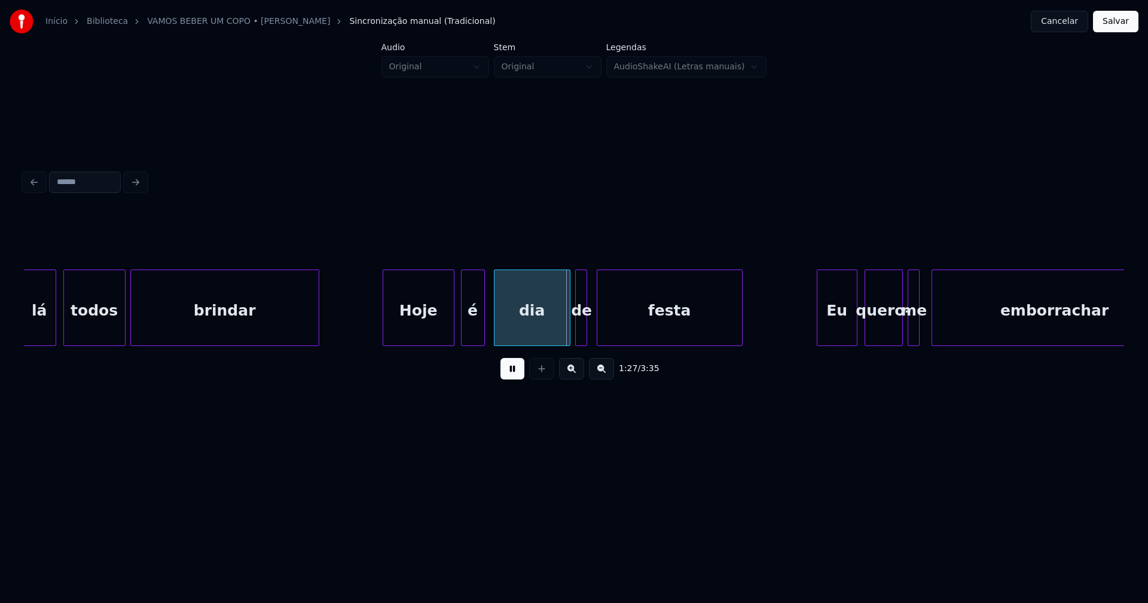
click at [475, 335] on div "é" at bounding box center [473, 310] width 23 height 81
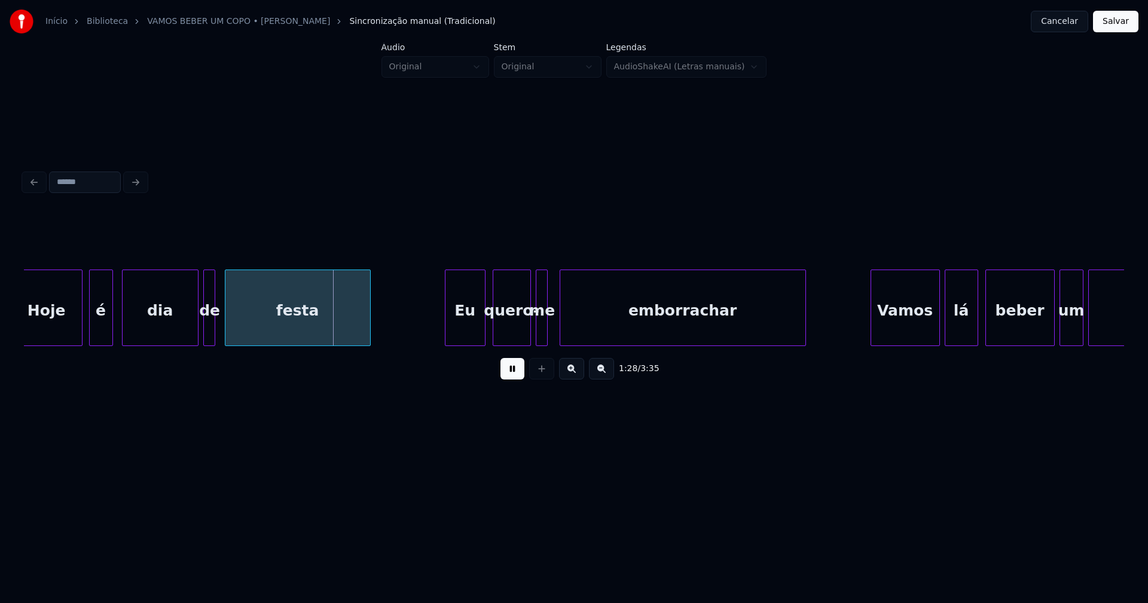
scroll to position [0, 10338]
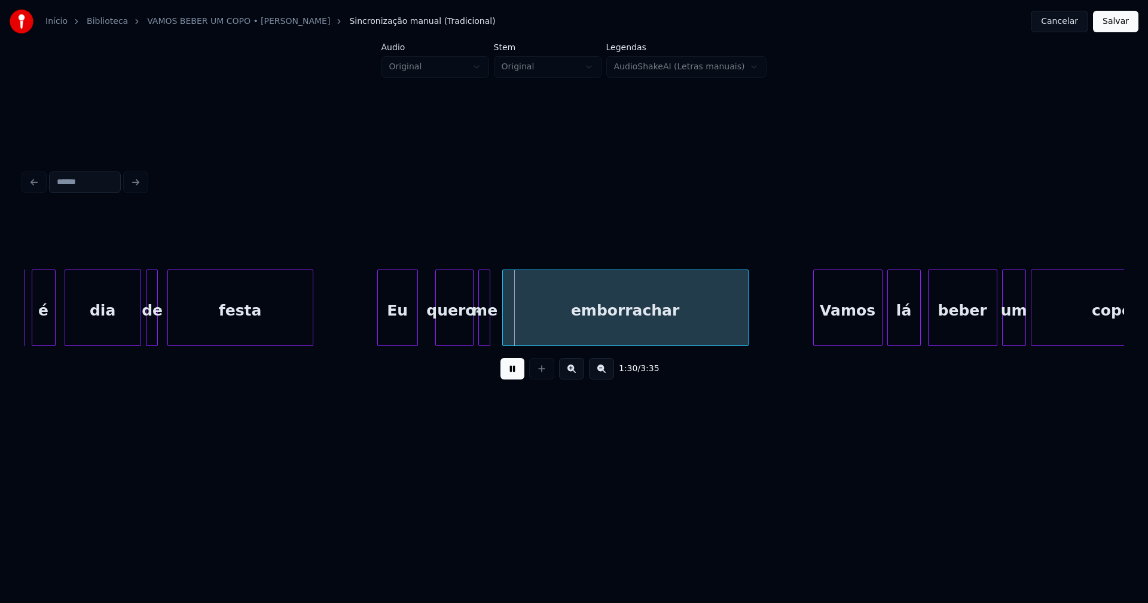
click at [399, 341] on div "Hoje é dia de festa Eu quero- me emborrachar Vamos lá beber um copo" at bounding box center [574, 308] width 1100 height 77
click at [514, 373] on button at bounding box center [512, 369] width 24 height 22
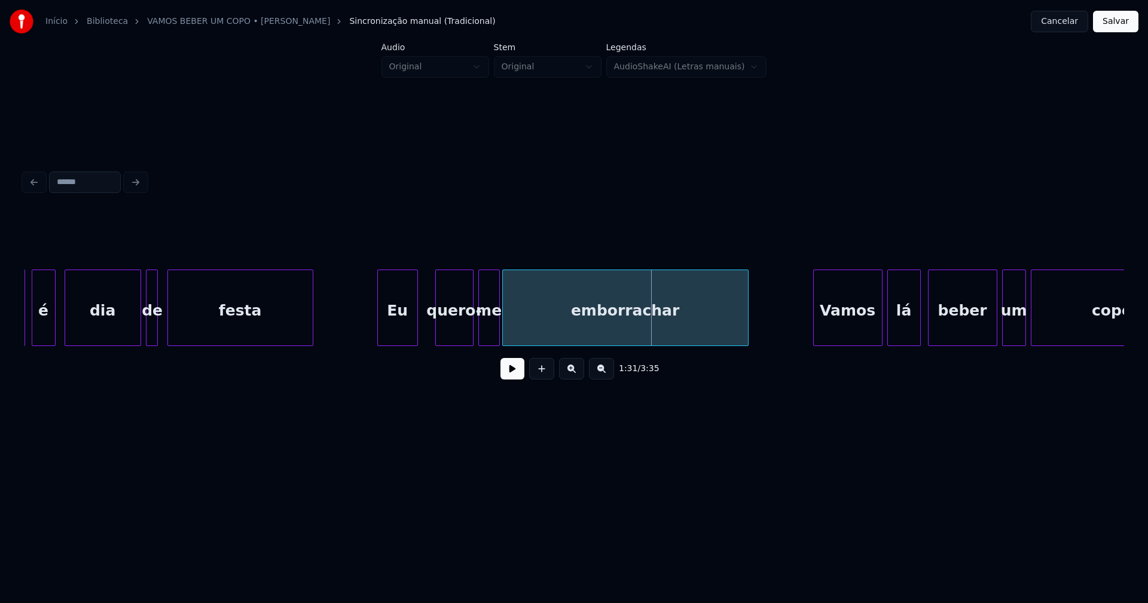
click at [496, 328] on div at bounding box center [498, 307] width 4 height 75
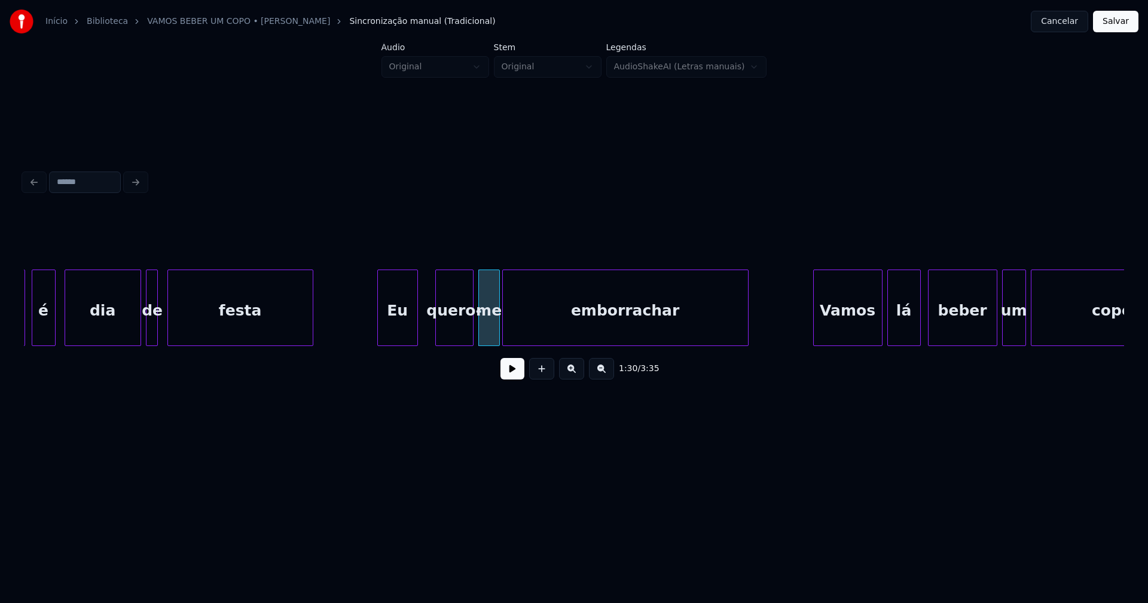
click at [459, 326] on div "quero-" at bounding box center [454, 310] width 37 height 81
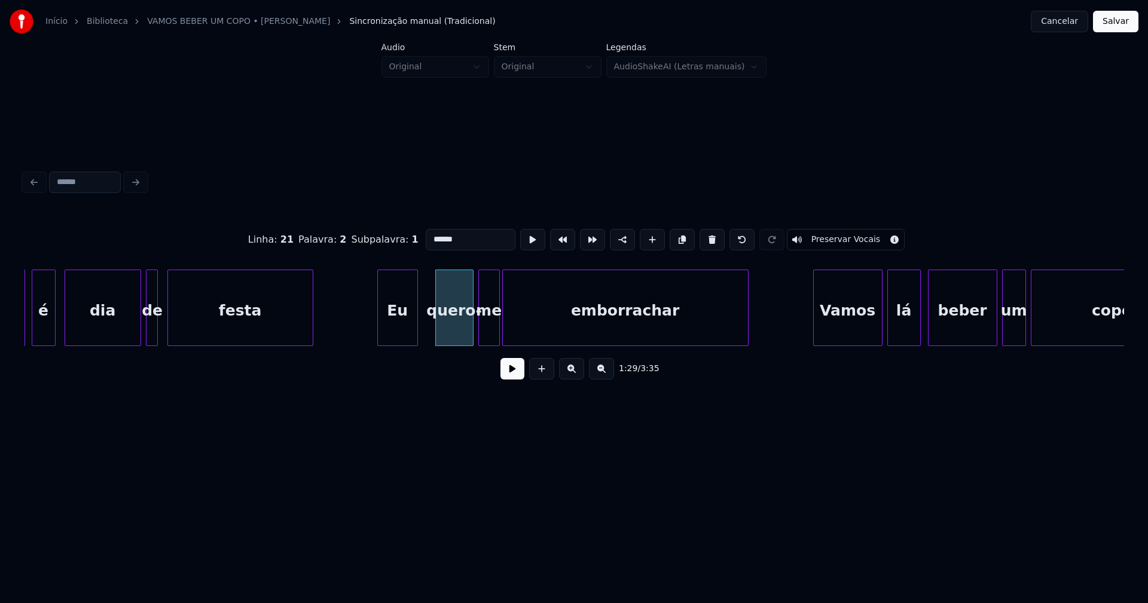
click at [461, 241] on input "******" at bounding box center [471, 240] width 90 height 22
drag, startPoint x: 368, startPoint y: 326, endPoint x: 420, endPoint y: 350, distance: 57.0
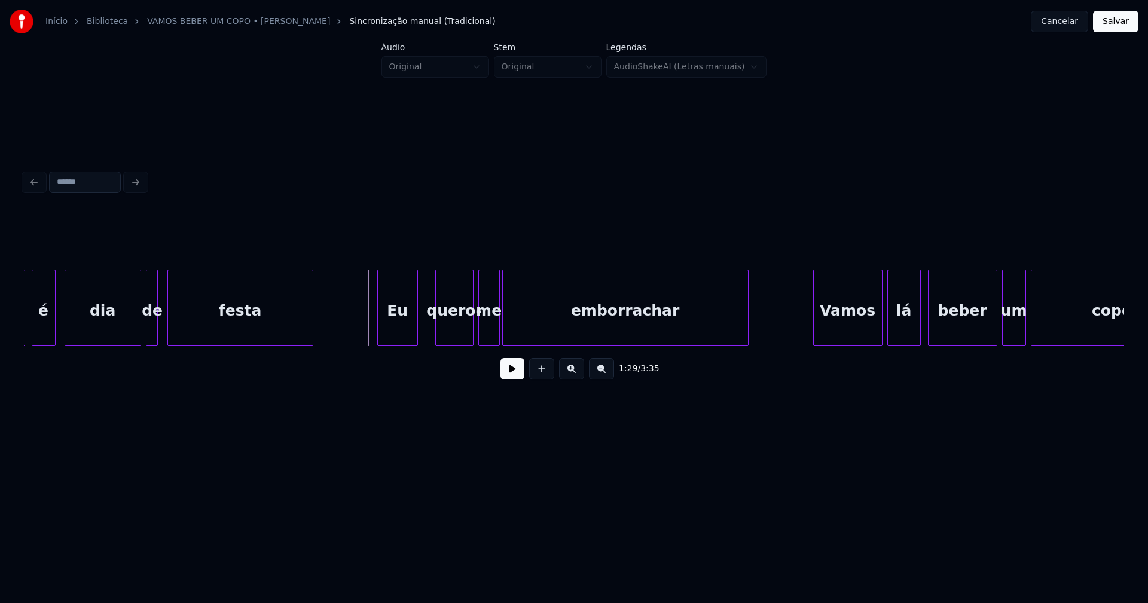
click at [520, 375] on button at bounding box center [512, 369] width 24 height 22
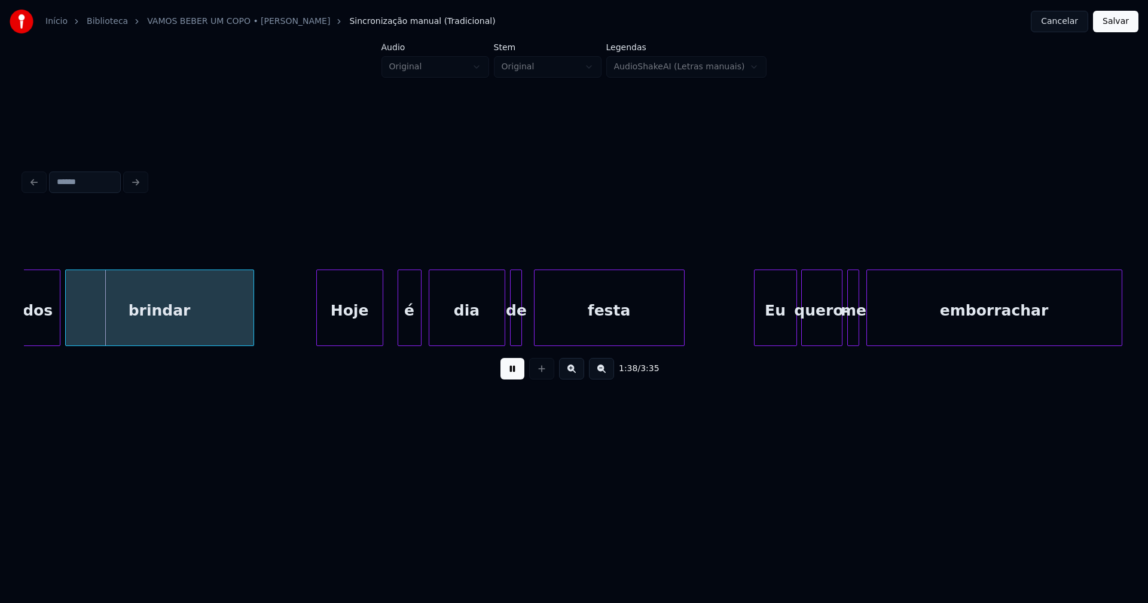
scroll to position [0, 11696]
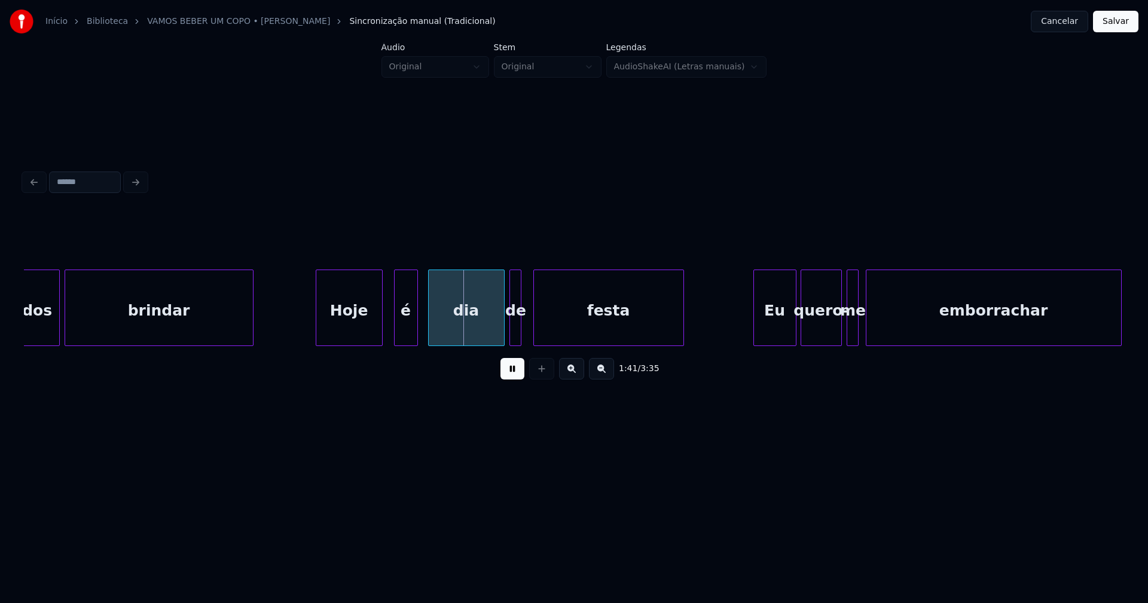
click at [410, 337] on div "é" at bounding box center [406, 310] width 23 height 81
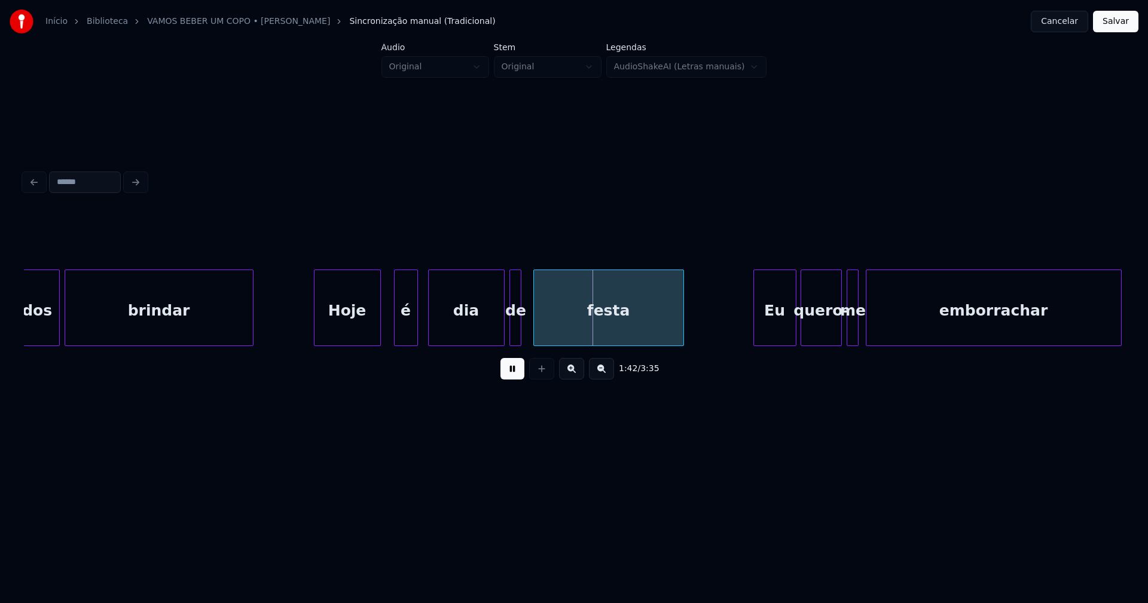
click at [338, 332] on div "Hoje" at bounding box center [347, 310] width 66 height 81
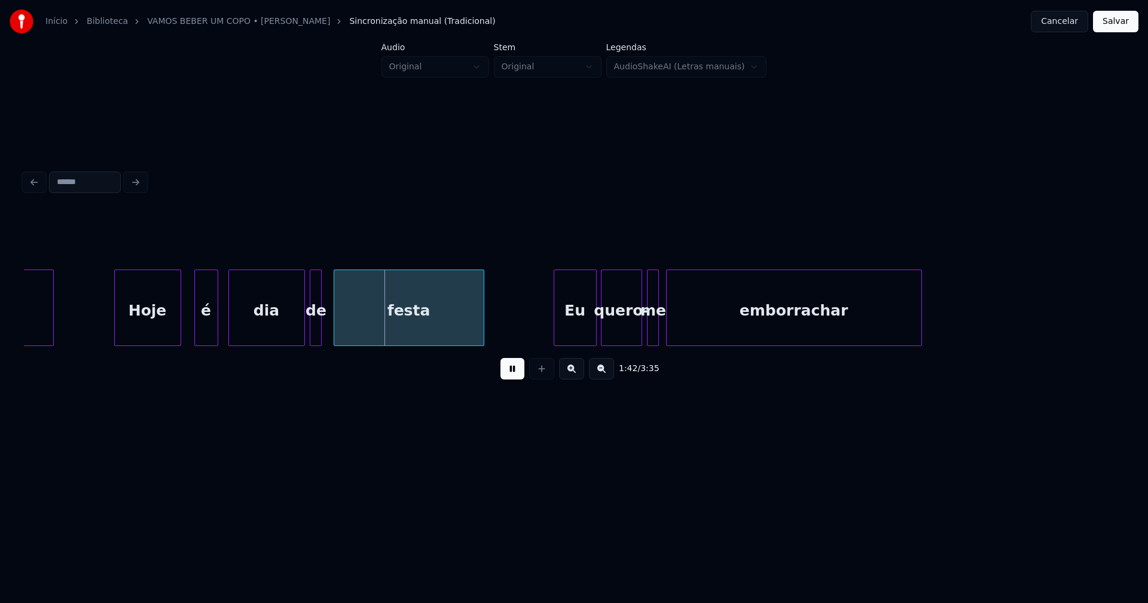
scroll to position [0, 11910]
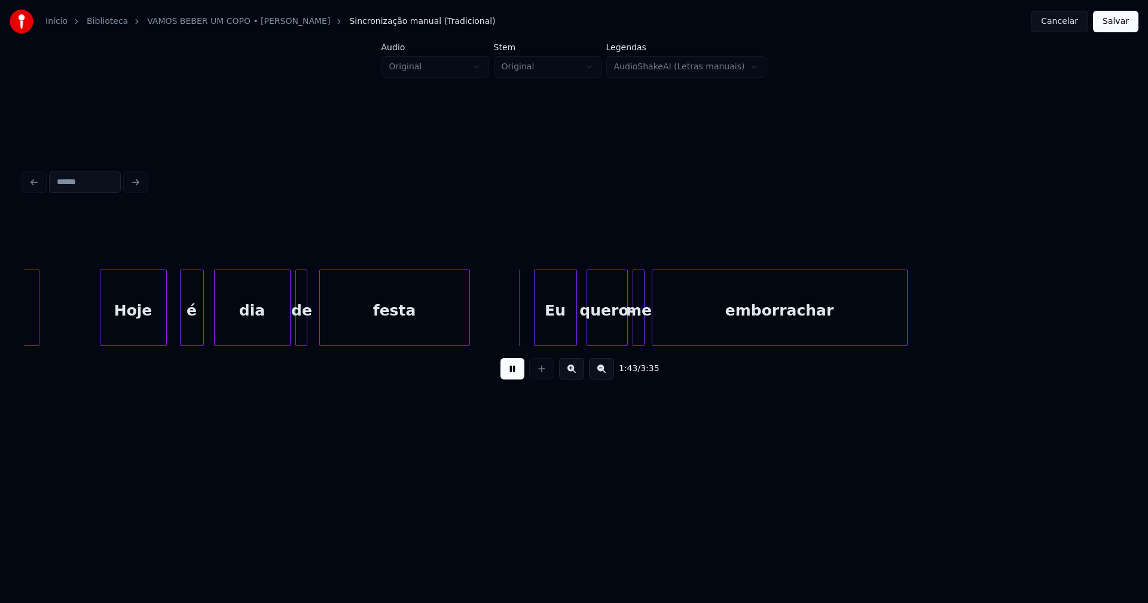
click at [569, 332] on div "Eu" at bounding box center [555, 310] width 42 height 81
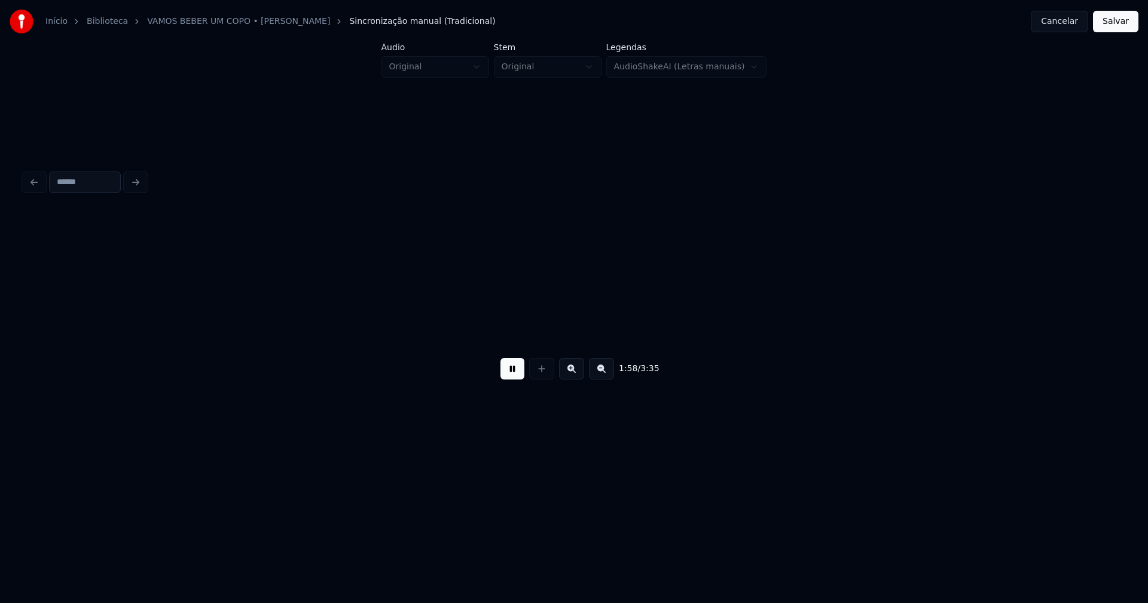
scroll to position [0, 14111]
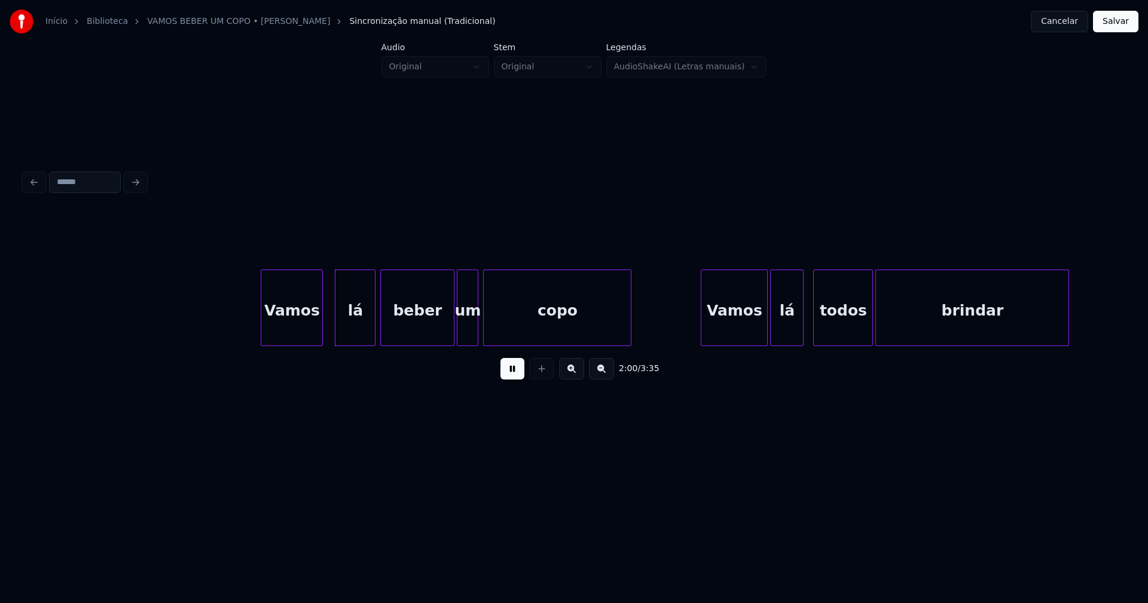
click at [305, 333] on div "Vamos" at bounding box center [291, 310] width 61 height 81
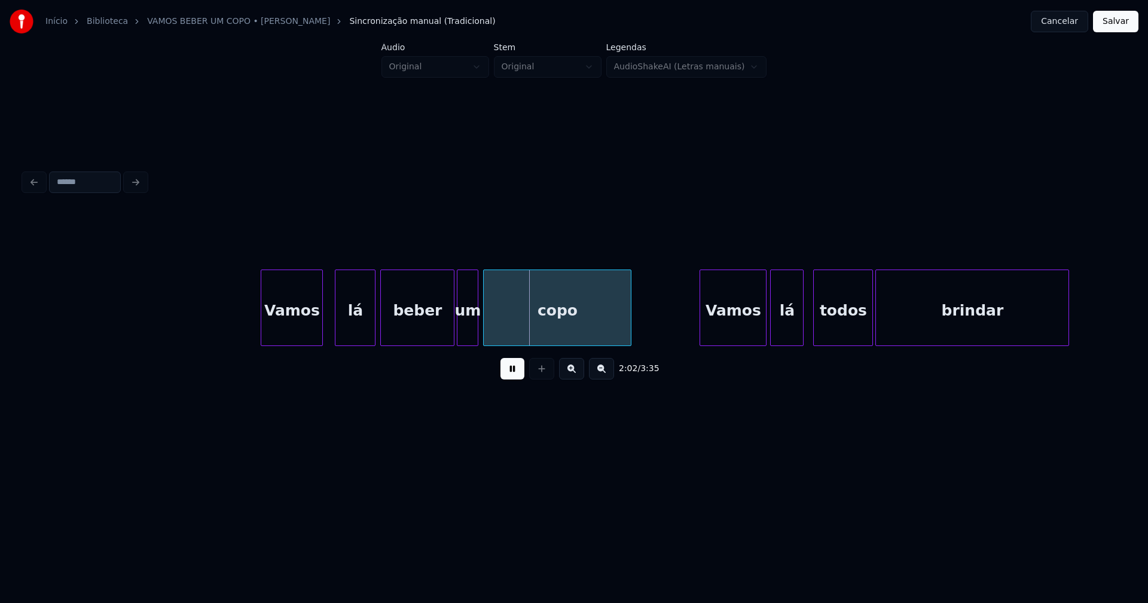
click at [732, 325] on div "Vamos" at bounding box center [733, 310] width 66 height 81
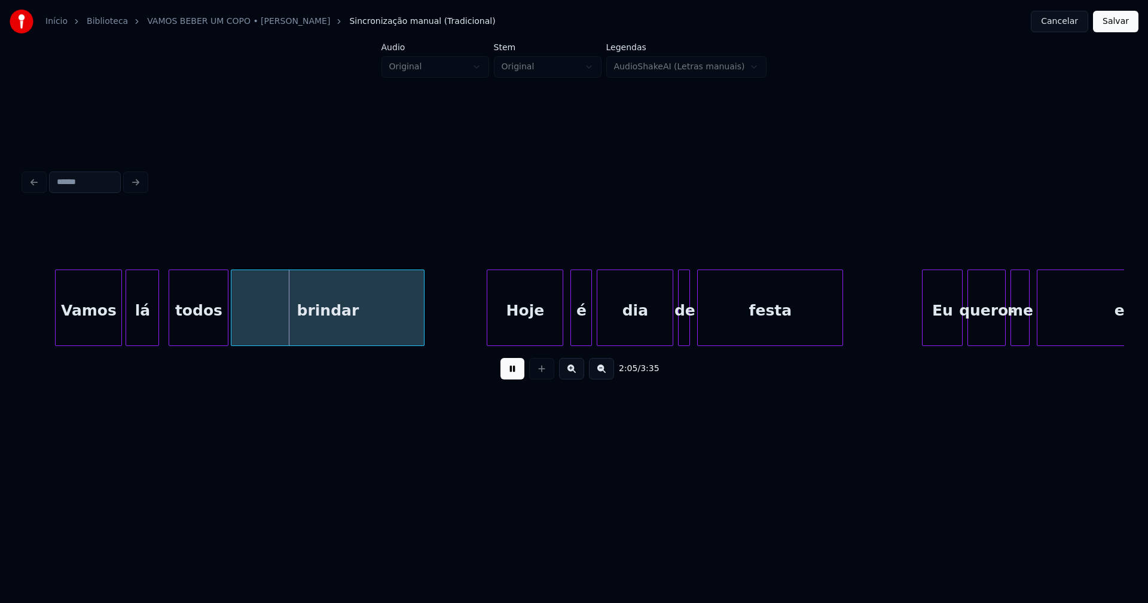
scroll to position [0, 14798]
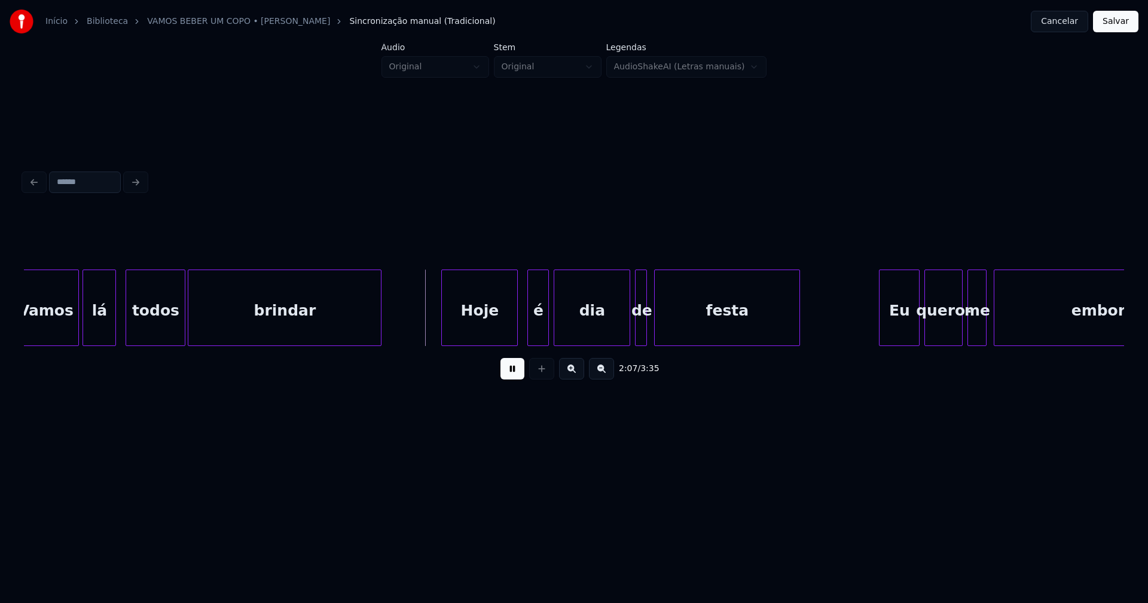
click at [473, 331] on div "Hoje" at bounding box center [479, 310] width 75 height 81
click at [537, 331] on div "é" at bounding box center [535, 310] width 20 height 81
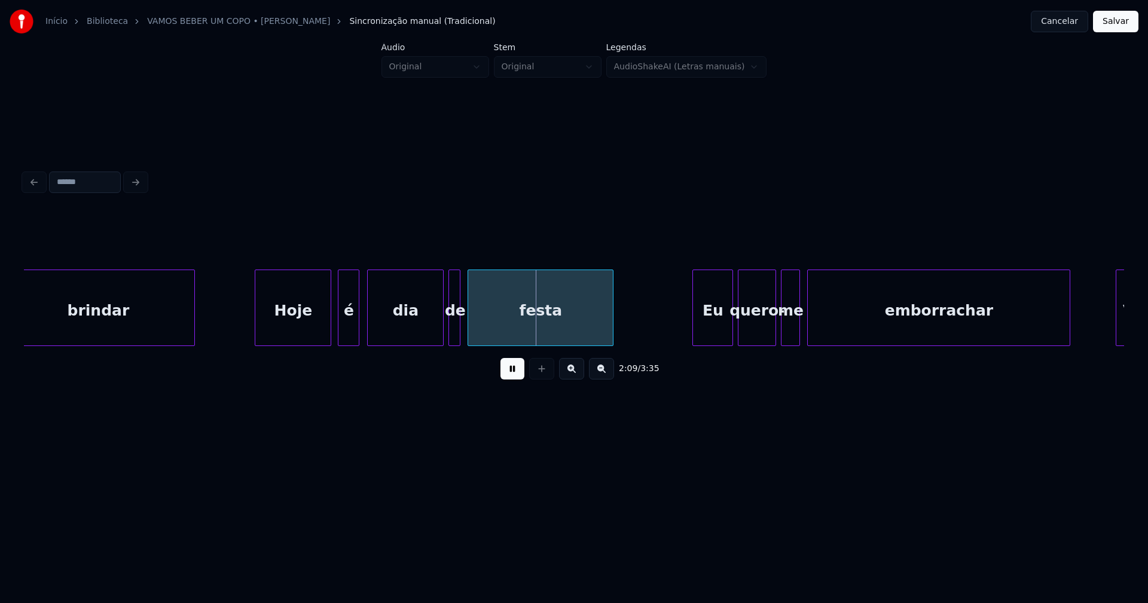
scroll to position [0, 15141]
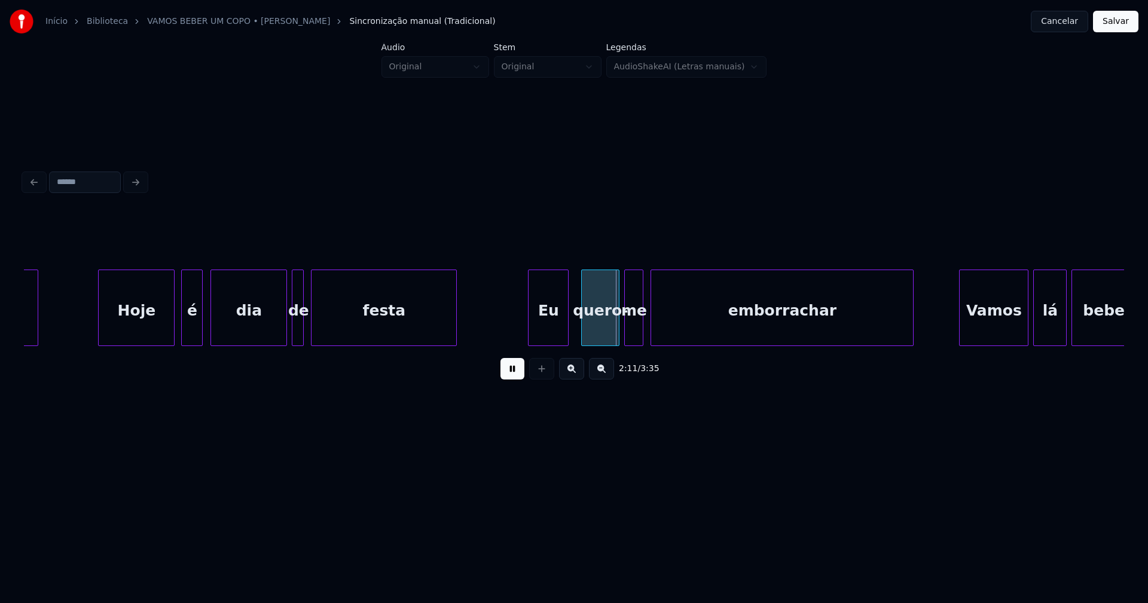
click at [552, 337] on div "Eu" at bounding box center [547, 310] width 39 height 81
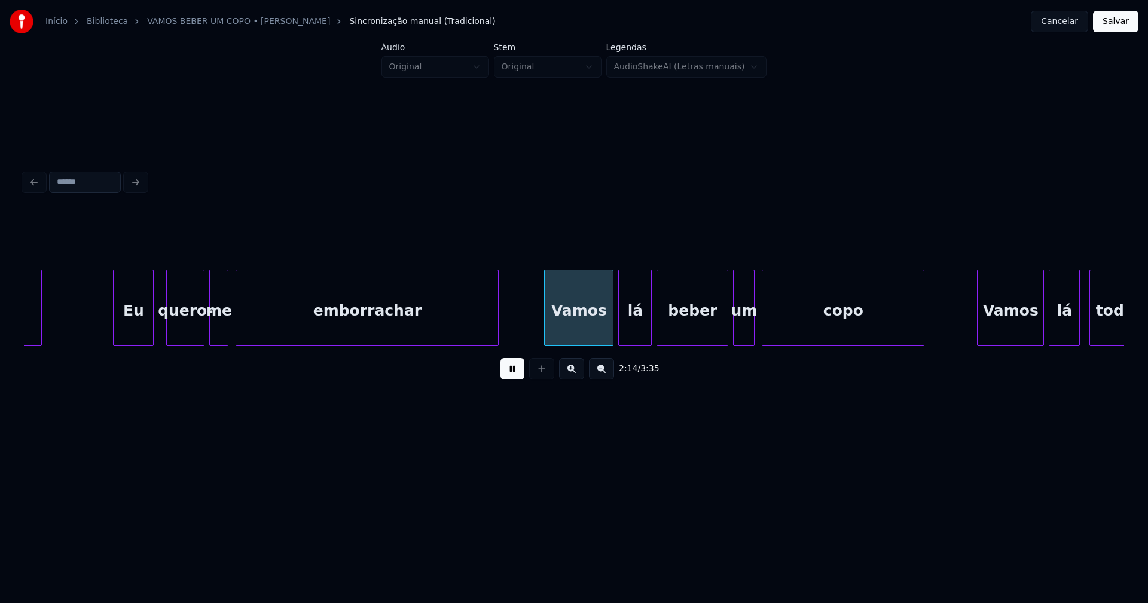
scroll to position [0, 15685]
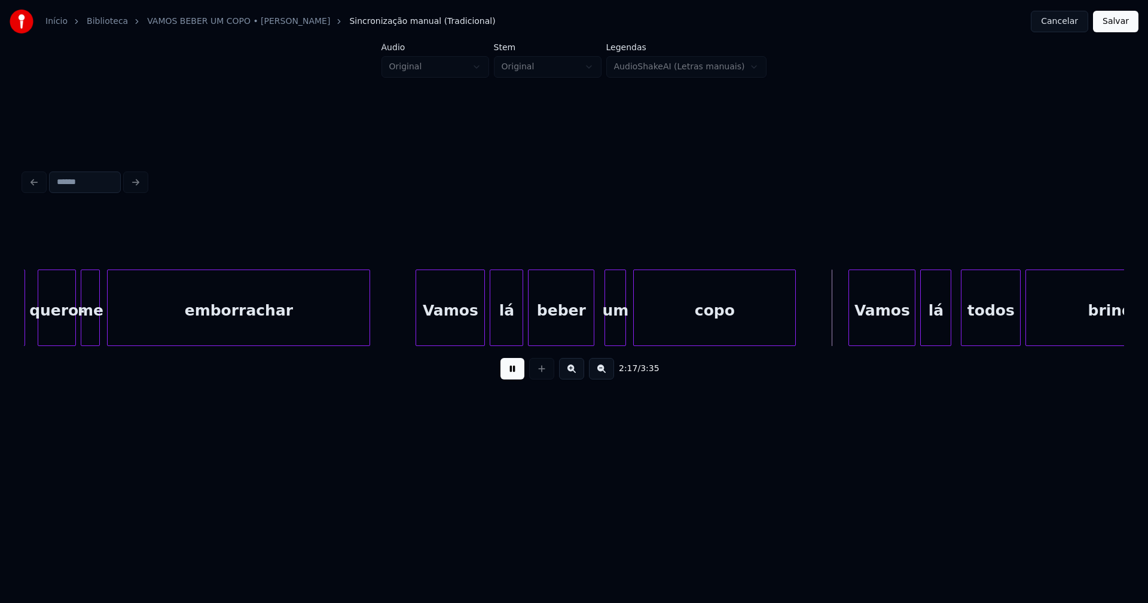
click at [592, 336] on div at bounding box center [592, 307] width 4 height 75
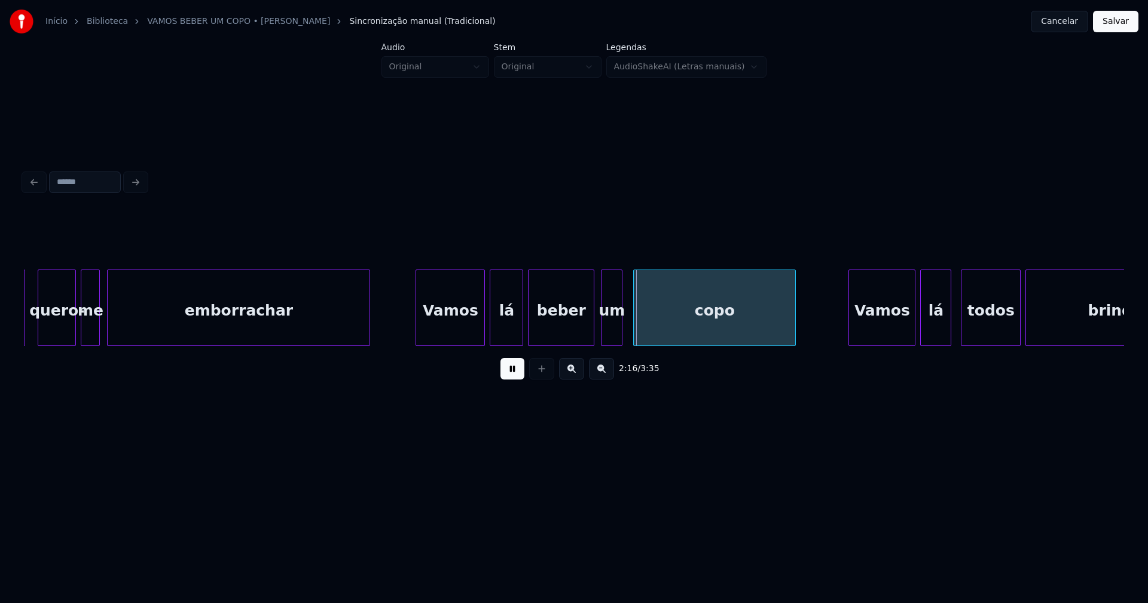
click at [611, 337] on div "um" at bounding box center [611, 310] width 20 height 81
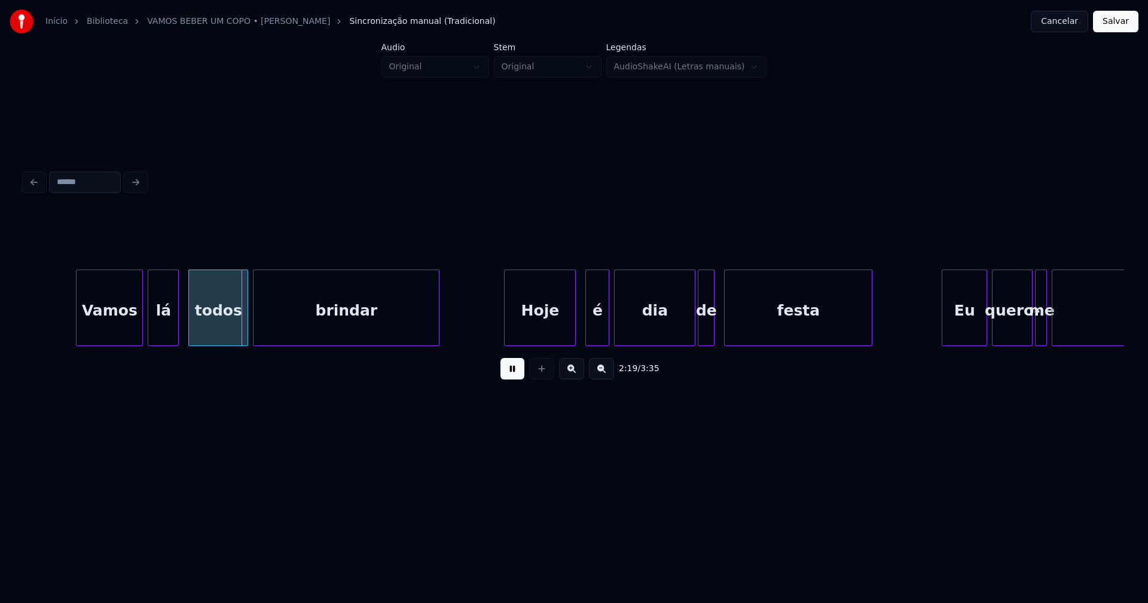
scroll to position [0, 16543]
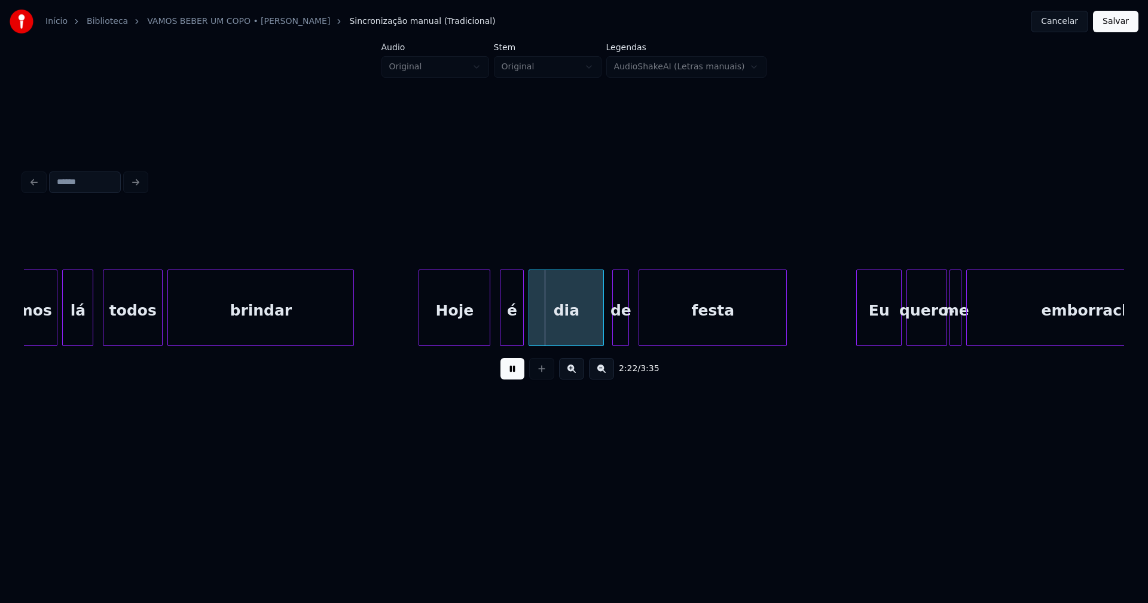
click at [600, 337] on div at bounding box center [602, 307] width 4 height 75
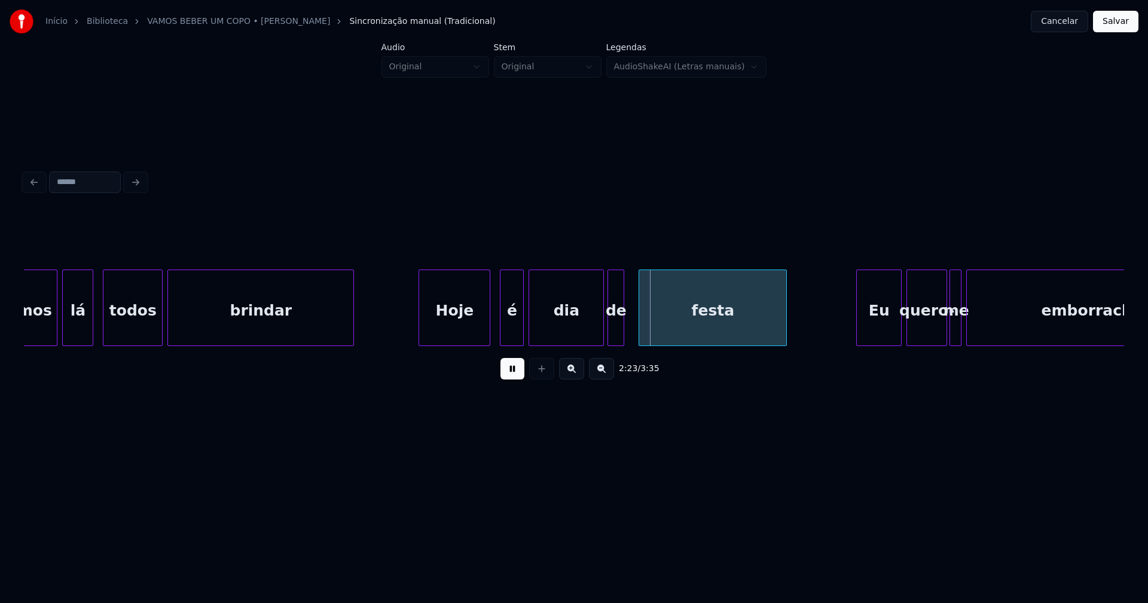
click at [618, 335] on div "de" at bounding box center [616, 310] width 16 height 81
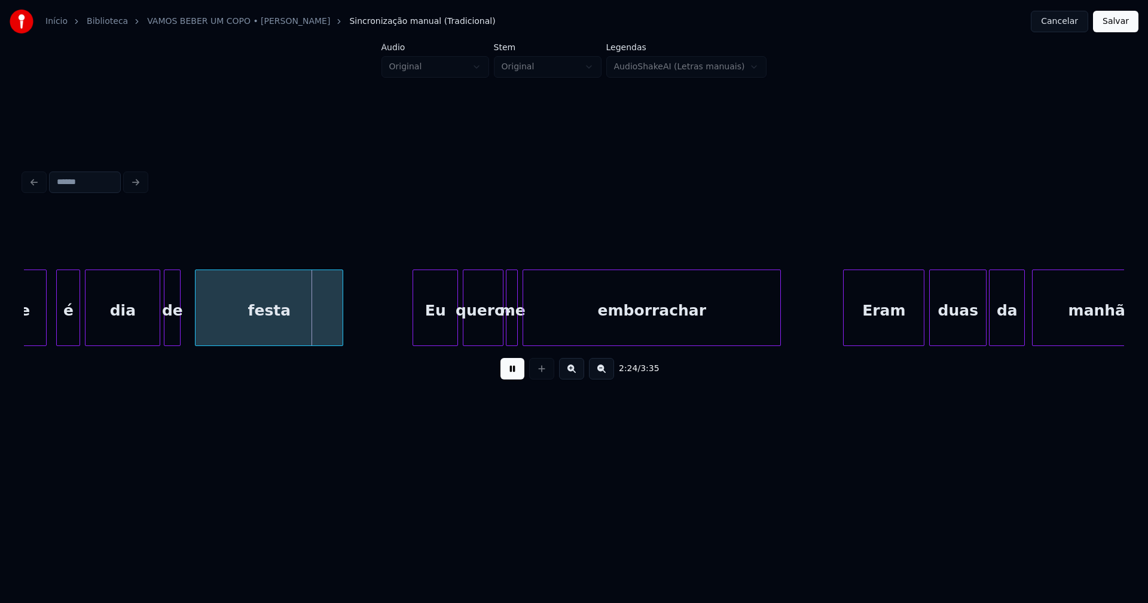
scroll to position [0, 17000]
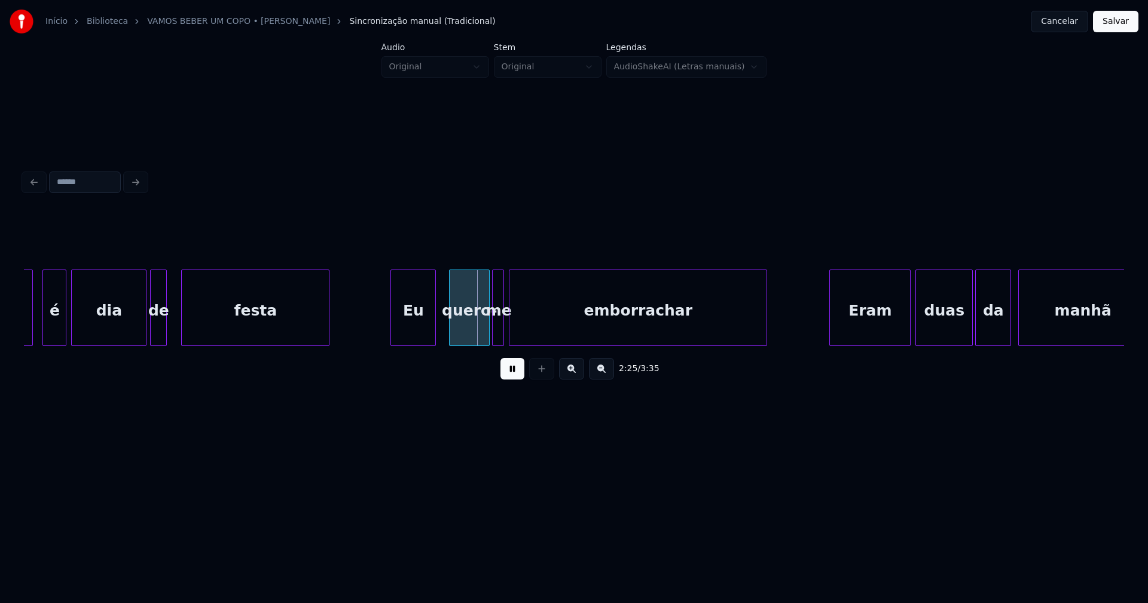
click at [424, 334] on div "Eu" at bounding box center [413, 310] width 44 height 81
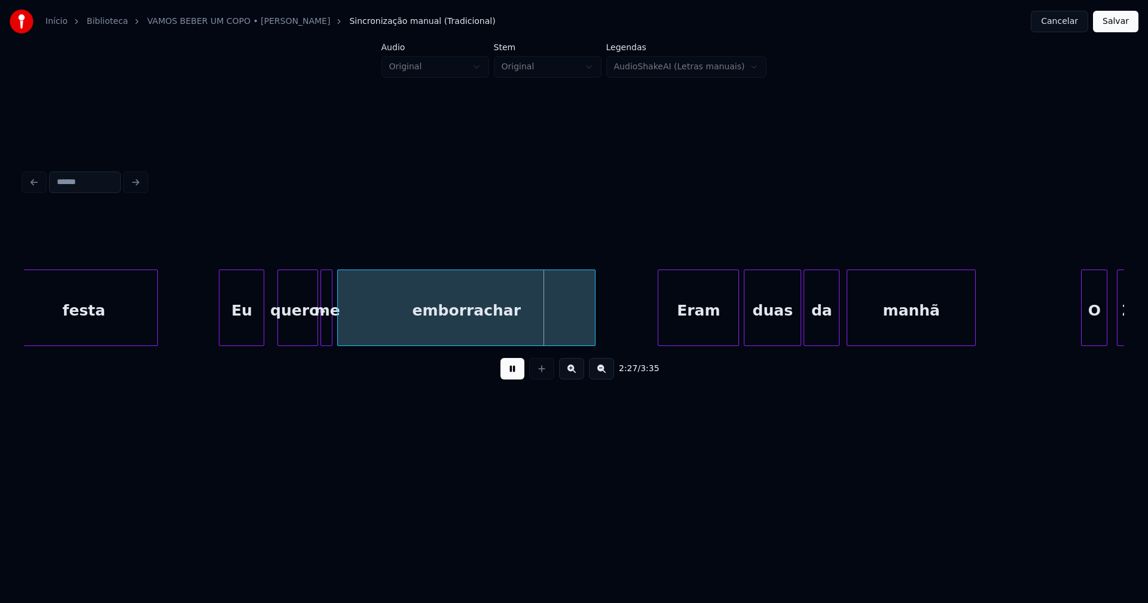
scroll to position [0, 17215]
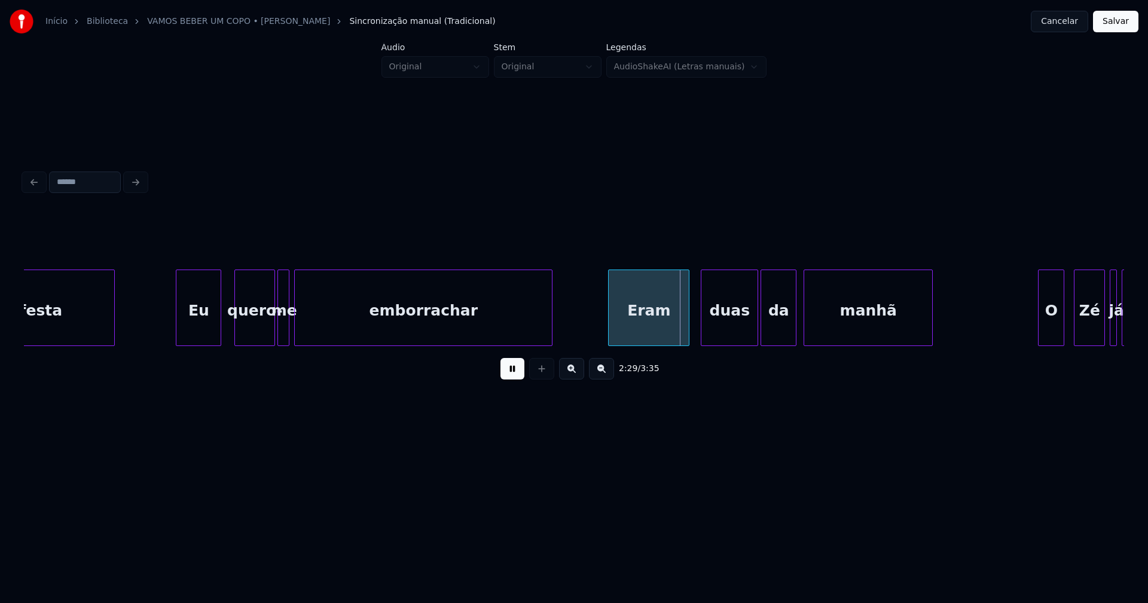
click at [655, 330] on div "Eram" at bounding box center [649, 310] width 80 height 81
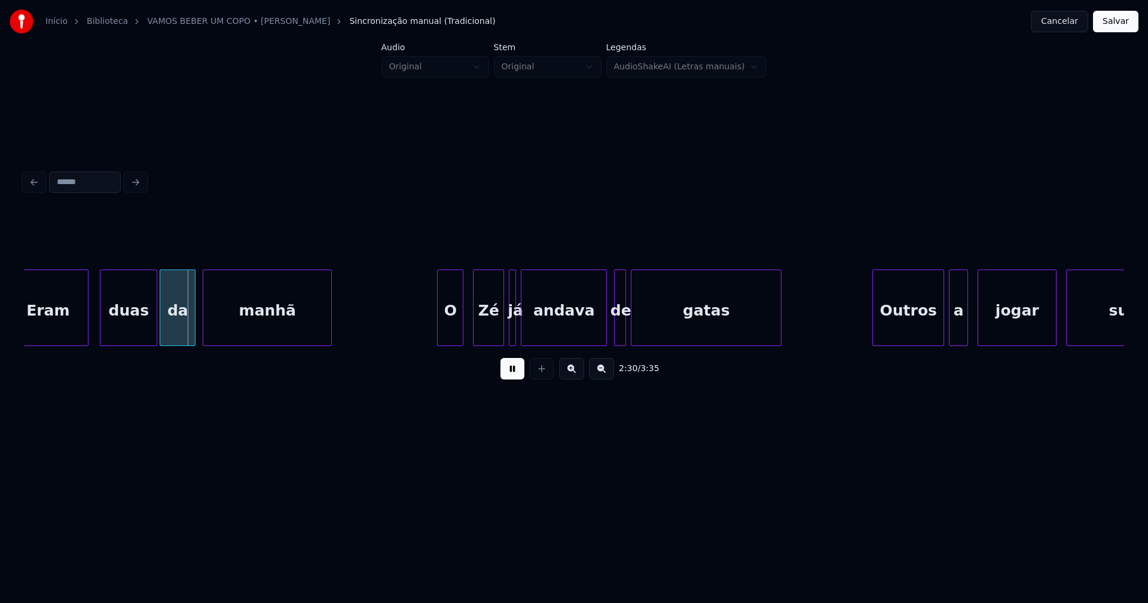
scroll to position [0, 17829]
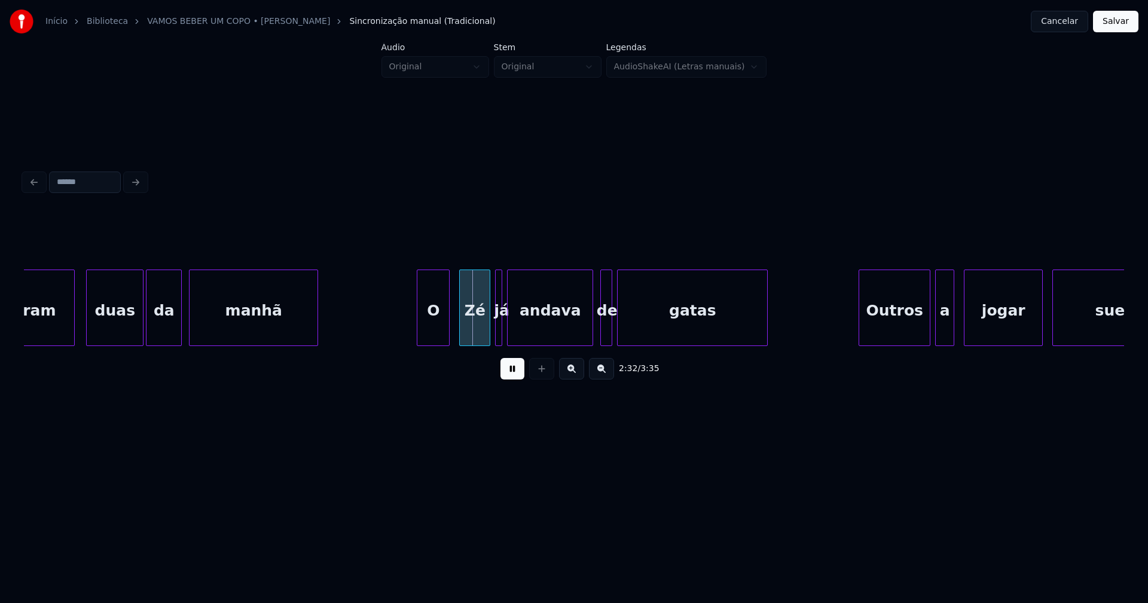
click at [418, 337] on div at bounding box center [419, 307] width 4 height 75
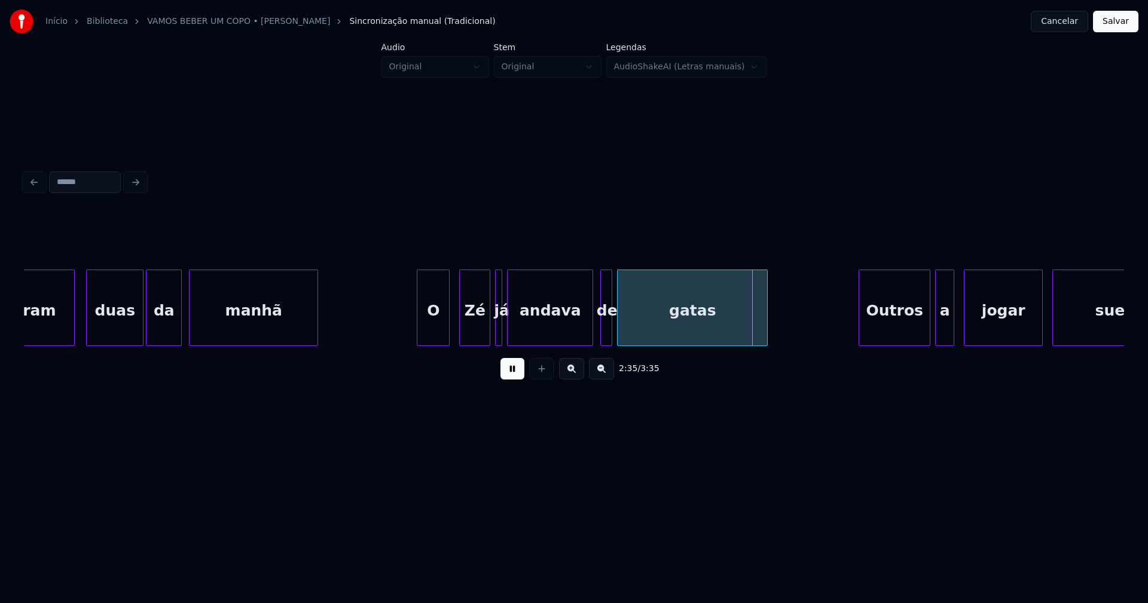
click at [519, 330] on div at bounding box center [521, 307] width 4 height 75
click at [514, 329] on div at bounding box center [514, 307] width 4 height 75
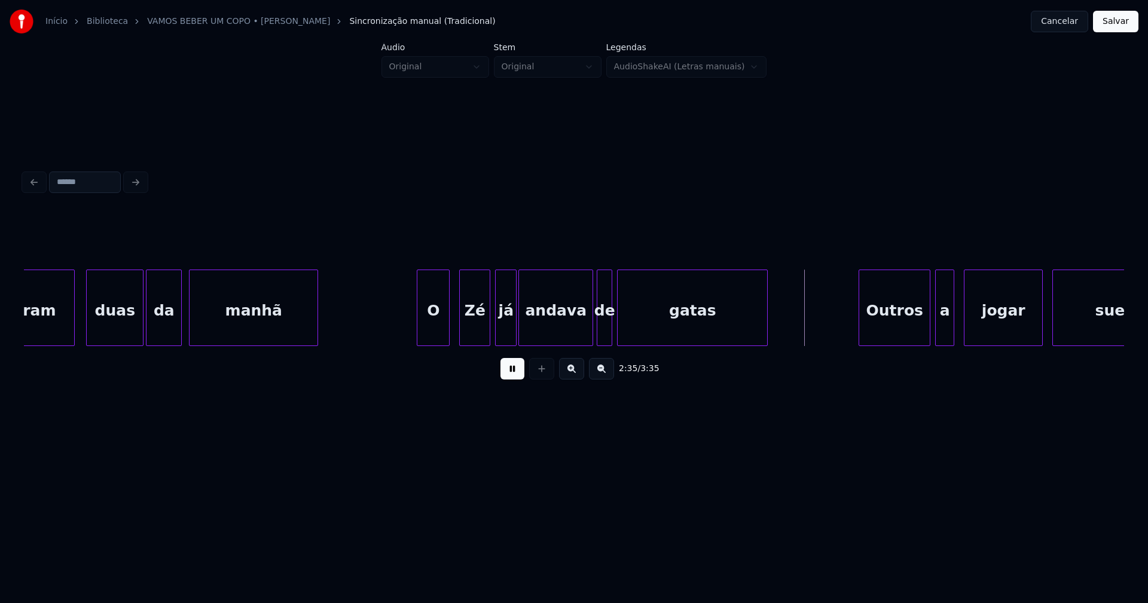
click at [600, 340] on div at bounding box center [599, 307] width 4 height 75
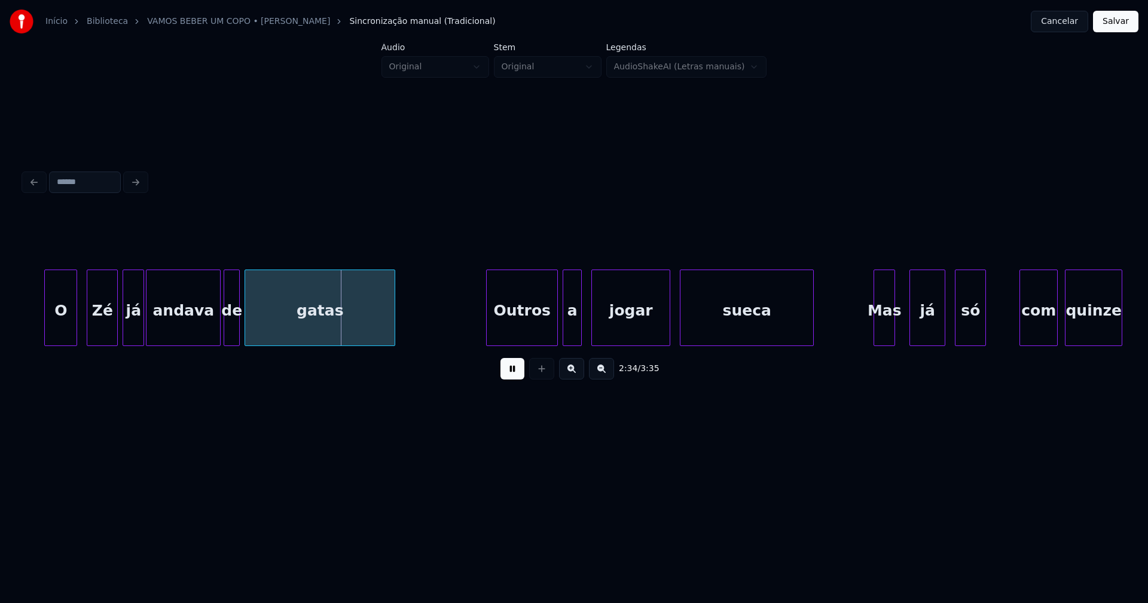
scroll to position [0, 18258]
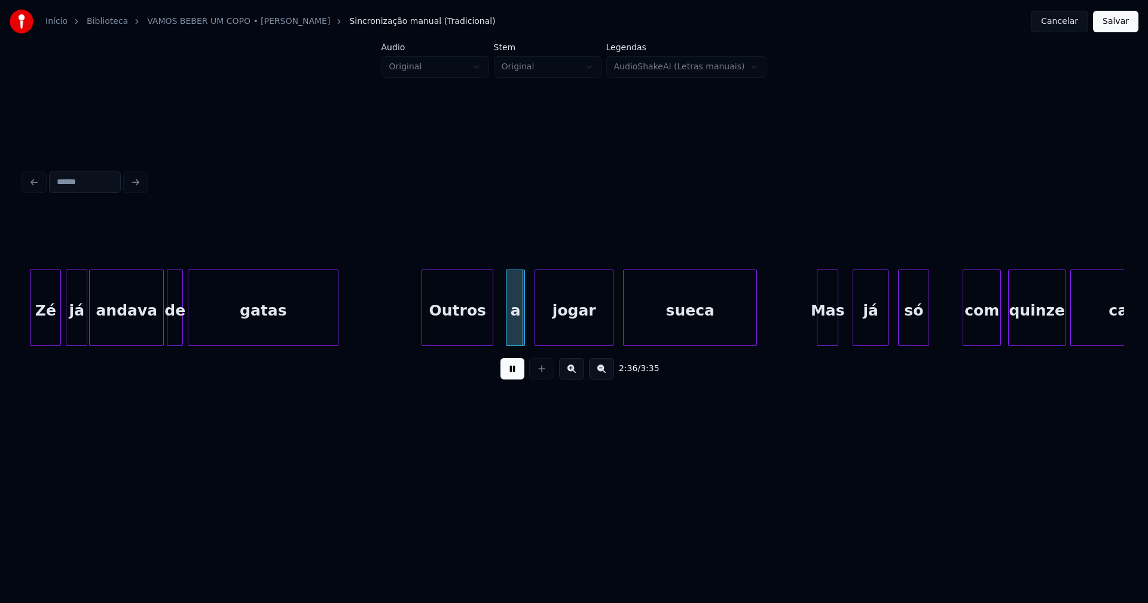
click at [469, 318] on div "Outros" at bounding box center [457, 310] width 71 height 81
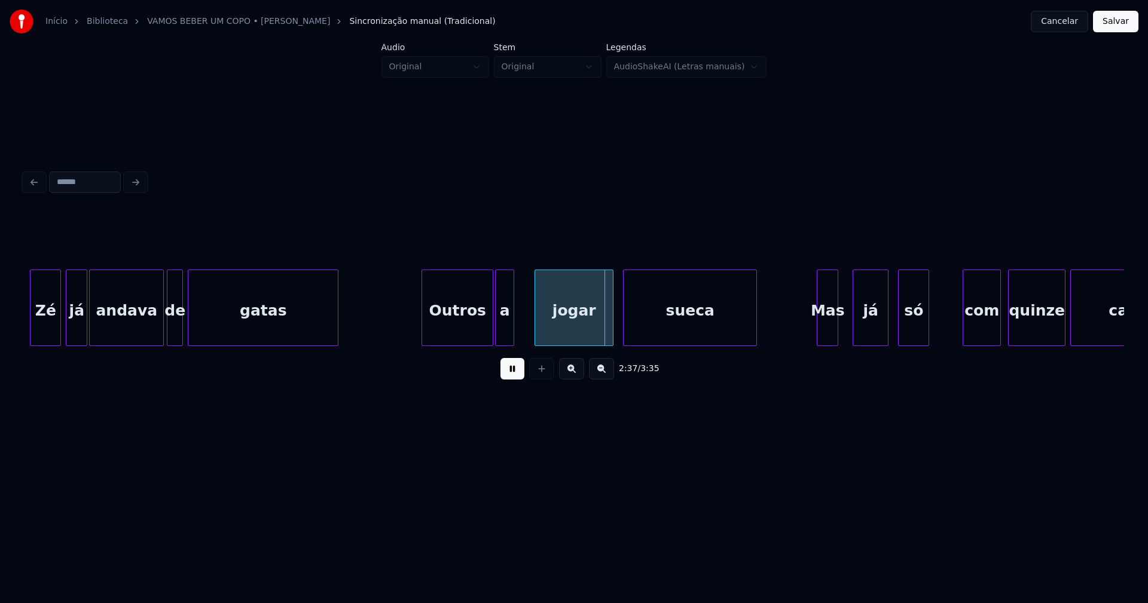
click at [505, 328] on div "a" at bounding box center [505, 310] width 18 height 81
click at [521, 325] on div at bounding box center [522, 307] width 4 height 75
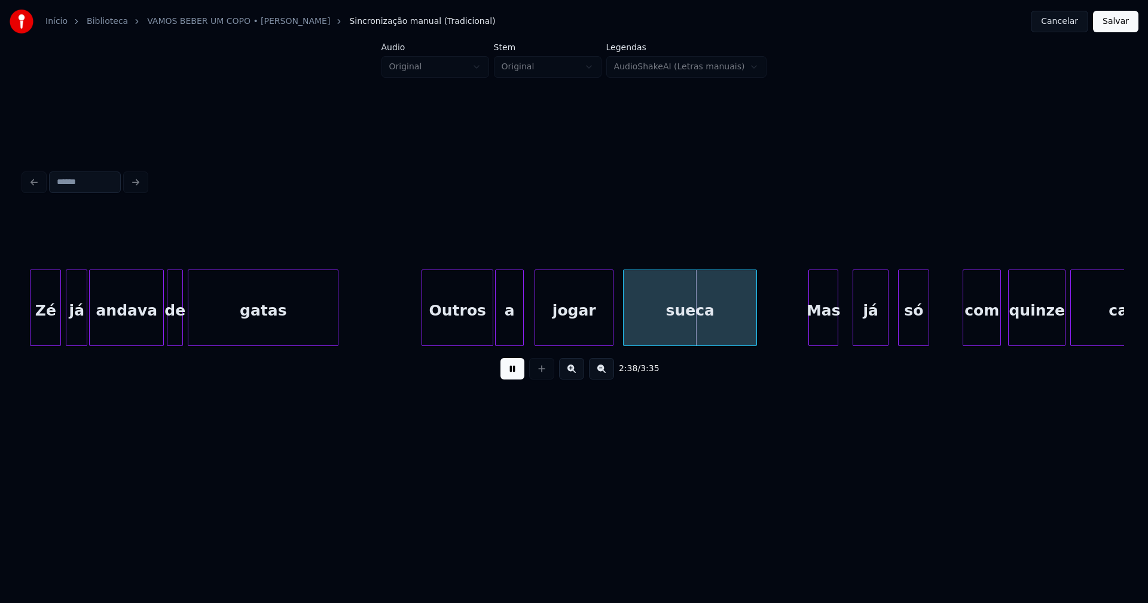
click at [809, 336] on div at bounding box center [811, 307] width 4 height 75
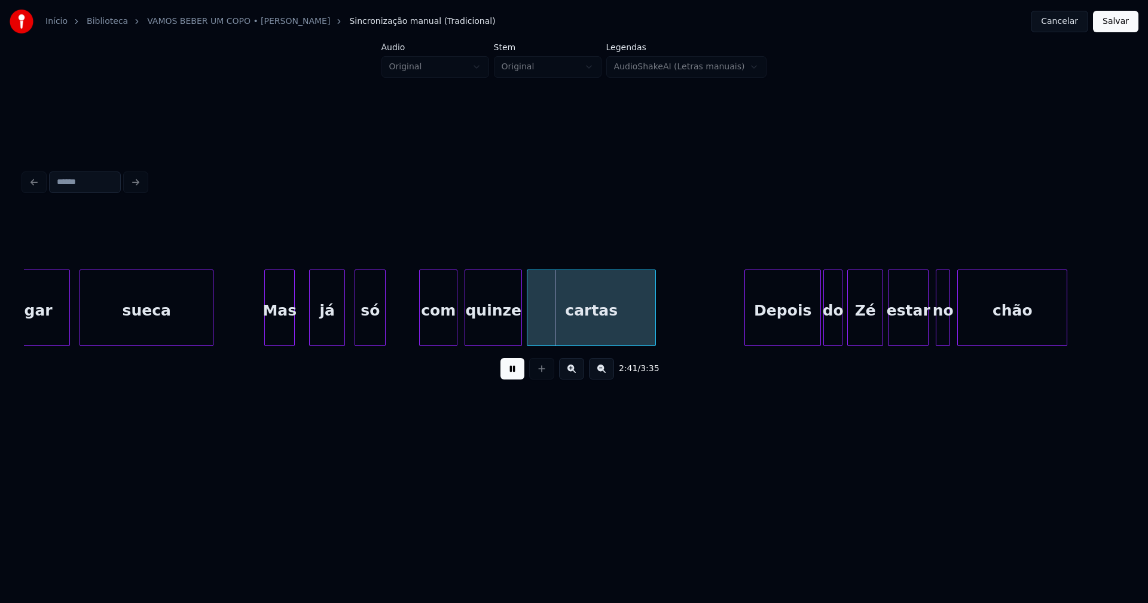
scroll to position [0, 18816]
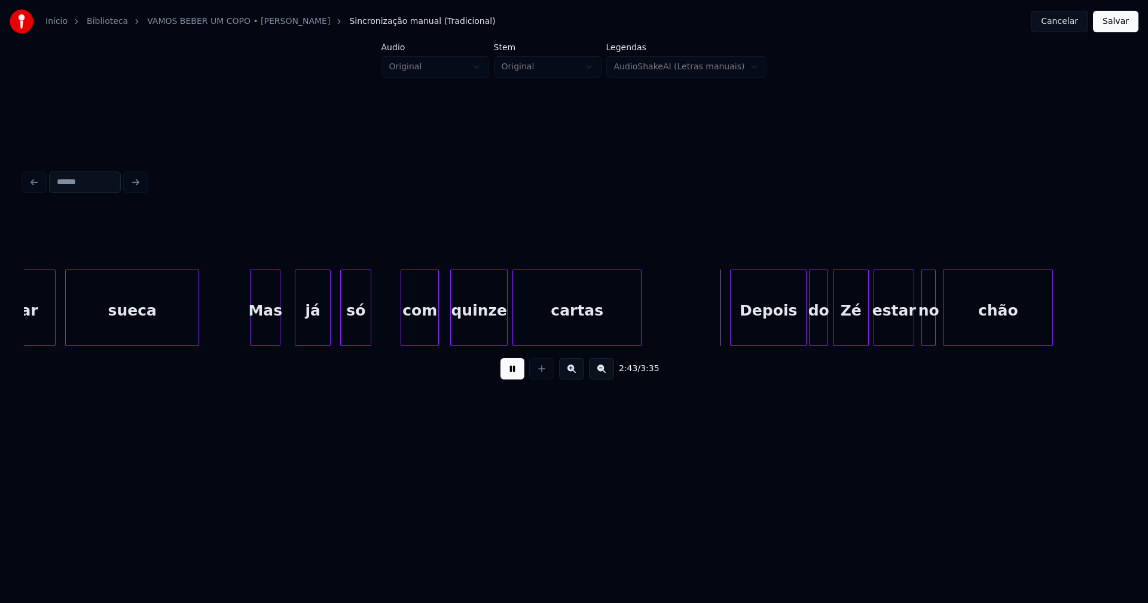
click at [415, 342] on div "jogar sueca Mas já só com quinze cartas Depois do Zé estar no chão" at bounding box center [574, 308] width 1100 height 77
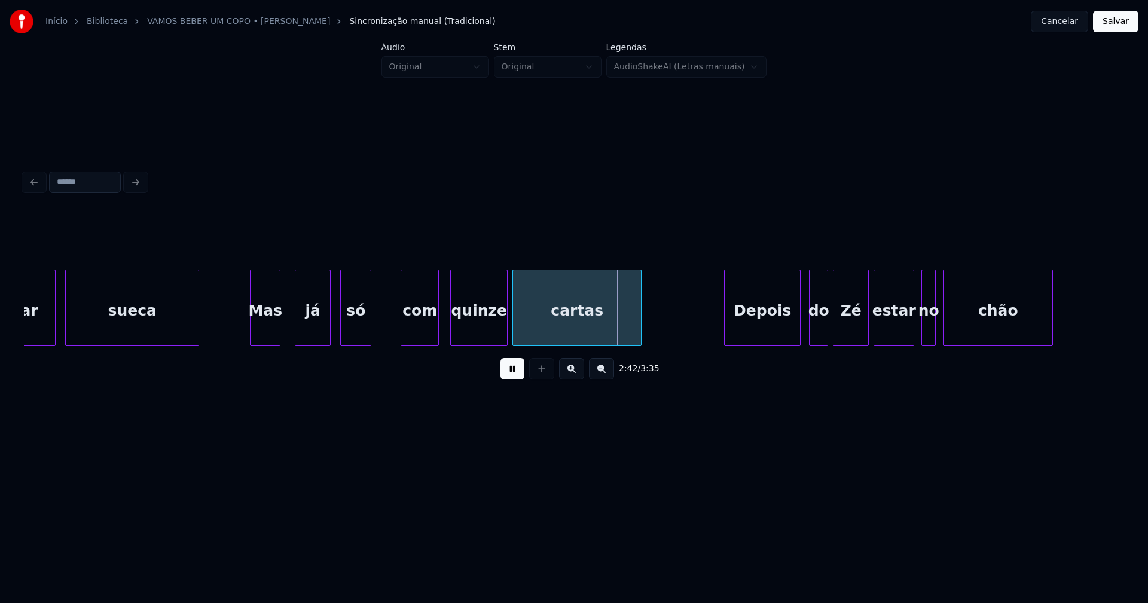
click at [761, 339] on div "Depois" at bounding box center [762, 310] width 75 height 81
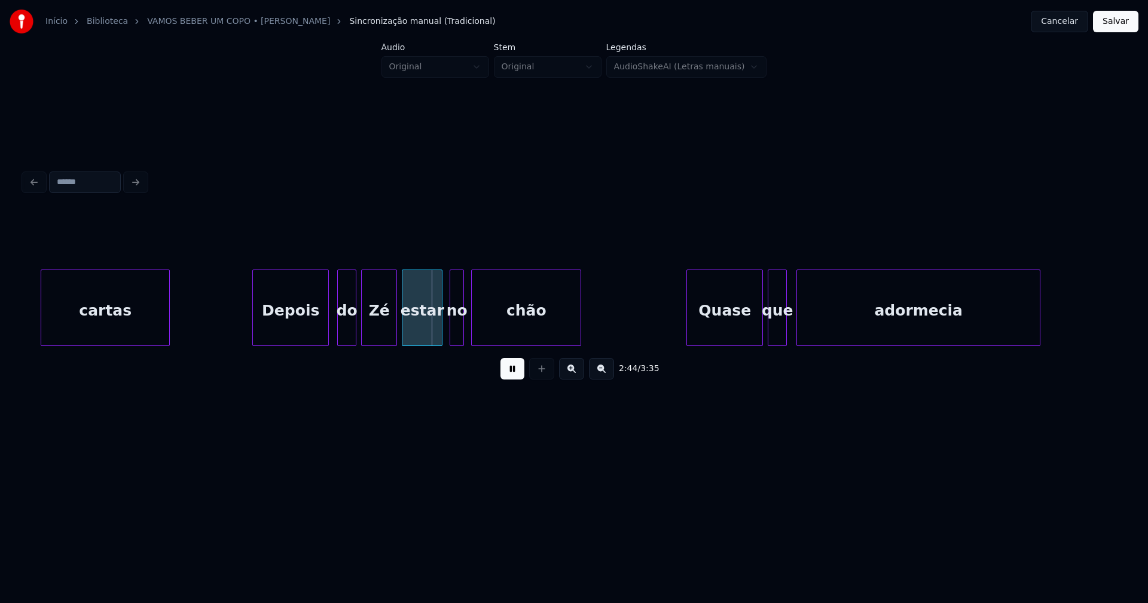
scroll to position [0, 19403]
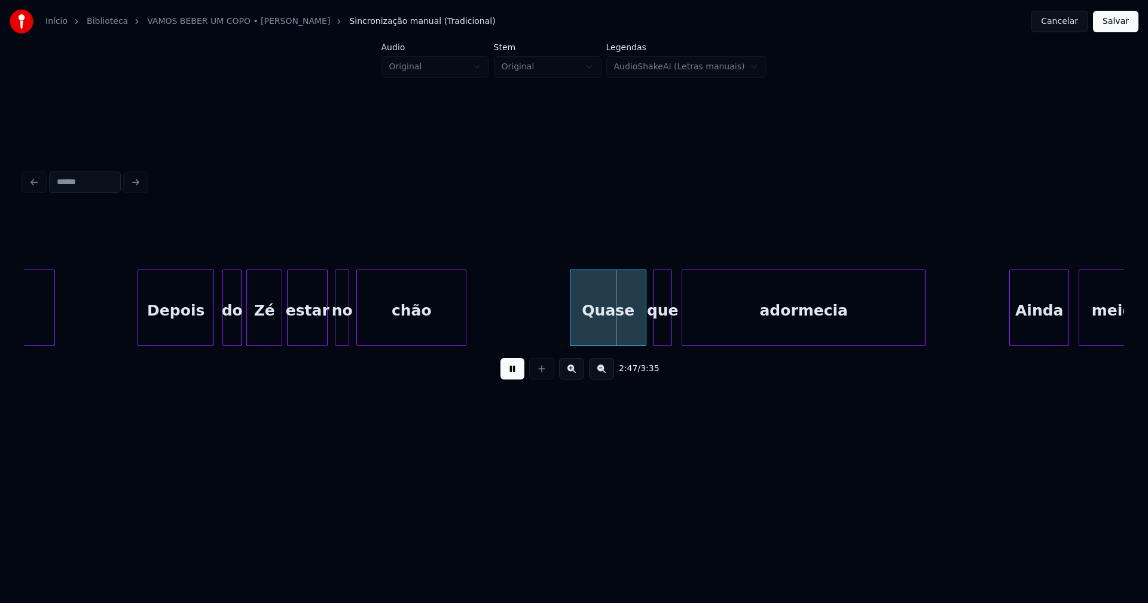
click at [628, 323] on div "Quase" at bounding box center [607, 310] width 75 height 81
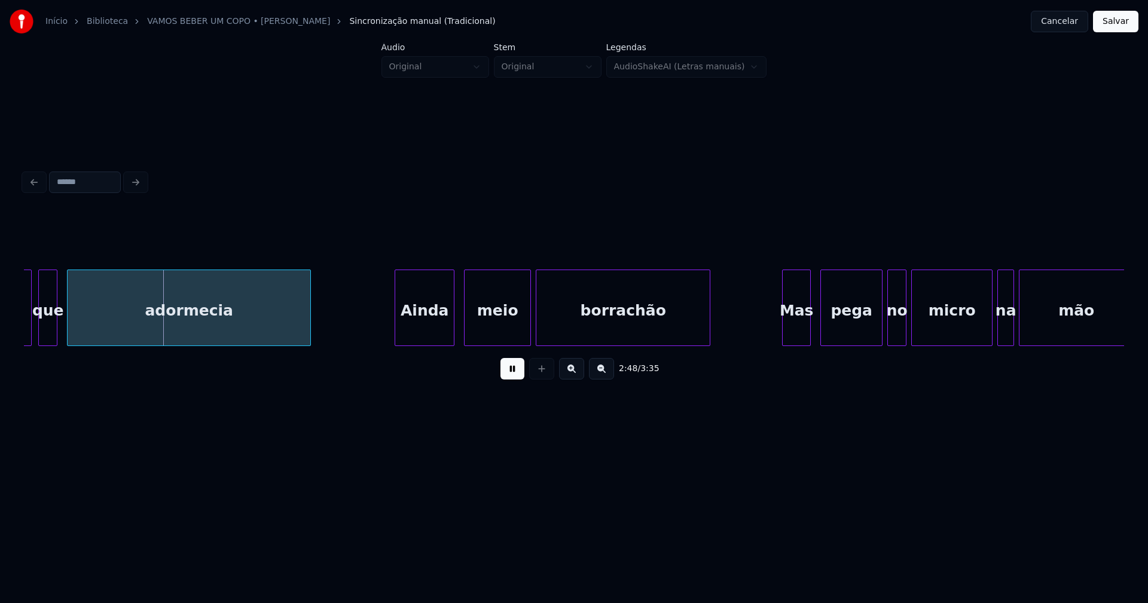
scroll to position [0, 20045]
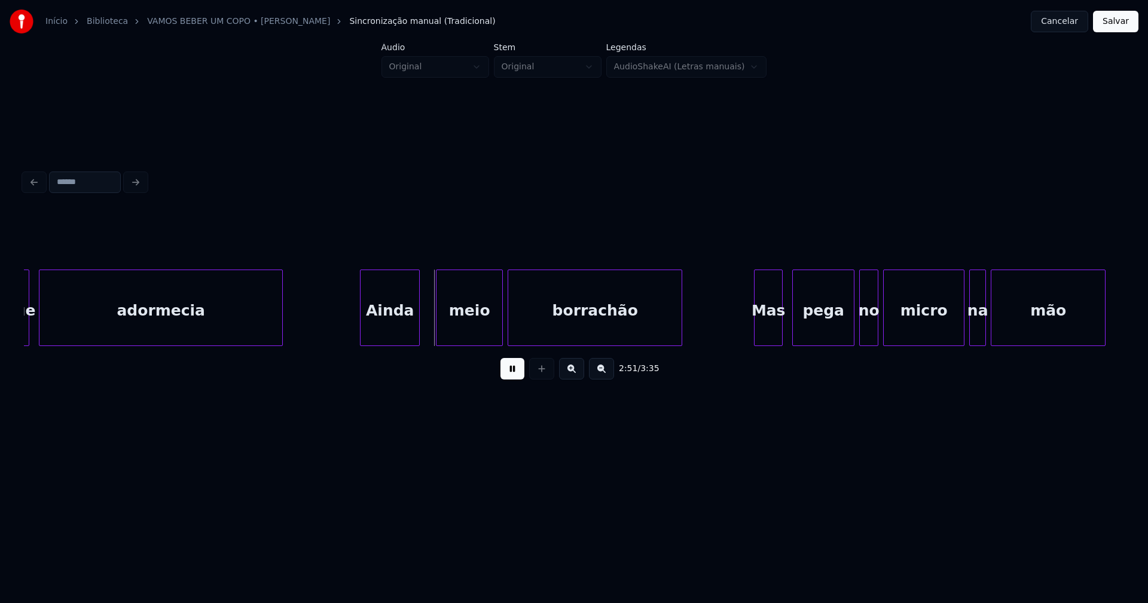
click at [399, 338] on div "Ainda" at bounding box center [389, 310] width 59 height 81
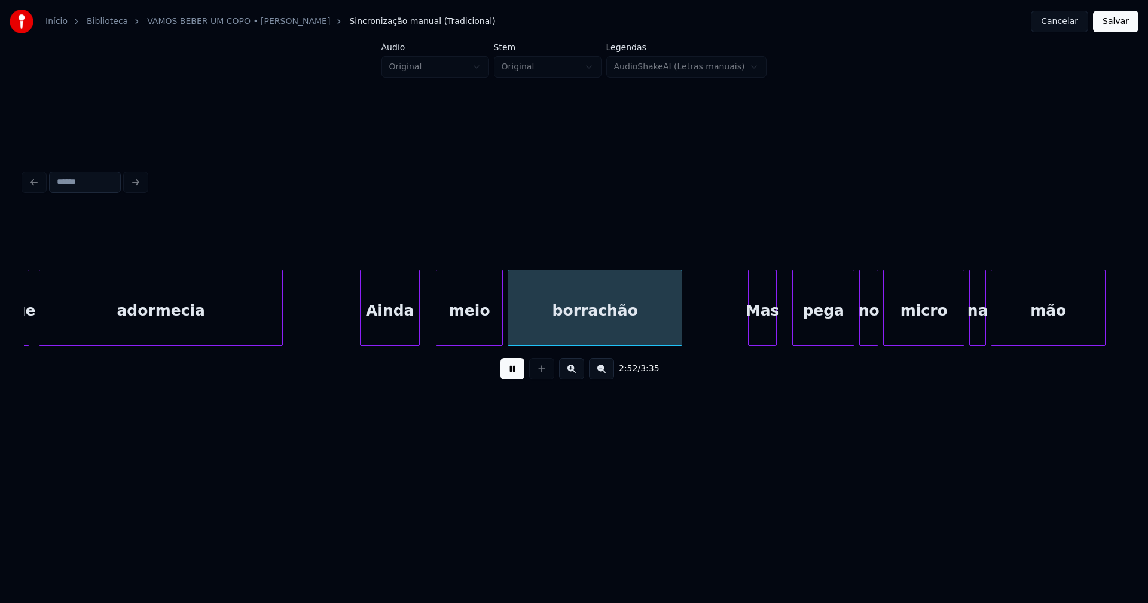
click at [758, 342] on div "que adormecia Ainda meio borrachão Mas pega no micro na mão" at bounding box center [574, 308] width 1100 height 77
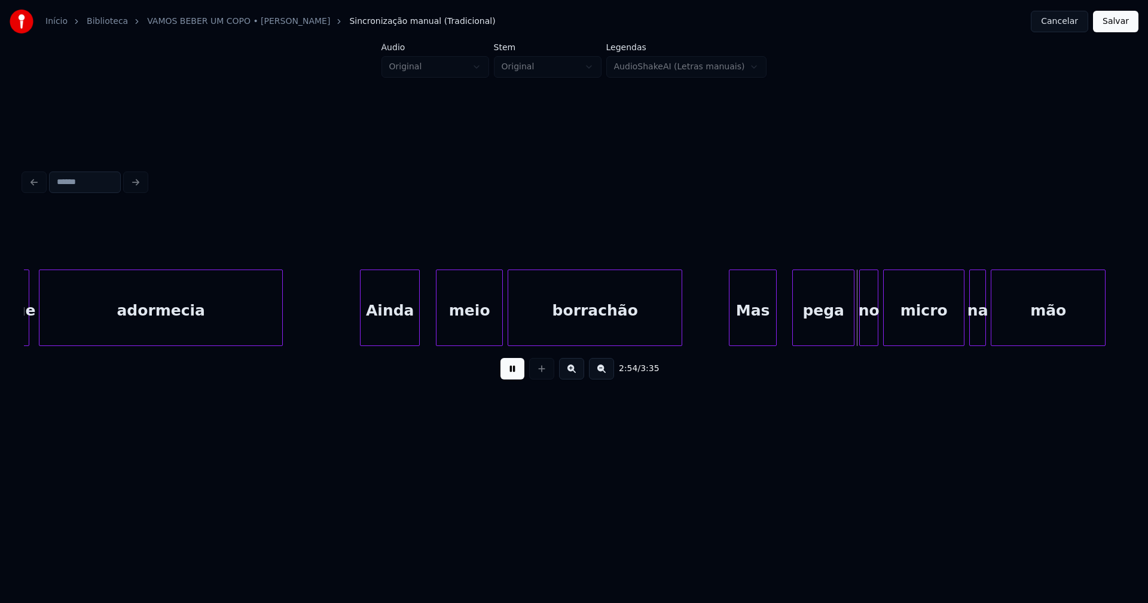
click at [730, 339] on div at bounding box center [731, 307] width 4 height 75
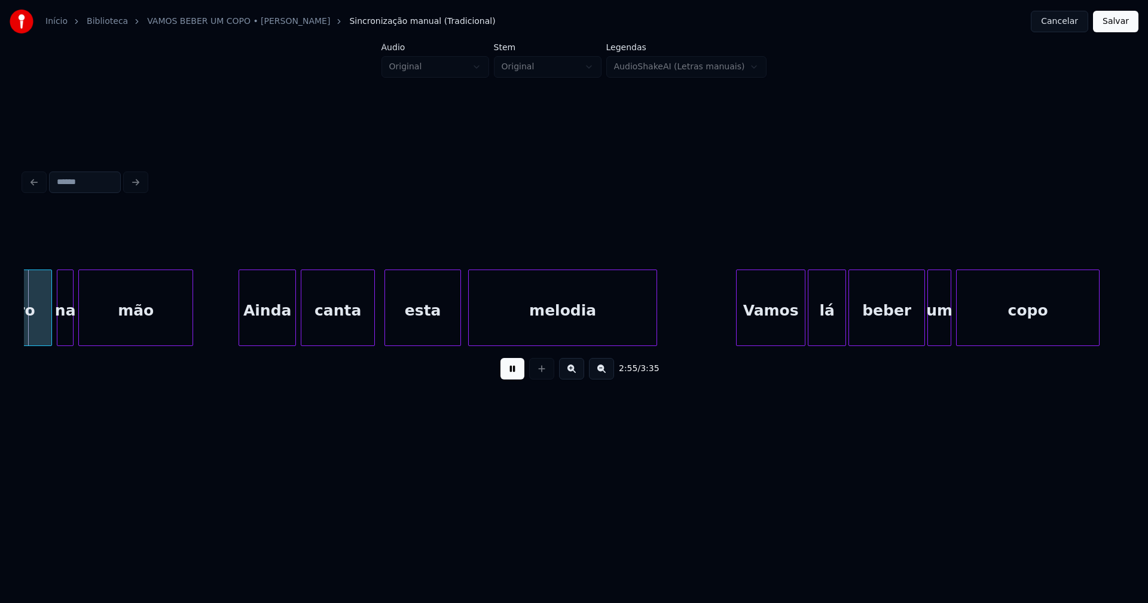
scroll to position [0, 20958]
click at [268, 326] on div "Ainda" at bounding box center [261, 310] width 56 height 81
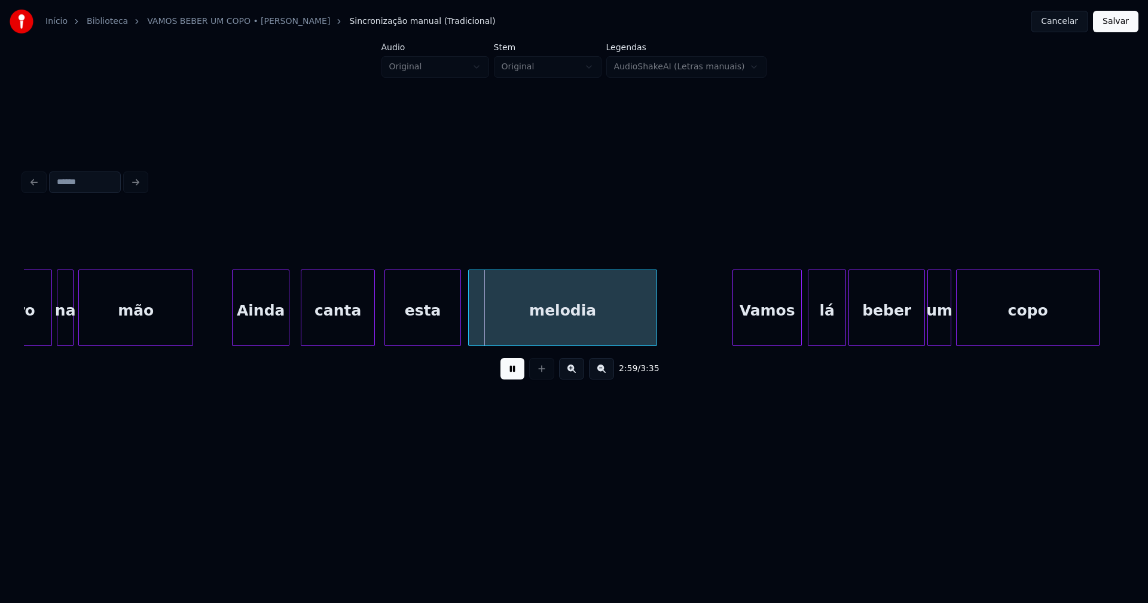
click at [776, 341] on div "na mão Ainda canta esta melodia Vamos lá beber um copo micro" at bounding box center [574, 308] width 1100 height 77
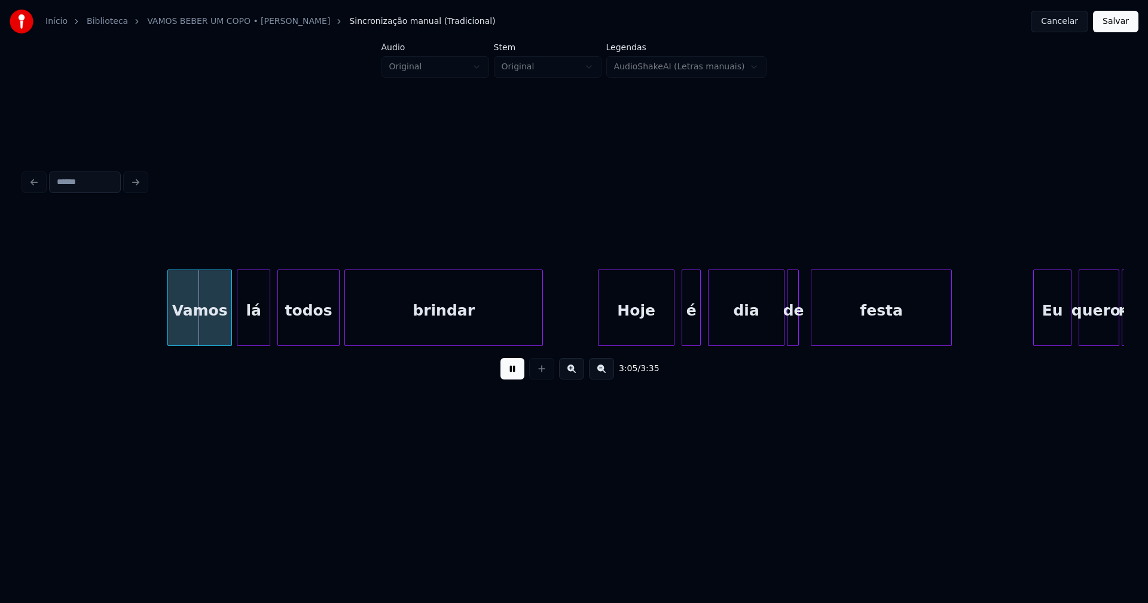
scroll to position [0, 22133]
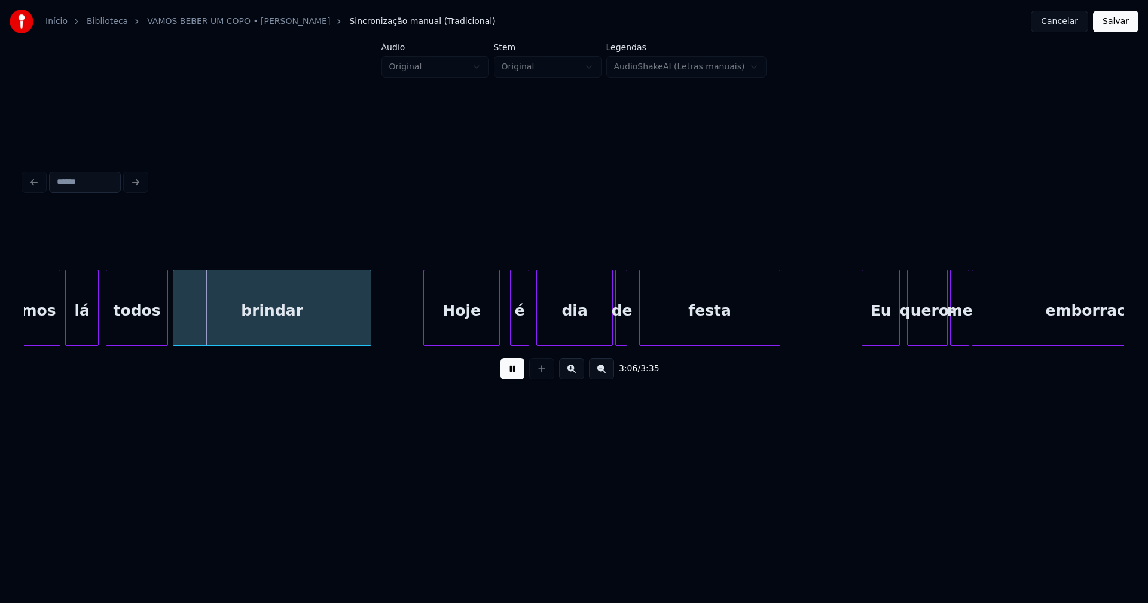
click at [466, 322] on div "Hoje" at bounding box center [461, 310] width 75 height 81
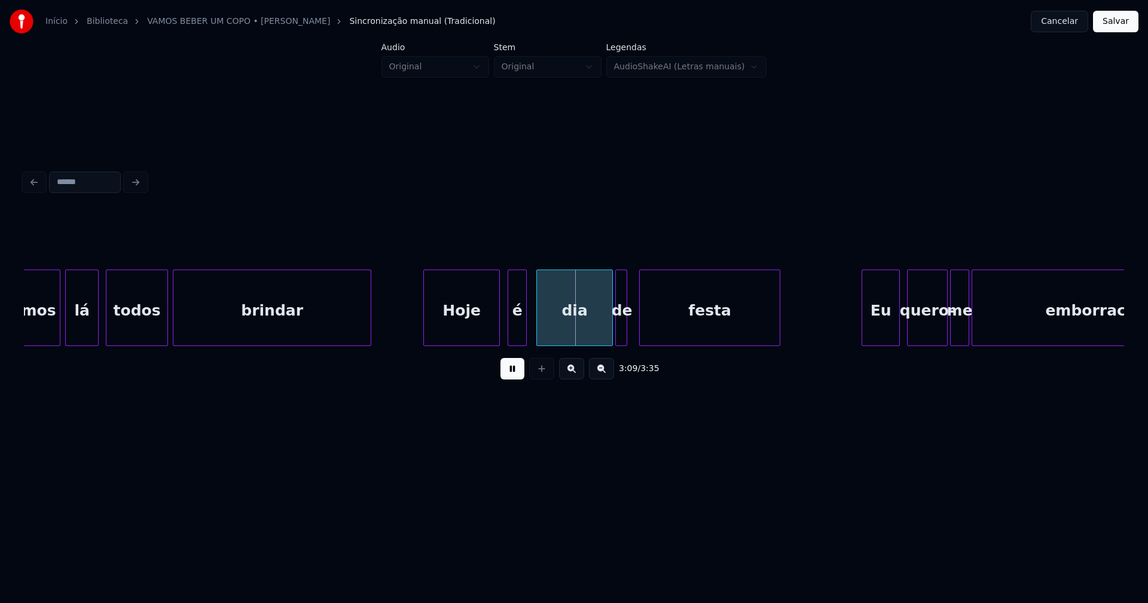
click at [520, 326] on div "é" at bounding box center [517, 310] width 18 height 81
click at [634, 328] on div at bounding box center [633, 307] width 4 height 75
click at [873, 337] on div "Eu" at bounding box center [872, 310] width 37 height 81
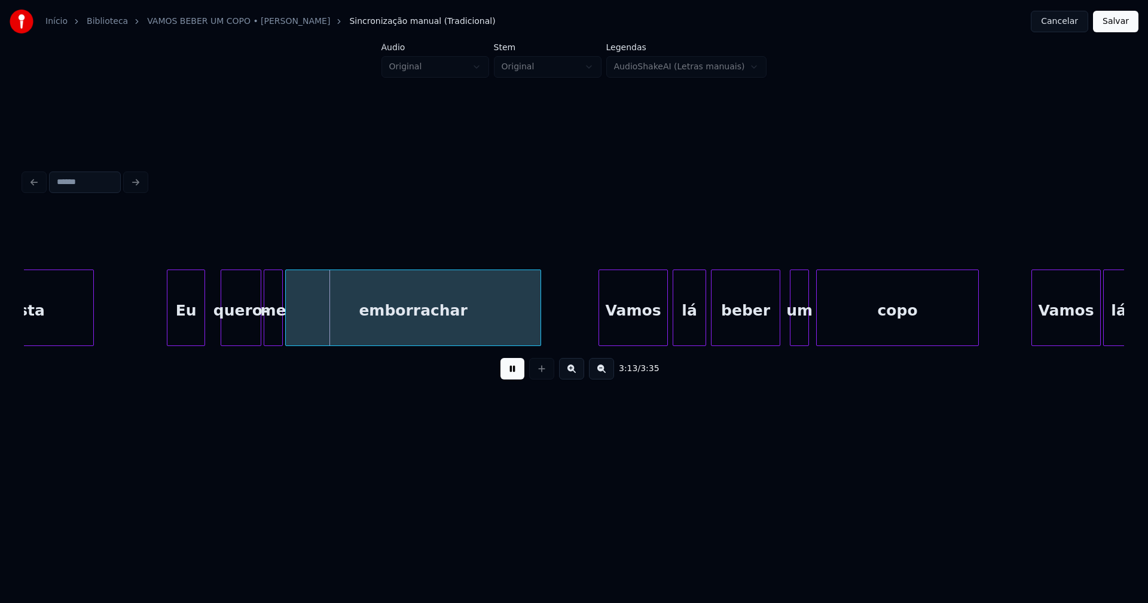
scroll to position [0, 22834]
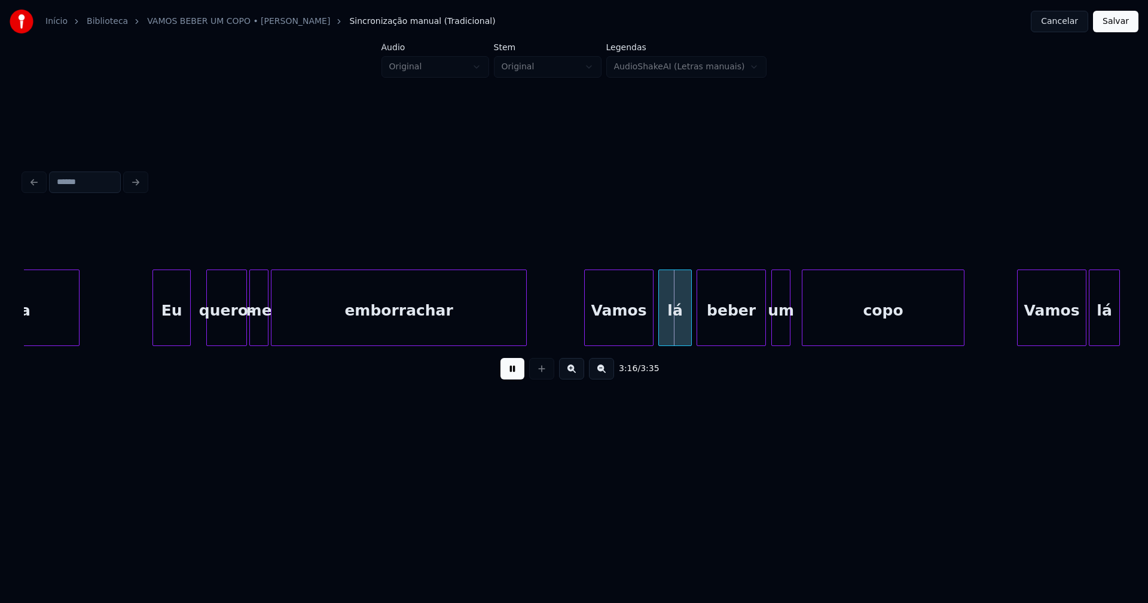
click at [780, 335] on div "um" at bounding box center [781, 310] width 18 height 81
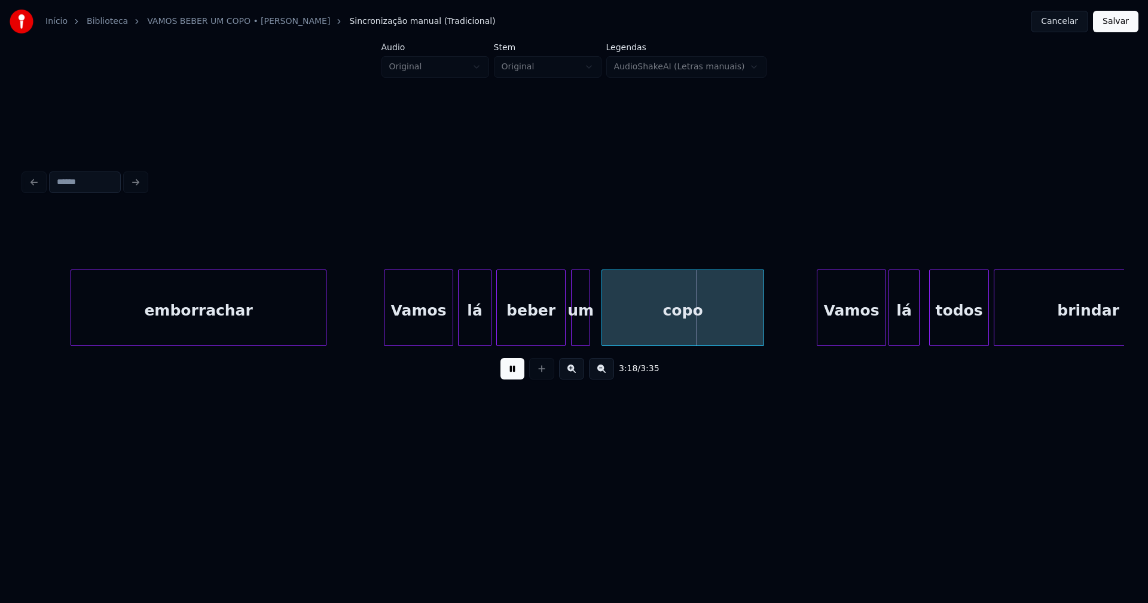
scroll to position [0, 23249]
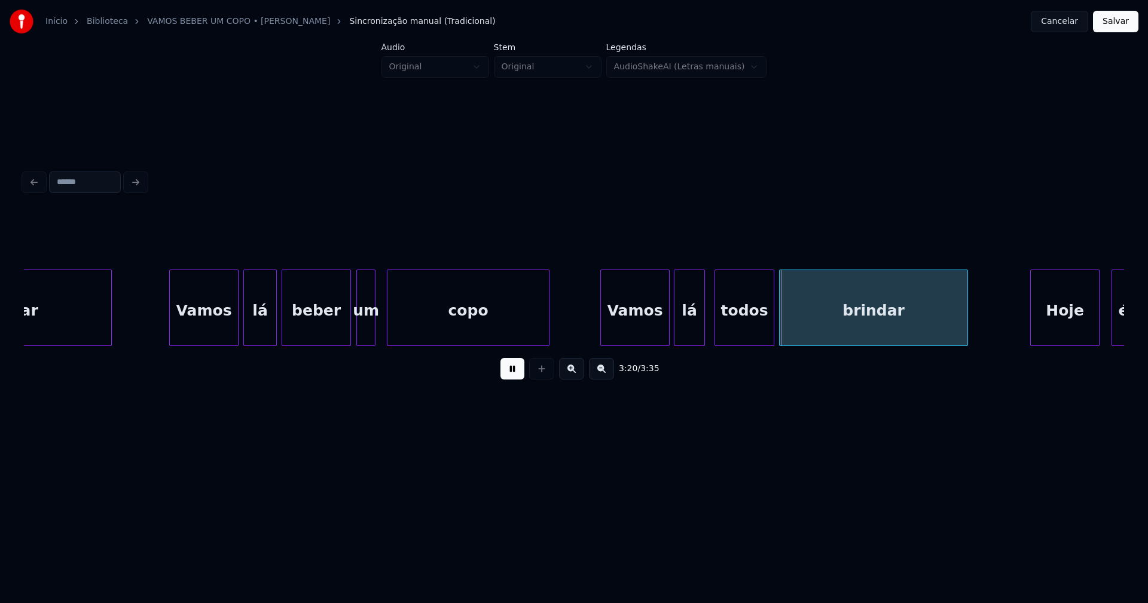
click at [637, 328] on div "Vamos" at bounding box center [635, 310] width 68 height 81
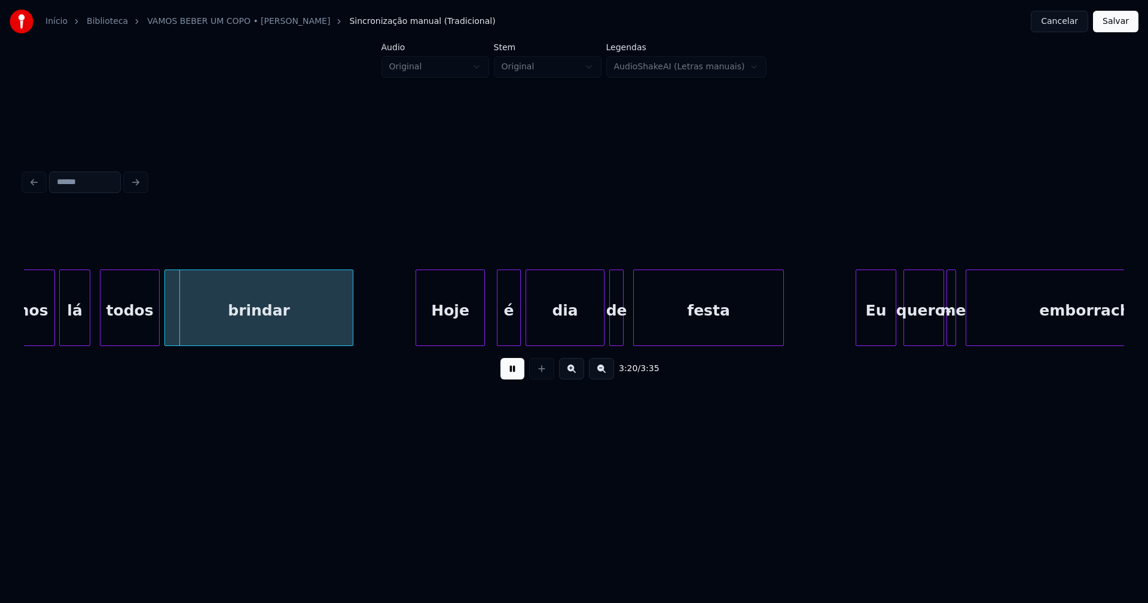
scroll to position [0, 23878]
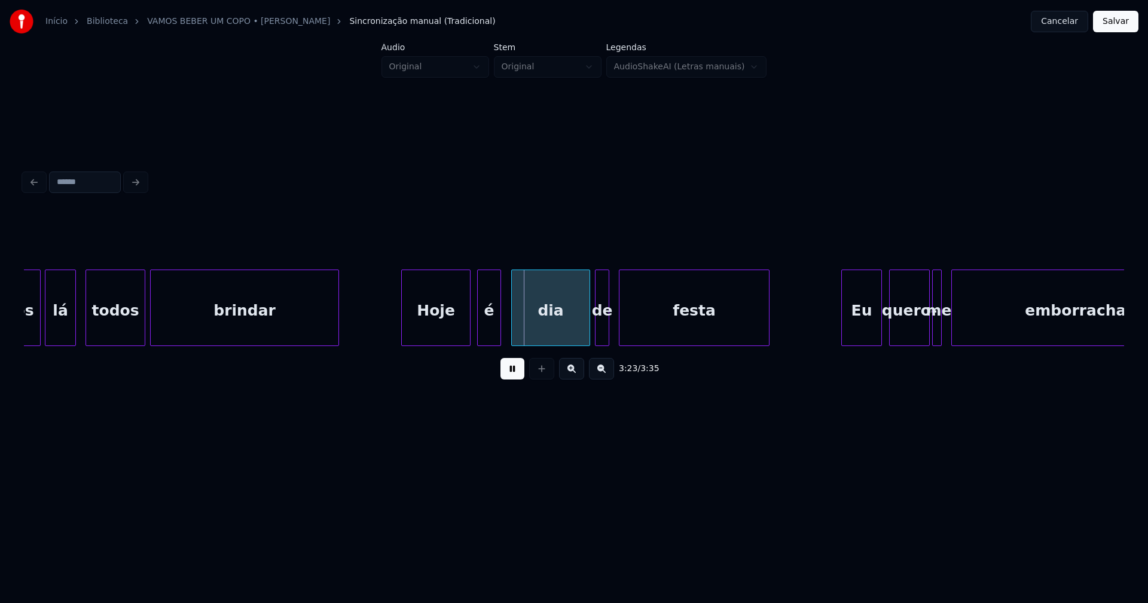
click at [488, 330] on div "é" at bounding box center [489, 310] width 23 height 81
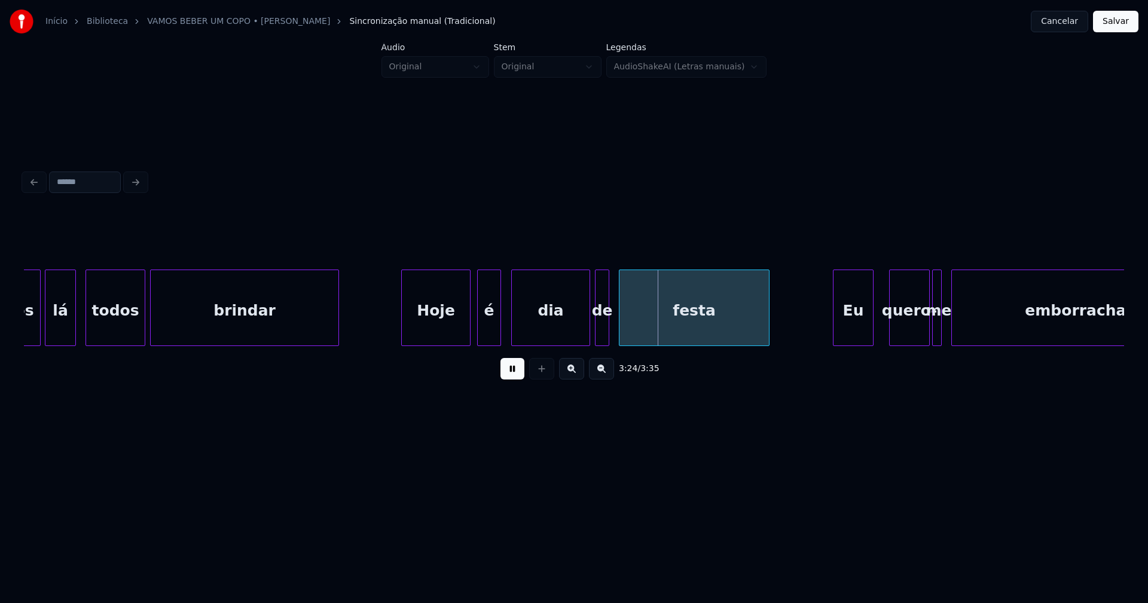
click at [851, 335] on div "Eu" at bounding box center [852, 310] width 39 height 81
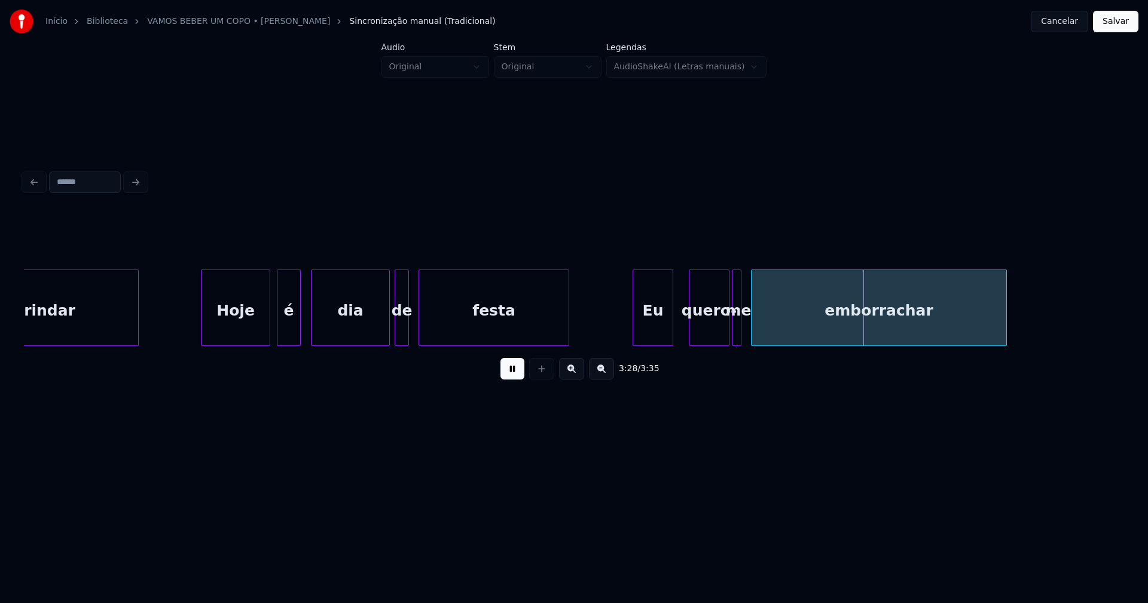
scroll to position [0, 24149]
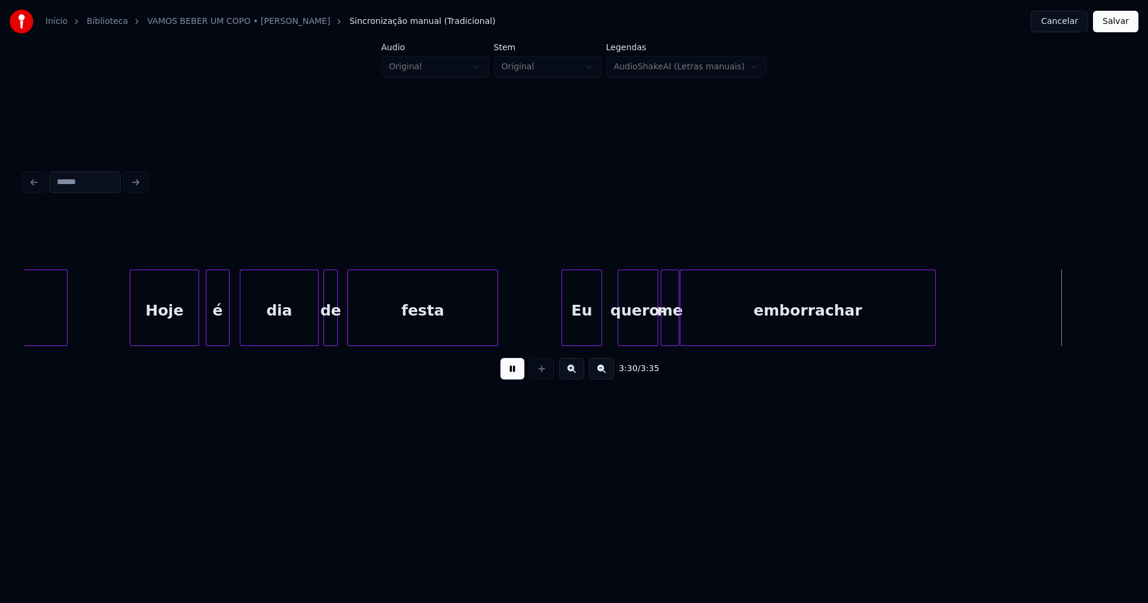
click at [677, 333] on div at bounding box center [677, 307] width 4 height 75
click at [1108, 27] on button "Salvar" at bounding box center [1115, 22] width 45 height 22
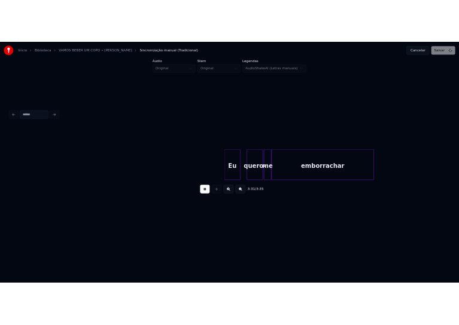
scroll to position [0, 24721]
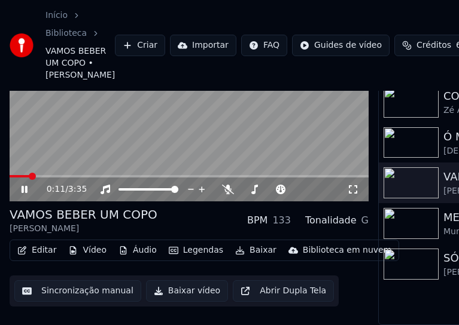
scroll to position [123, 0]
drag, startPoint x: 26, startPoint y: 181, endPoint x: 47, endPoint y: 226, distance: 50.3
click at [26, 186] on icon at bounding box center [25, 189] width 6 height 7
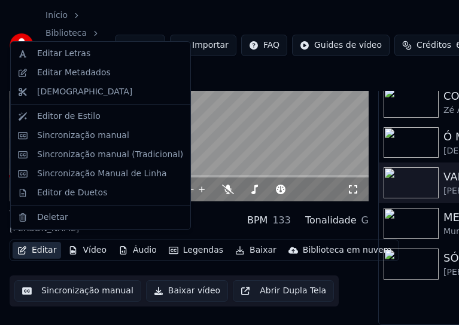
click at [45, 244] on button "Editar" at bounding box center [37, 250] width 48 height 17
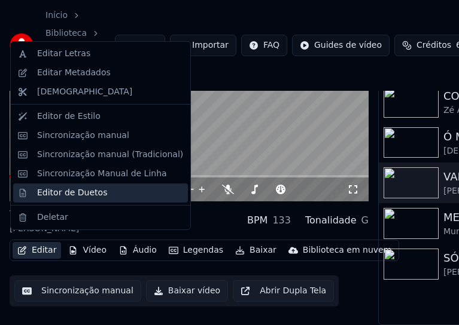
click at [66, 195] on div "Editor de Duetos" at bounding box center [72, 193] width 70 height 12
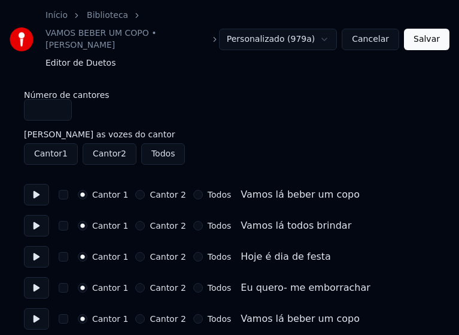
click at [193, 190] on button "Todos" at bounding box center [198, 195] width 10 height 10
click at [193, 221] on button "Todos" at bounding box center [198, 226] width 10 height 10
click at [193, 252] on button "Todos" at bounding box center [198, 257] width 10 height 10
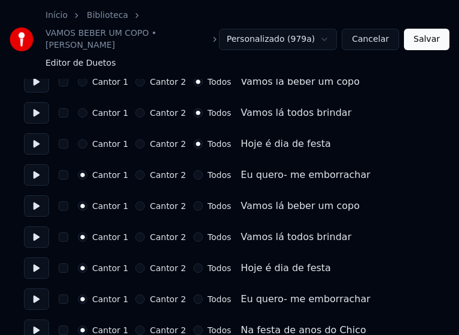
scroll to position [120, 0]
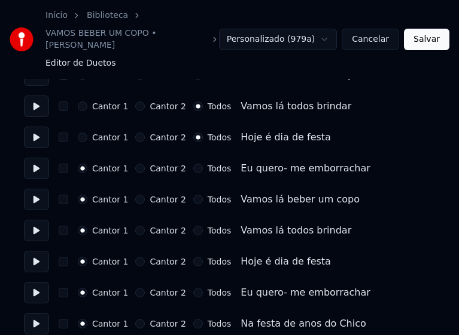
click at [193, 164] on button "Todos" at bounding box center [198, 169] width 10 height 10
click at [193, 195] on button "Todos" at bounding box center [198, 200] width 10 height 10
click at [193, 226] on button "Todos" at bounding box center [198, 231] width 10 height 10
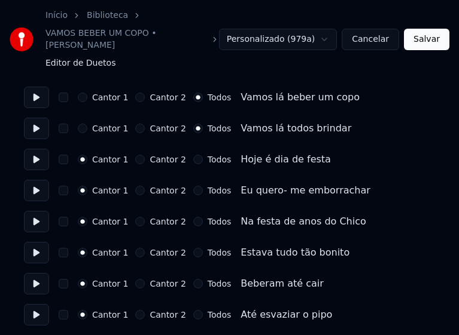
scroll to position [239, 0]
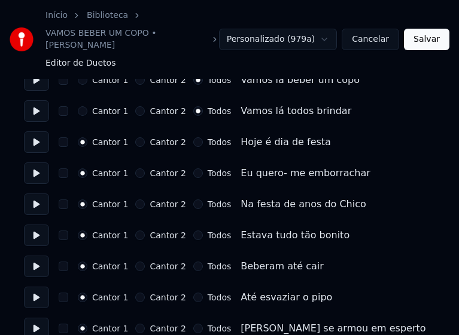
click at [193, 138] on button "Todos" at bounding box center [198, 143] width 10 height 10
click at [193, 169] on button "Todos" at bounding box center [198, 174] width 10 height 10
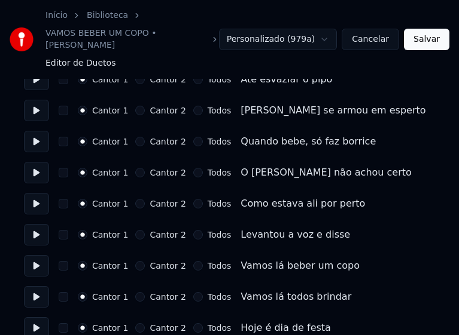
scroll to position [478, 0]
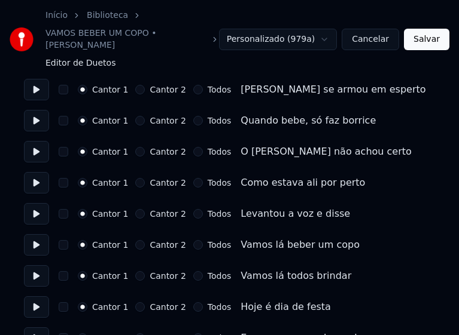
click at [194, 85] on div "Todos" at bounding box center [212, 90] width 38 height 10
click at [193, 147] on button "Todos" at bounding box center [198, 152] width 10 height 10
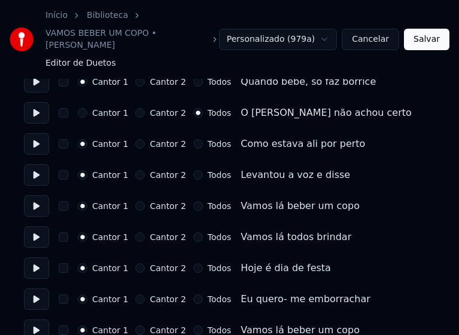
scroll to position [538, 0]
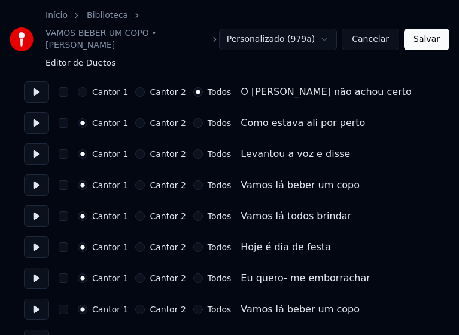
click at [193, 181] on button "Todos" at bounding box center [198, 186] width 10 height 10
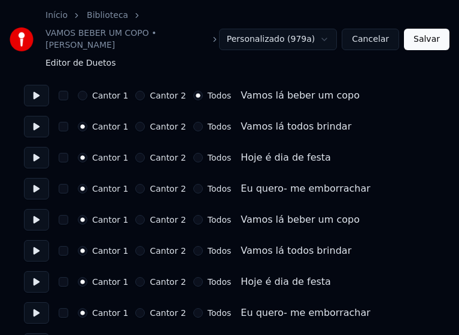
scroll to position [658, 0]
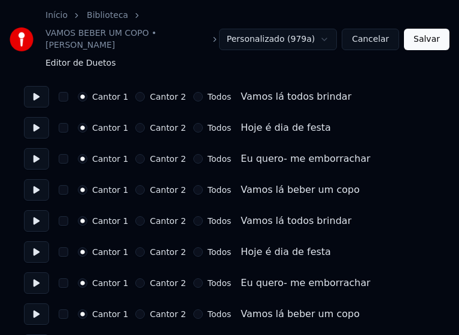
click at [193, 92] on button "Todos" at bounding box center [198, 97] width 10 height 10
click at [193, 123] on button "Todos" at bounding box center [198, 128] width 10 height 10
click at [193, 154] on button "Todos" at bounding box center [198, 159] width 10 height 10
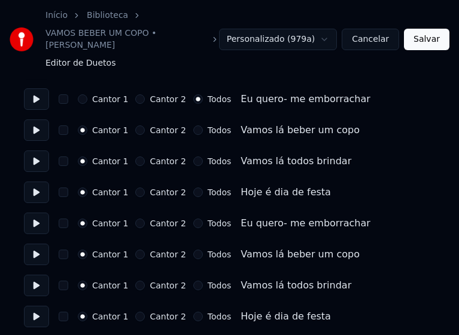
click at [193, 126] on button "Todos" at bounding box center [198, 131] width 10 height 10
click at [193, 157] on button "Todos" at bounding box center [198, 162] width 10 height 10
click at [193, 188] on button "Todos" at bounding box center [198, 193] width 10 height 10
click at [193, 219] on button "Todos" at bounding box center [198, 224] width 10 height 10
click at [193, 250] on button "Todos" at bounding box center [198, 255] width 10 height 10
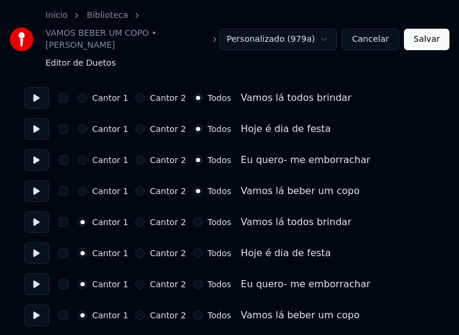
scroll to position [837, 0]
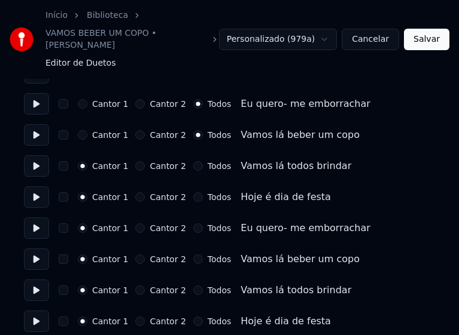
click at [193, 161] on button "Todos" at bounding box center [198, 166] width 10 height 10
click at [193, 193] on button "Todos" at bounding box center [198, 198] width 10 height 10
click at [193, 224] on button "Todos" at bounding box center [198, 229] width 10 height 10
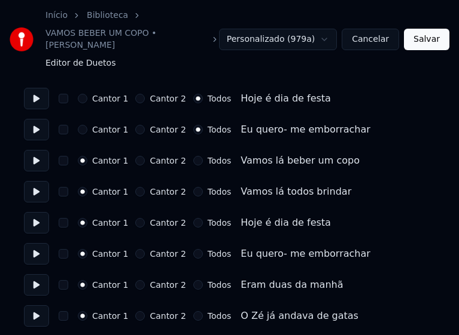
scroll to position [957, 0]
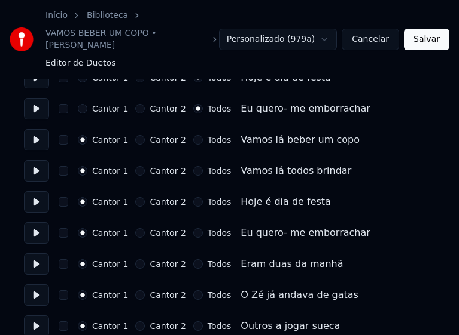
click at [193, 135] on button "Todos" at bounding box center [198, 140] width 10 height 10
click at [193, 166] on button "Todos" at bounding box center [198, 171] width 10 height 10
click at [193, 197] on button "Todos" at bounding box center [198, 202] width 10 height 10
click at [193, 228] on button "Todos" at bounding box center [198, 233] width 10 height 10
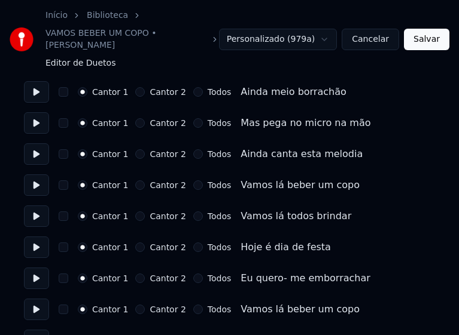
scroll to position [1375, 0]
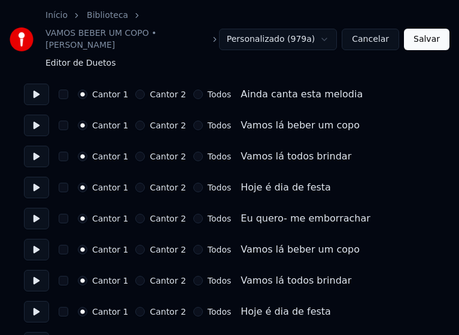
click at [193, 121] on button "Todos" at bounding box center [198, 126] width 10 height 10
click at [193, 152] on button "Todos" at bounding box center [198, 157] width 10 height 10
click at [193, 183] on button "Todos" at bounding box center [198, 188] width 10 height 10
click at [193, 214] on button "Todos" at bounding box center [198, 219] width 10 height 10
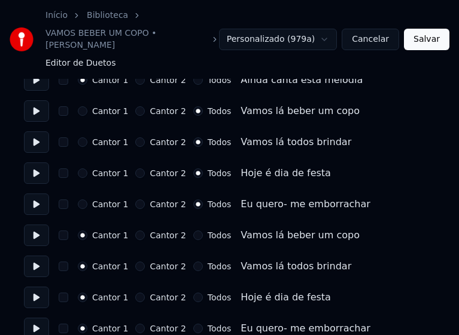
scroll to position [1394, 0]
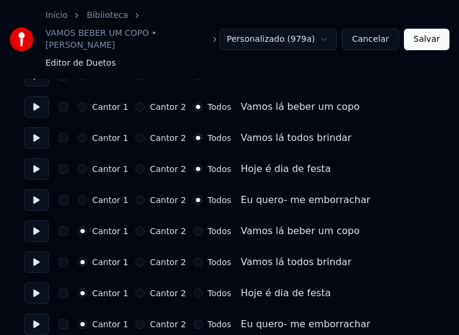
click at [193, 227] on button "Todos" at bounding box center [198, 232] width 10 height 10
click at [193, 258] on button "Todos" at bounding box center [198, 263] width 10 height 10
click at [193, 289] on button "Todos" at bounding box center [198, 294] width 10 height 10
click at [193, 320] on button "Todos" at bounding box center [198, 325] width 10 height 10
click at [417, 39] on button "Salvar" at bounding box center [426, 40] width 45 height 22
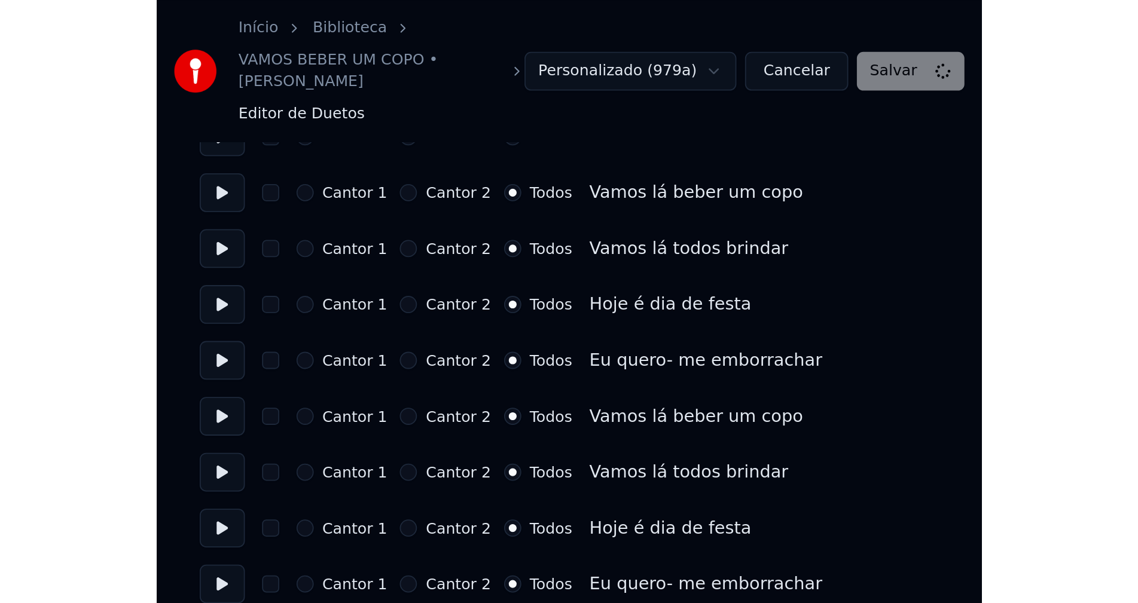
scroll to position [1102, 0]
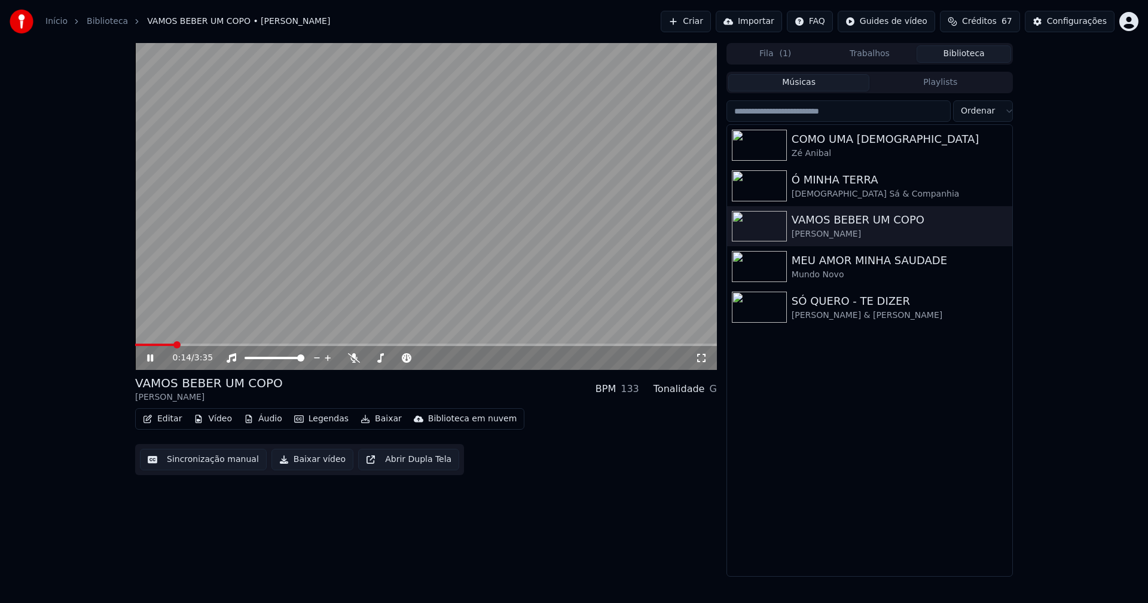
click at [704, 361] on icon at bounding box center [701, 358] width 8 height 8
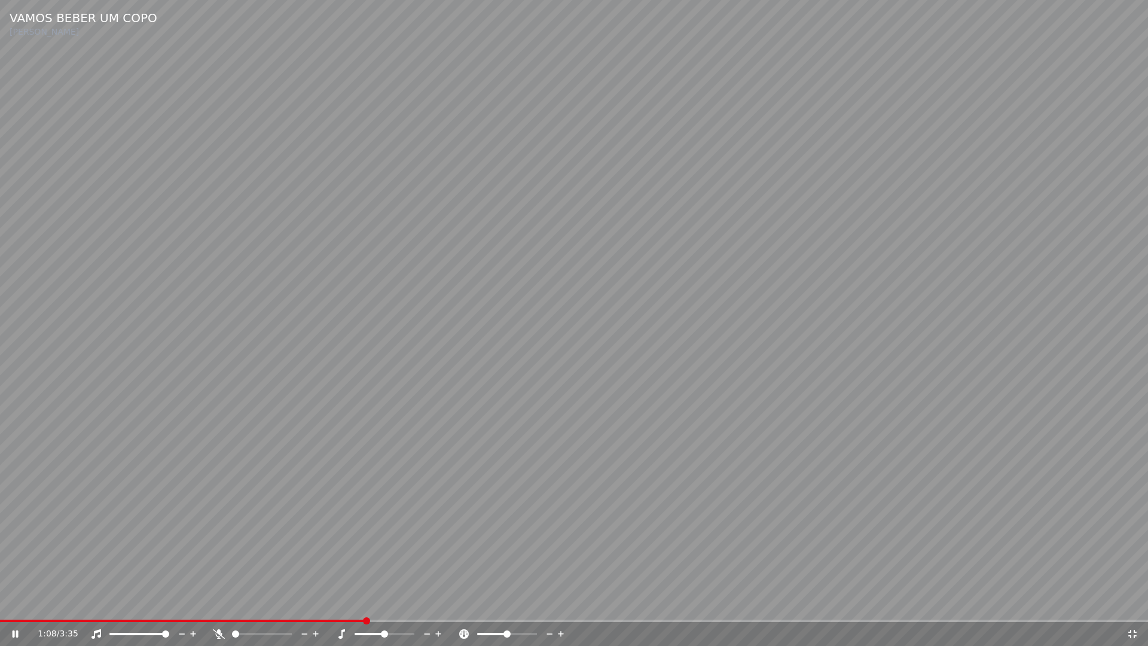
click at [1131, 603] on icon at bounding box center [1132, 634] width 8 height 8
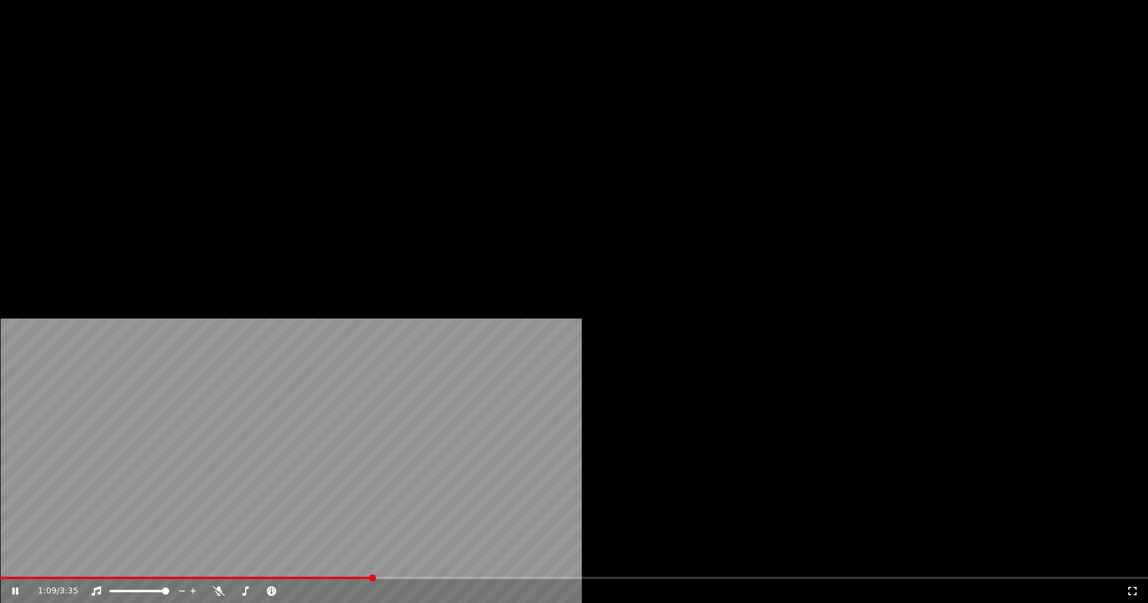
click at [171, 100] on button "Editar" at bounding box center [162, 92] width 48 height 17
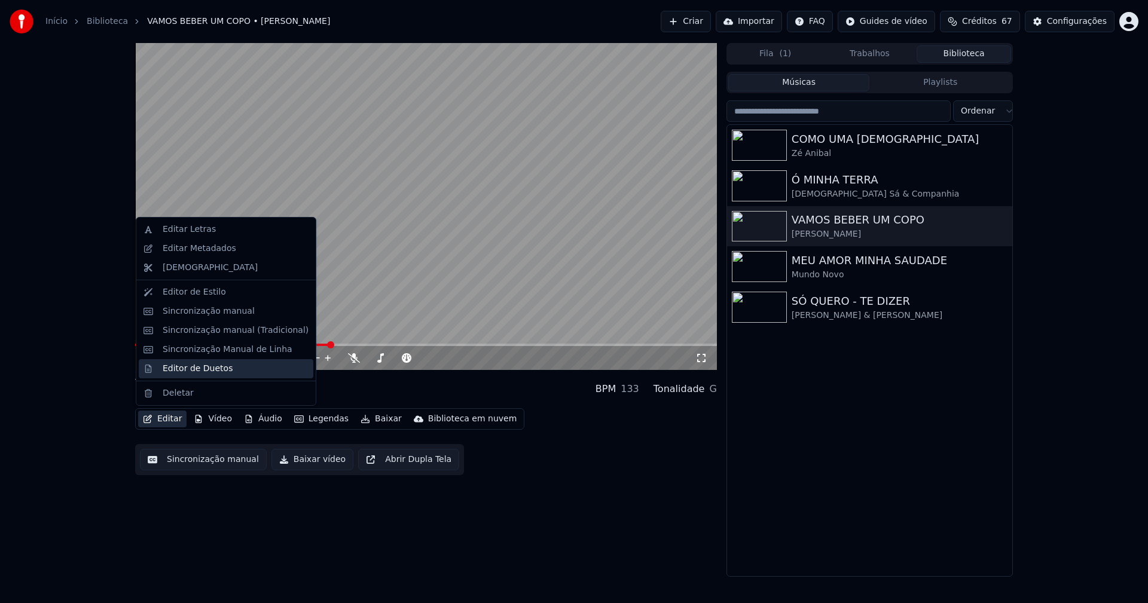
click at [197, 368] on div "Editor de Duetos" at bounding box center [198, 369] width 70 height 12
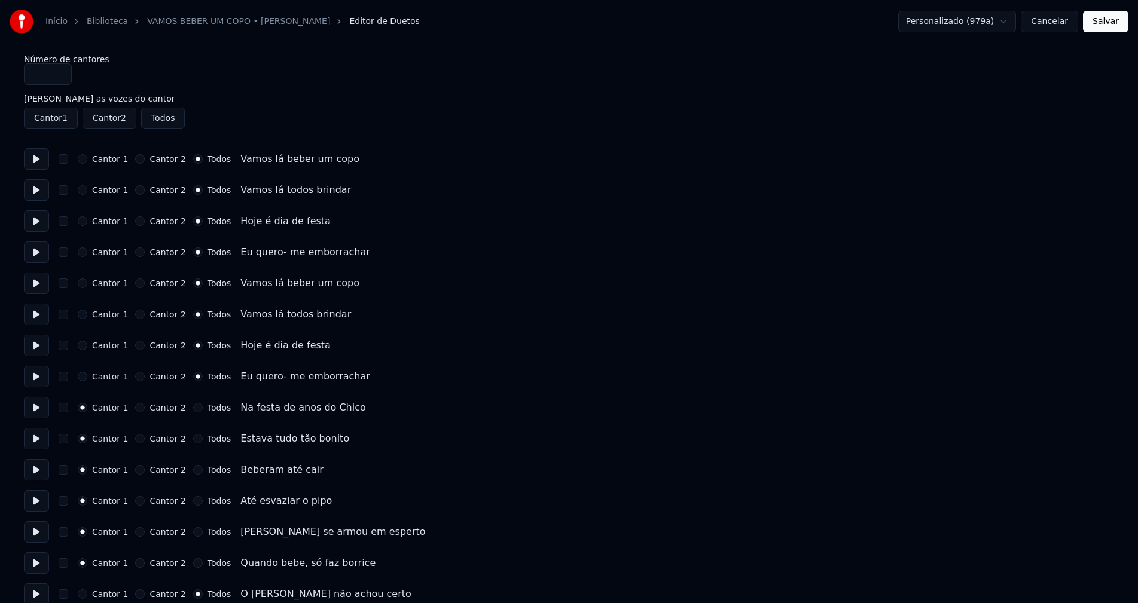
click at [193, 531] on button "Todos" at bounding box center [198, 532] width 10 height 10
click at [1100, 22] on button "Salvar" at bounding box center [1105, 22] width 45 height 22
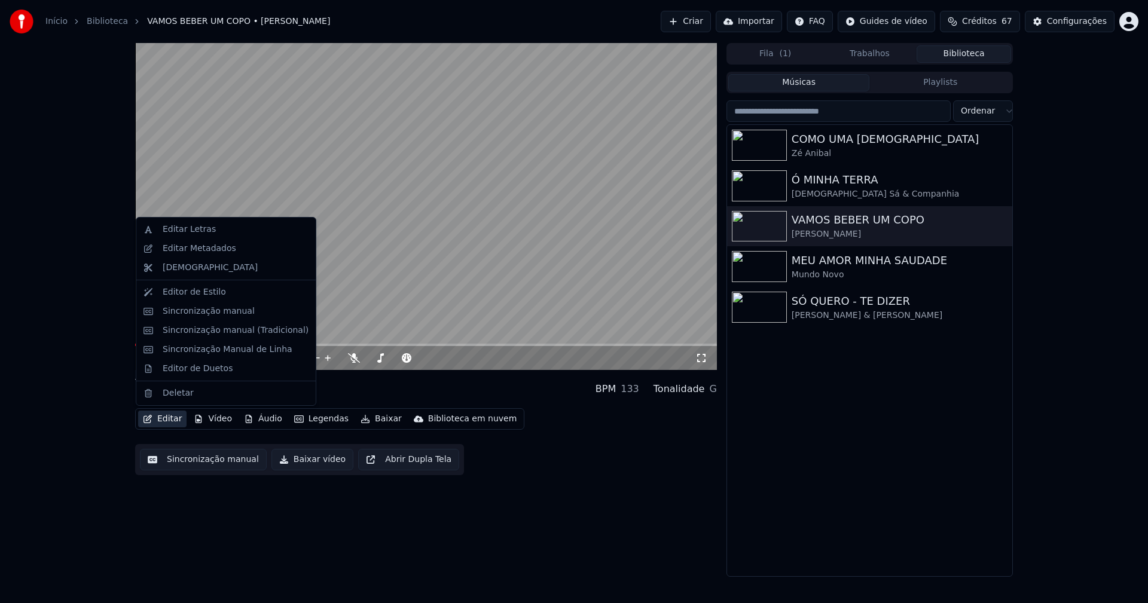
click at [176, 424] on button "Editar" at bounding box center [162, 419] width 48 height 17
click at [218, 334] on div "Sincronização manual (Tradicional)" at bounding box center [236, 331] width 146 height 12
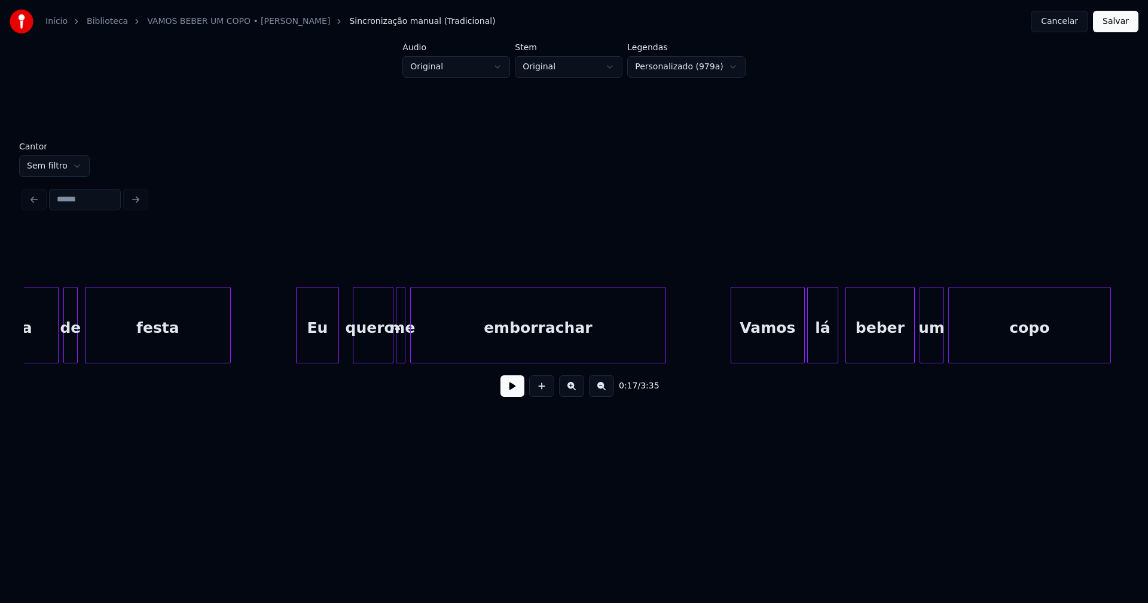
scroll to position [0, 3117]
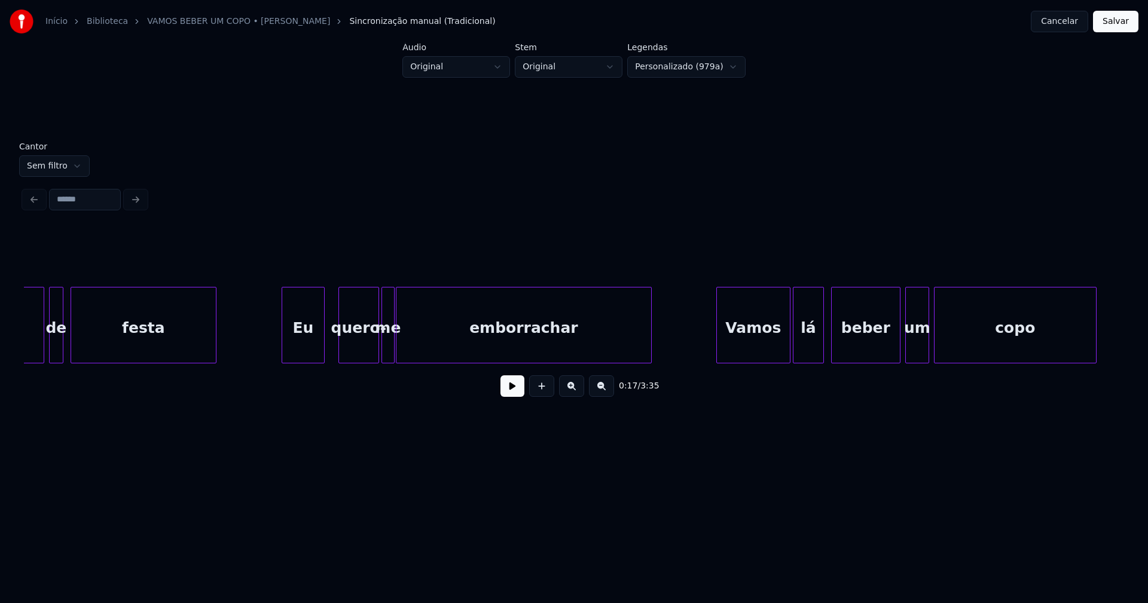
click at [392, 354] on div at bounding box center [392, 325] width 4 height 75
click at [1132, 24] on button "Salvar" at bounding box center [1115, 22] width 45 height 22
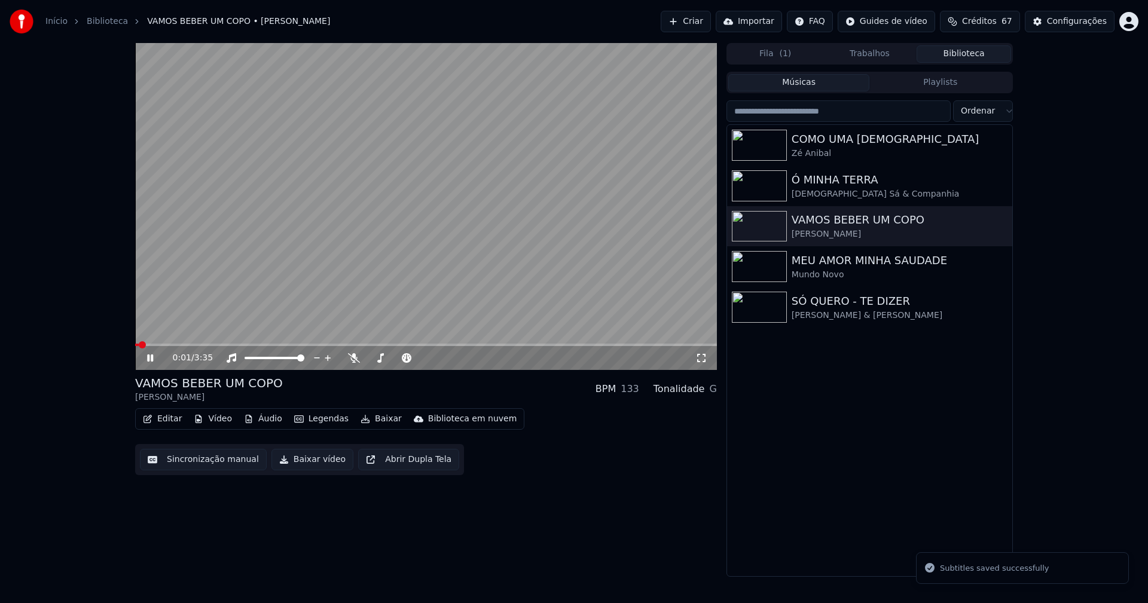
click at [697, 361] on icon at bounding box center [701, 358] width 8 height 8
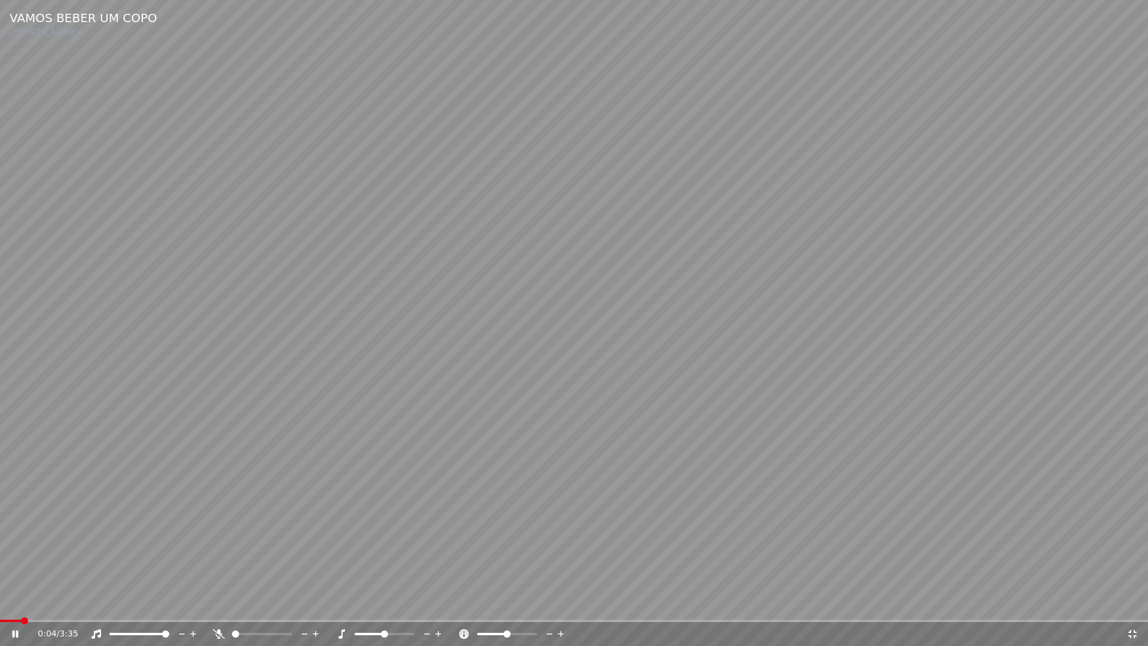
click at [0, 603] on div "0:04 / 3:35" at bounding box center [574, 634] width 1148 height 24
click at [0, 603] on span at bounding box center [14, 620] width 28 height 2
click at [13, 603] on icon at bounding box center [16, 633] width 6 height 7
click at [1131, 603] on icon at bounding box center [1132, 634] width 12 height 10
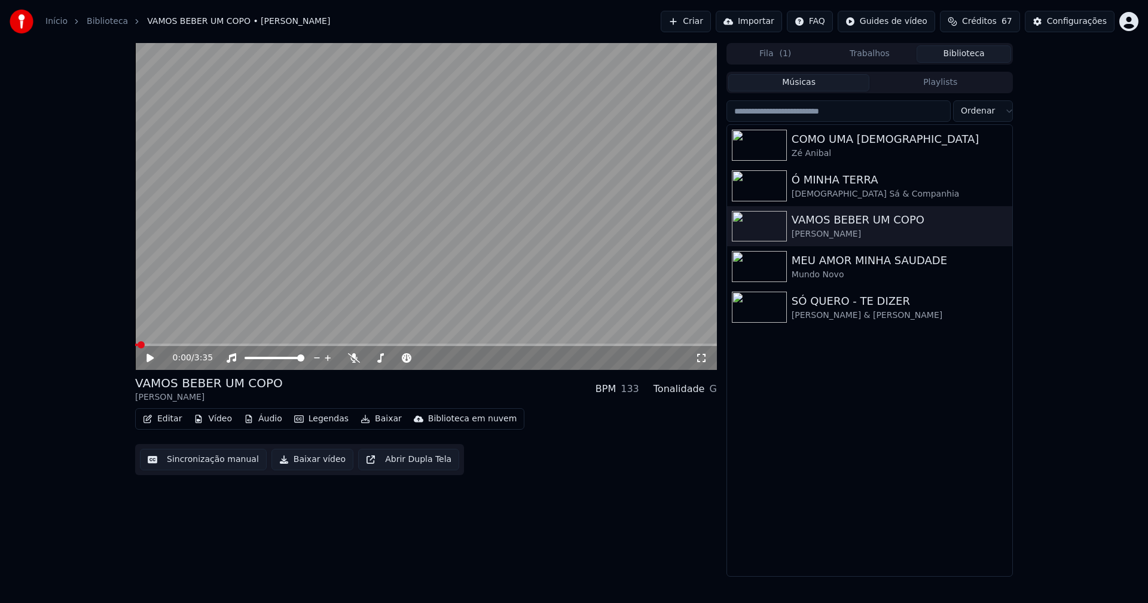
click at [305, 460] on button "Baixar vídeo" at bounding box center [312, 460] width 82 height 22
